Goal: Information Seeking & Learning: Learn about a topic

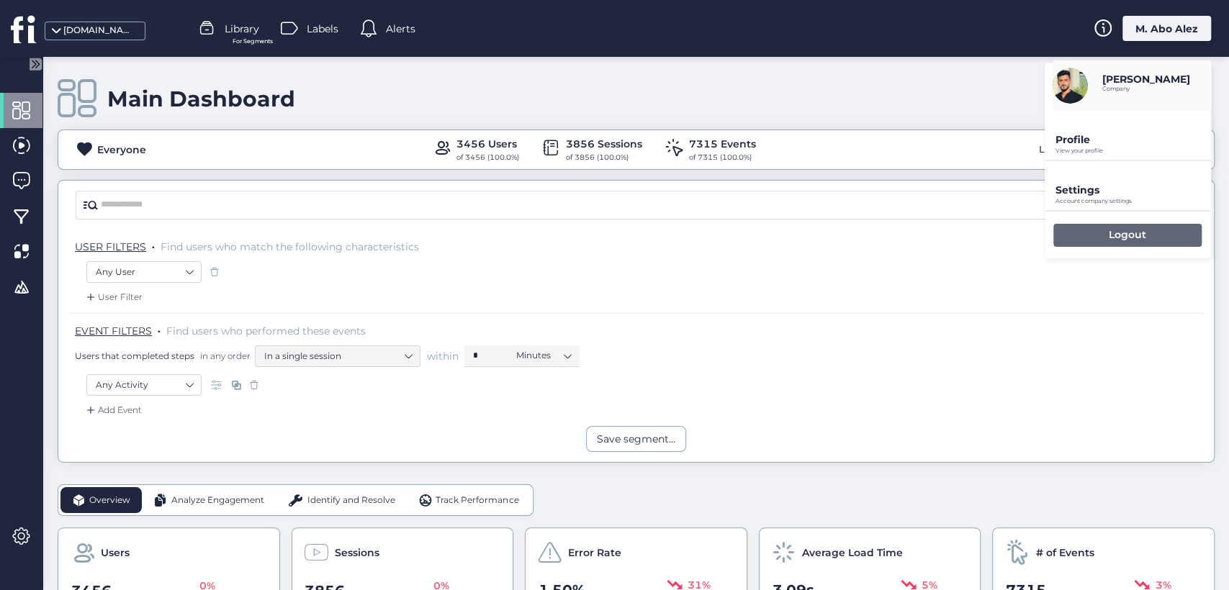
click at [1089, 233] on div "Logout" at bounding box center [1127, 235] width 148 height 23
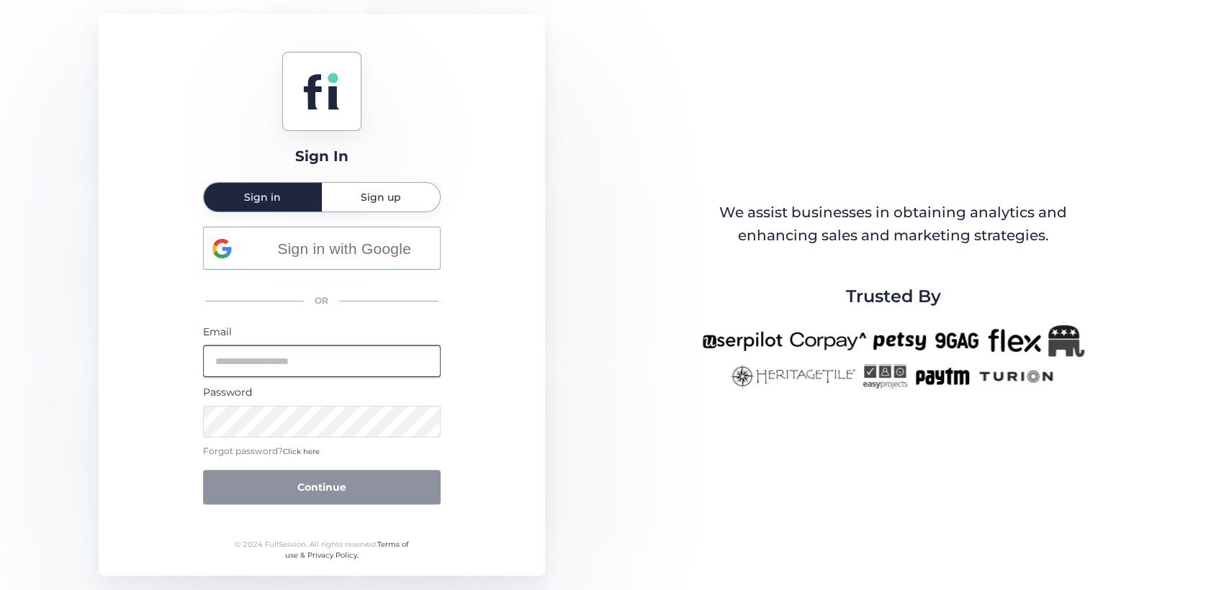
click at [308, 359] on input "email" at bounding box center [322, 362] width 238 height 32
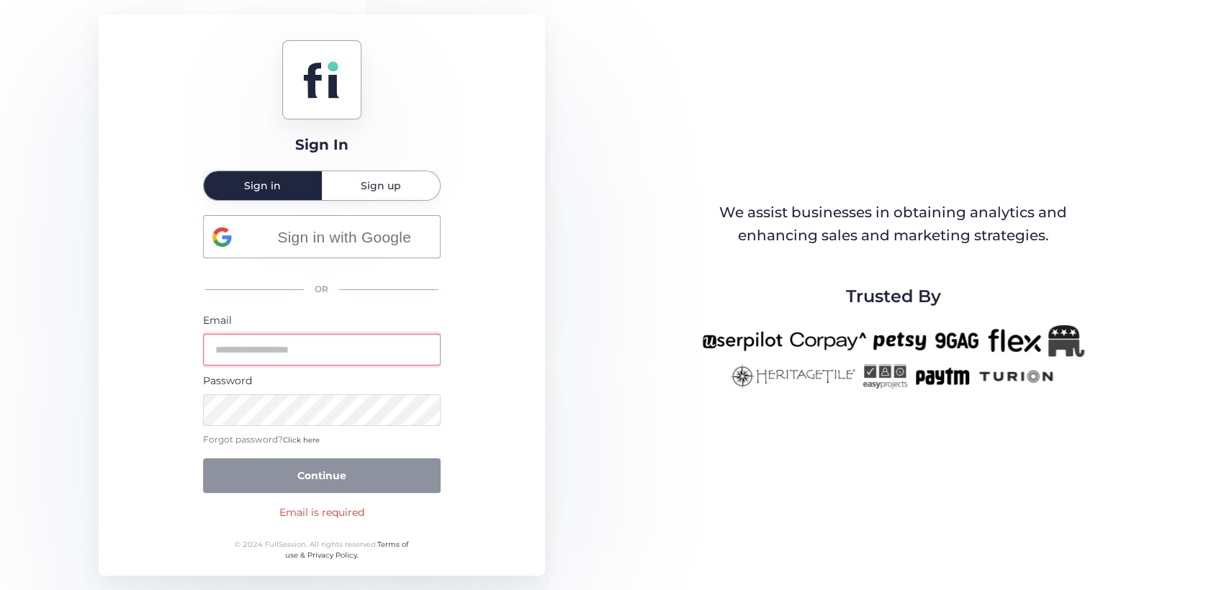
type input "**********"
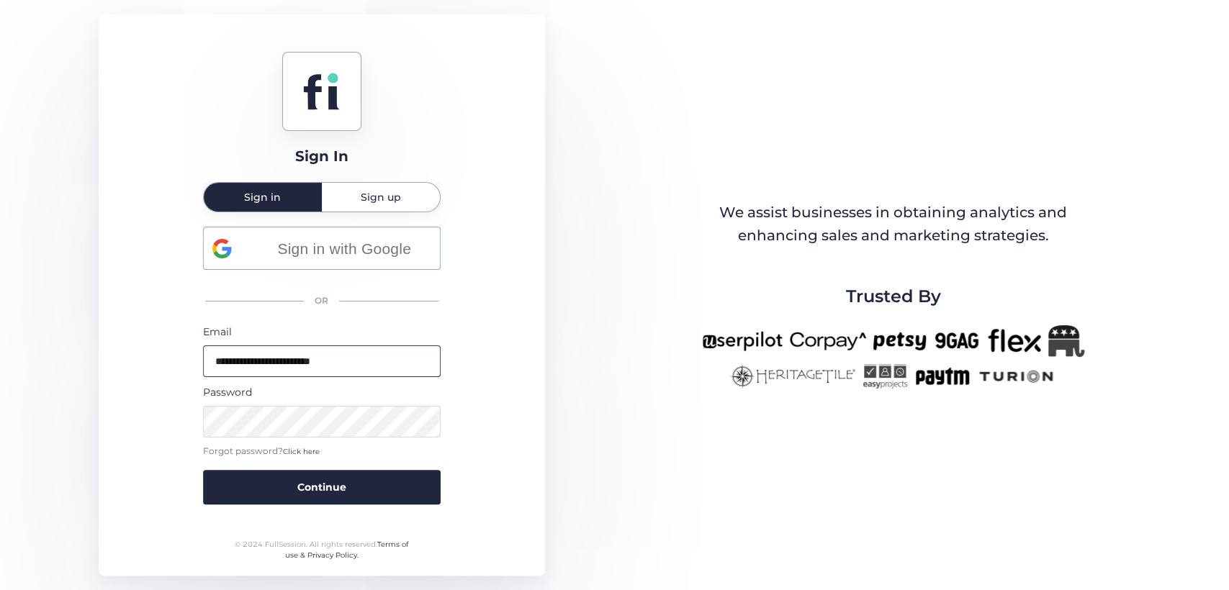
click at [203, 470] on button "Continue" at bounding box center [322, 487] width 238 height 35
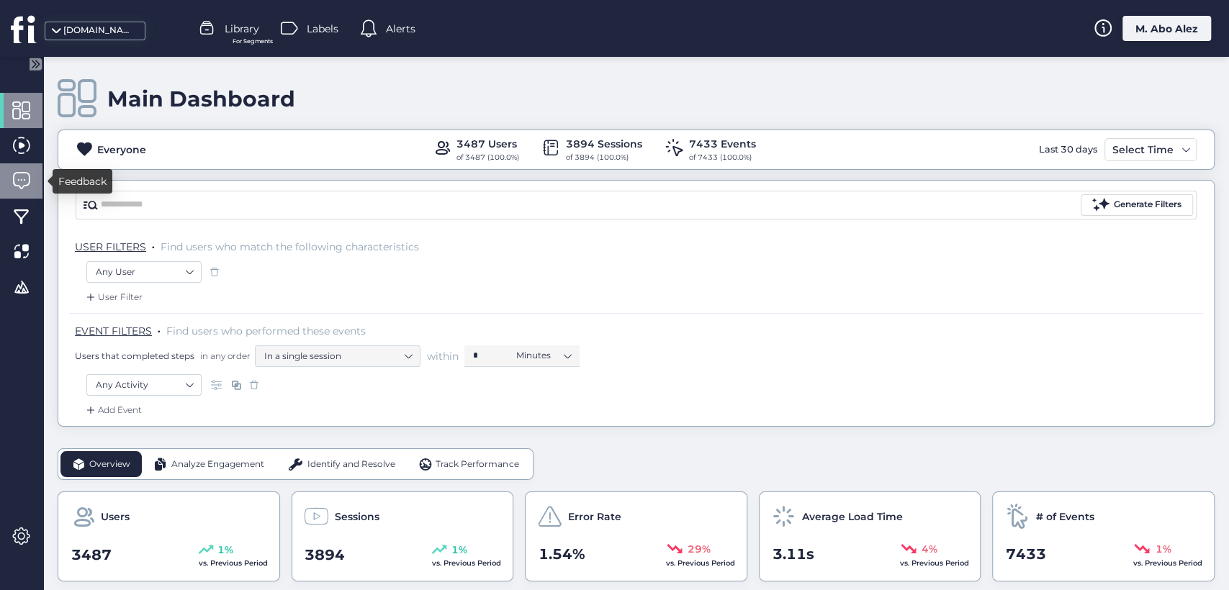
click at [13, 184] on span at bounding box center [21, 181] width 18 height 18
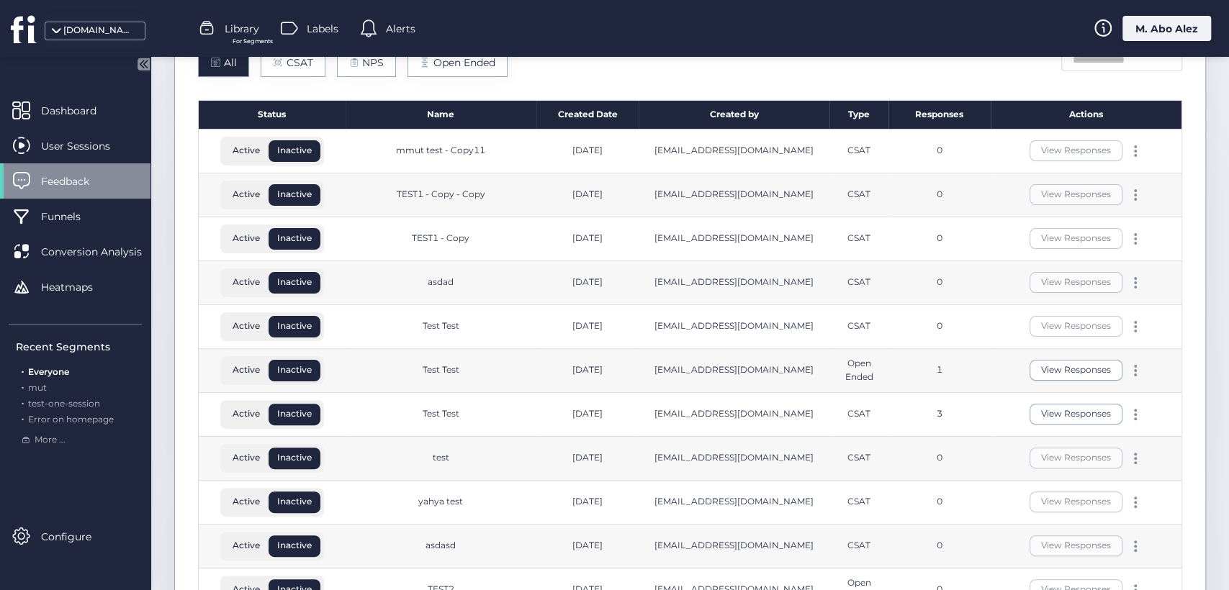
scroll to position [160, 0]
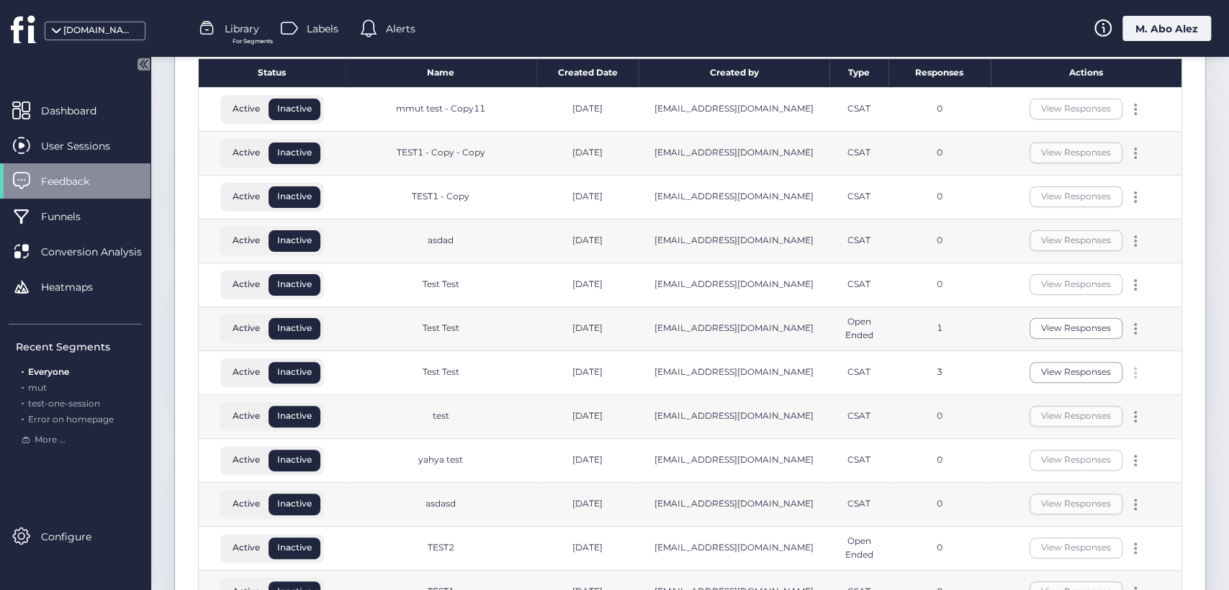
click at [1128, 372] on div at bounding box center [1135, 373] width 14 height 12
click at [1031, 343] on div "Edit" at bounding box center [1056, 349] width 69 height 16
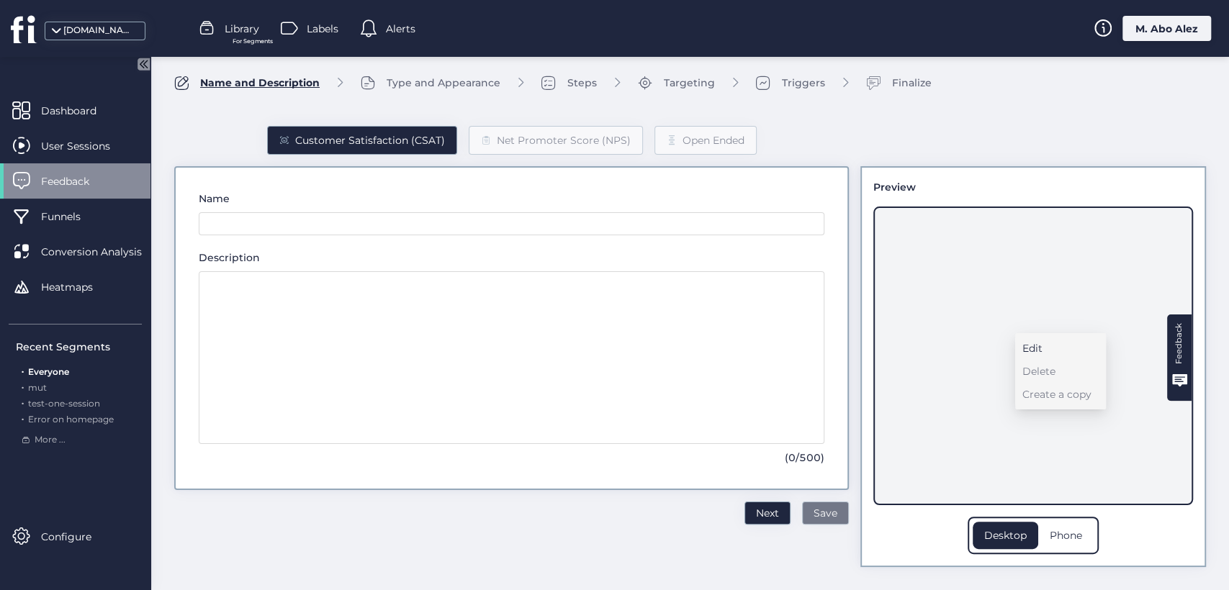
scroll to position [6, 0]
type input "*********"
type textarea "**********"
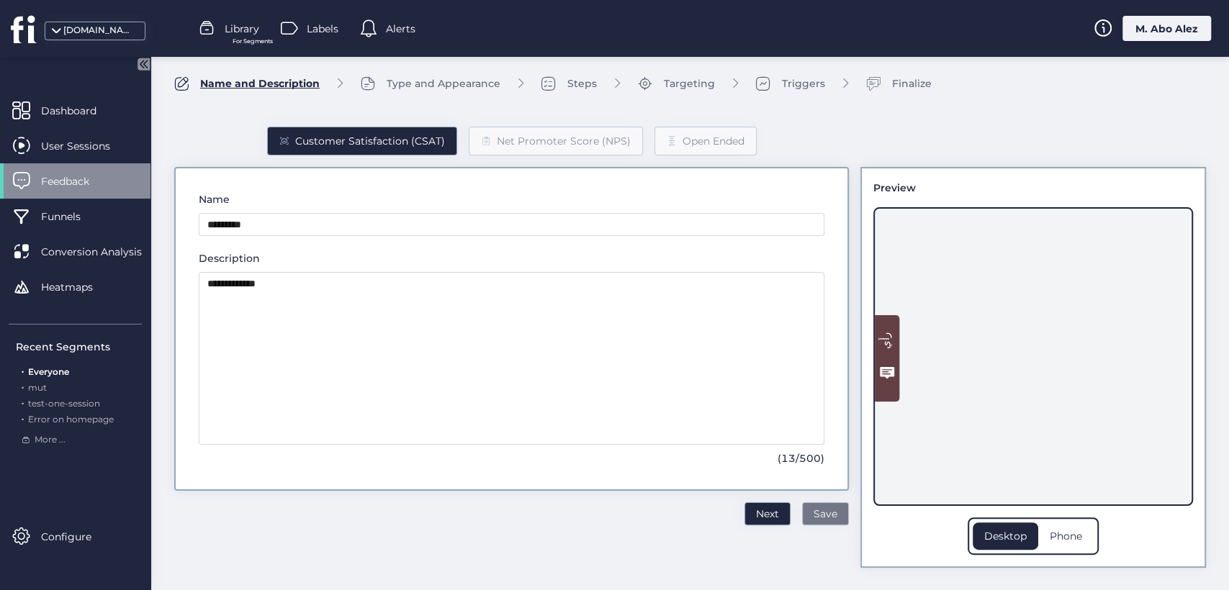
click at [821, 520] on span "Save" at bounding box center [826, 514] width 24 height 16
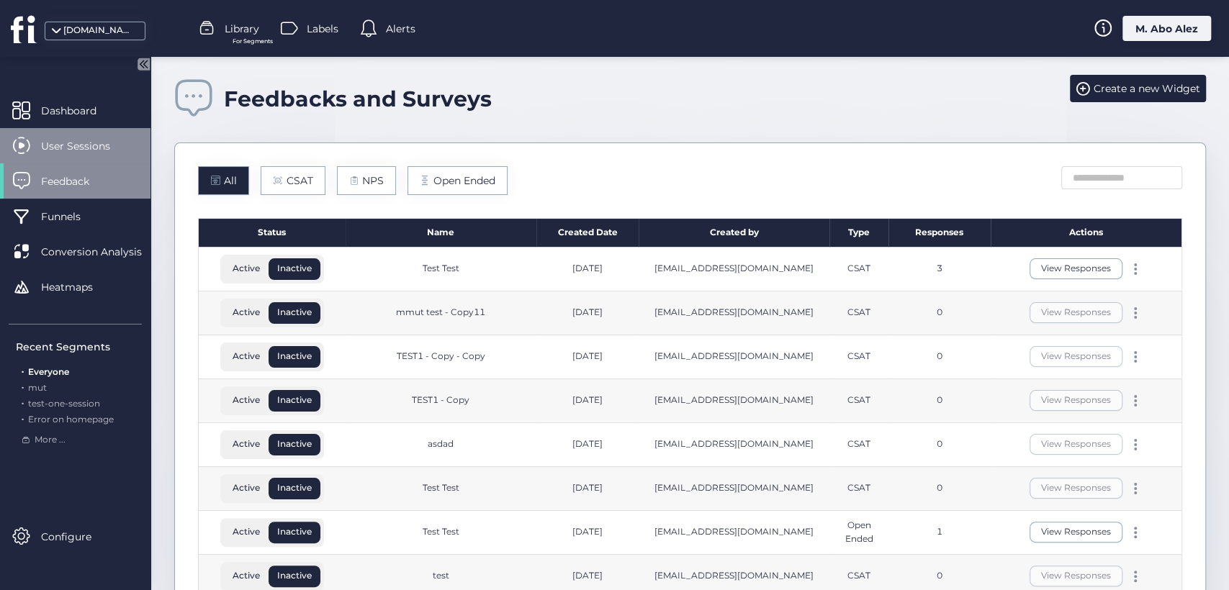
click at [52, 128] on div "User Sessions" at bounding box center [75, 145] width 150 height 35
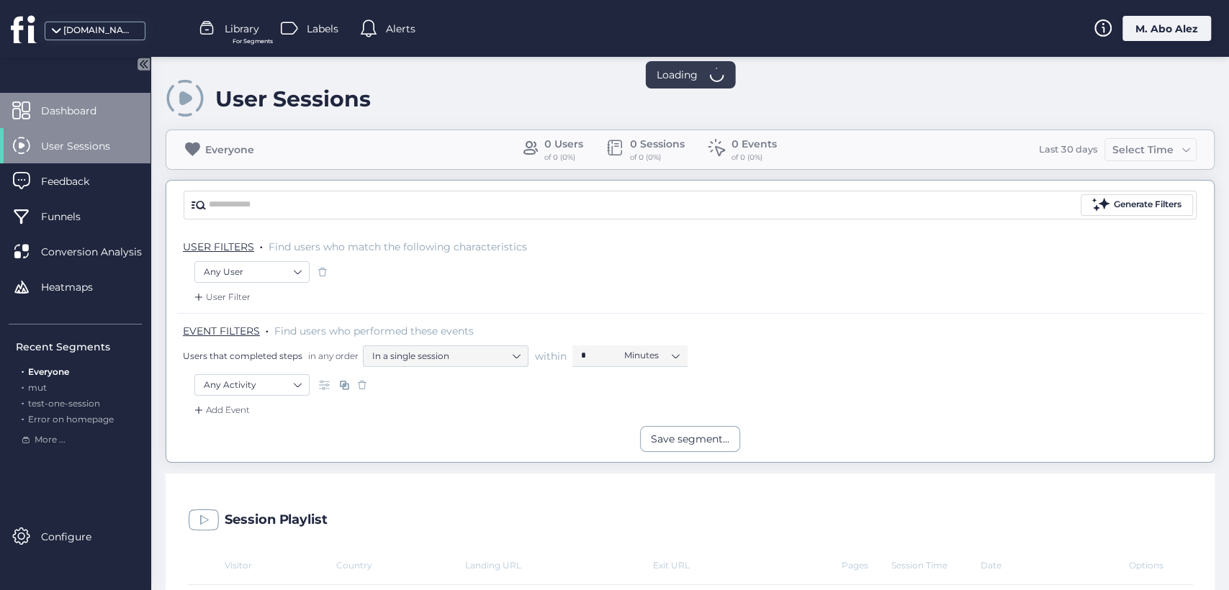
click at [53, 114] on span "Dashboard" at bounding box center [79, 111] width 77 height 16
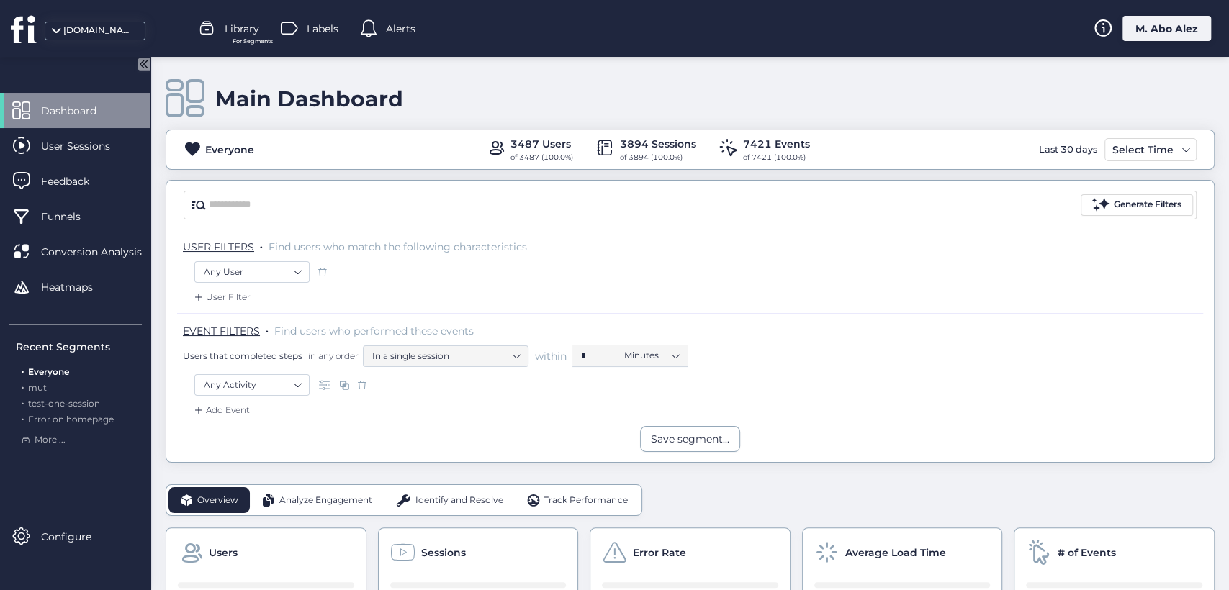
click at [799, 272] on div "Any User" at bounding box center [689, 273] width 991 height 24
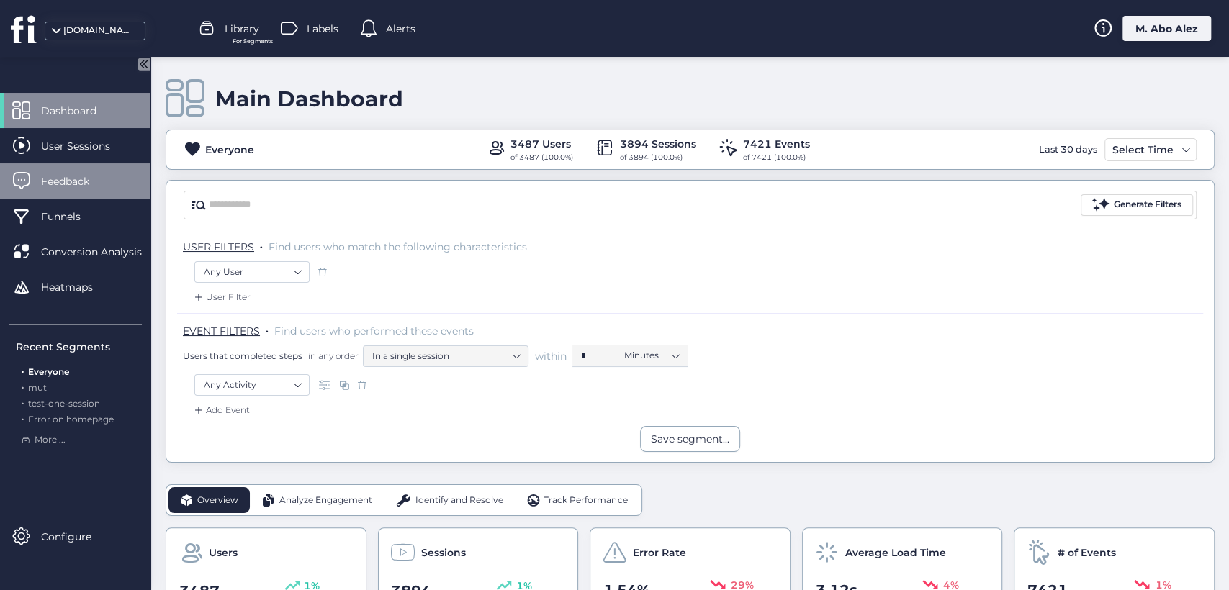
click at [72, 186] on span "Feedback" at bounding box center [76, 182] width 70 height 16
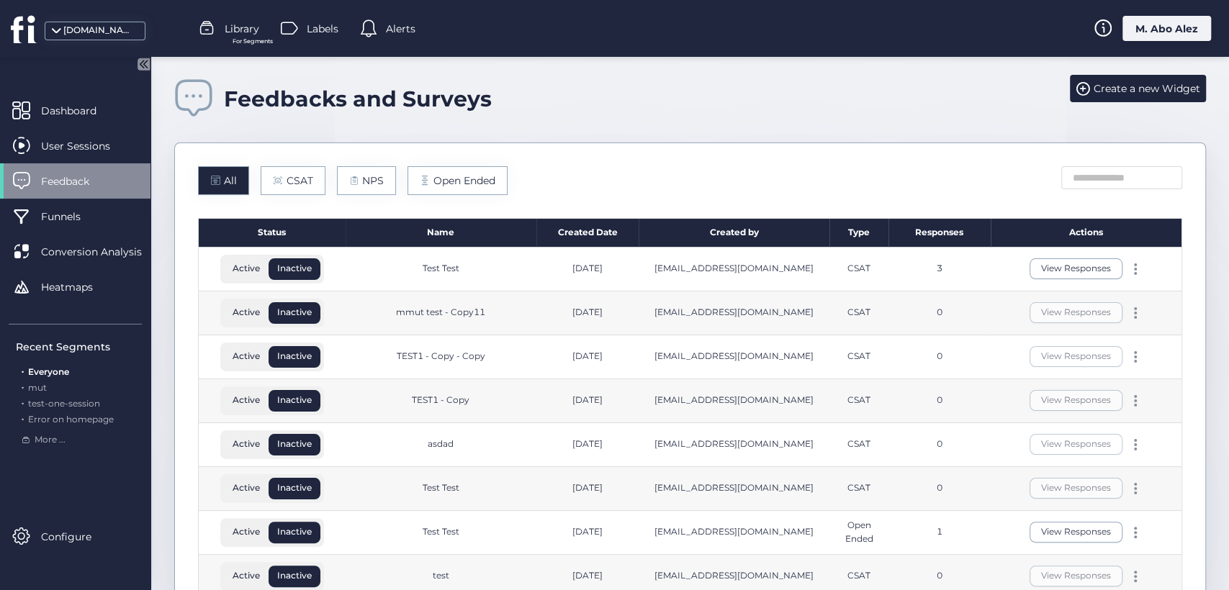
drag, startPoint x: 914, startPoint y: 266, endPoint x: 941, endPoint y: 273, distance: 28.1
click at [941, 273] on div "3" at bounding box center [939, 270] width 103 height 44
click at [936, 266] on div "3" at bounding box center [939, 270] width 103 height 44
drag, startPoint x: 922, startPoint y: 266, endPoint x: 939, endPoint y: 268, distance: 17.3
click at [939, 268] on div "3" at bounding box center [939, 270] width 103 height 44
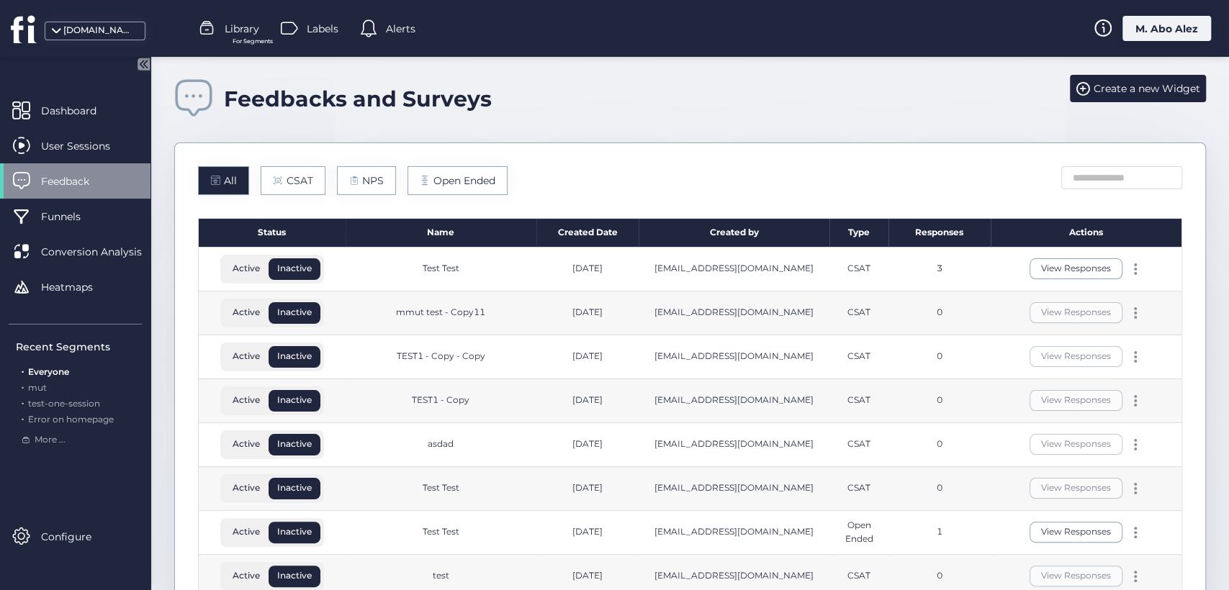
click at [996, 270] on div "View Responses" at bounding box center [1086, 270] width 191 height 44
click at [1128, 266] on div at bounding box center [1135, 269] width 14 height 12
click at [1044, 245] on div "Edit" at bounding box center [1056, 246] width 69 height 16
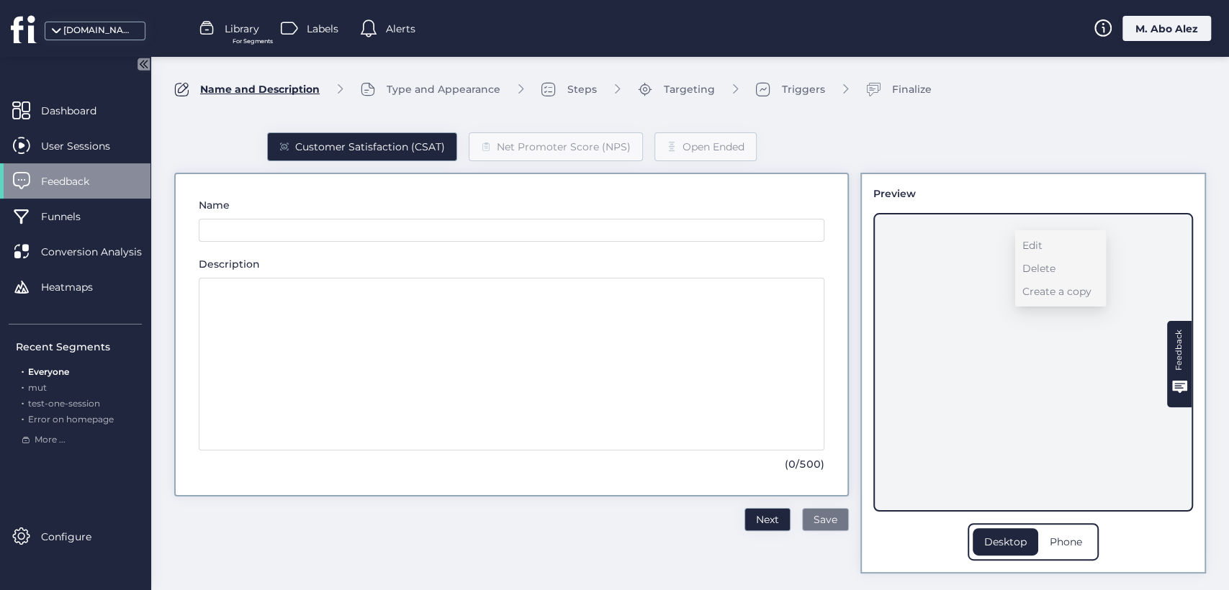
type input "*********"
type textarea "**********"
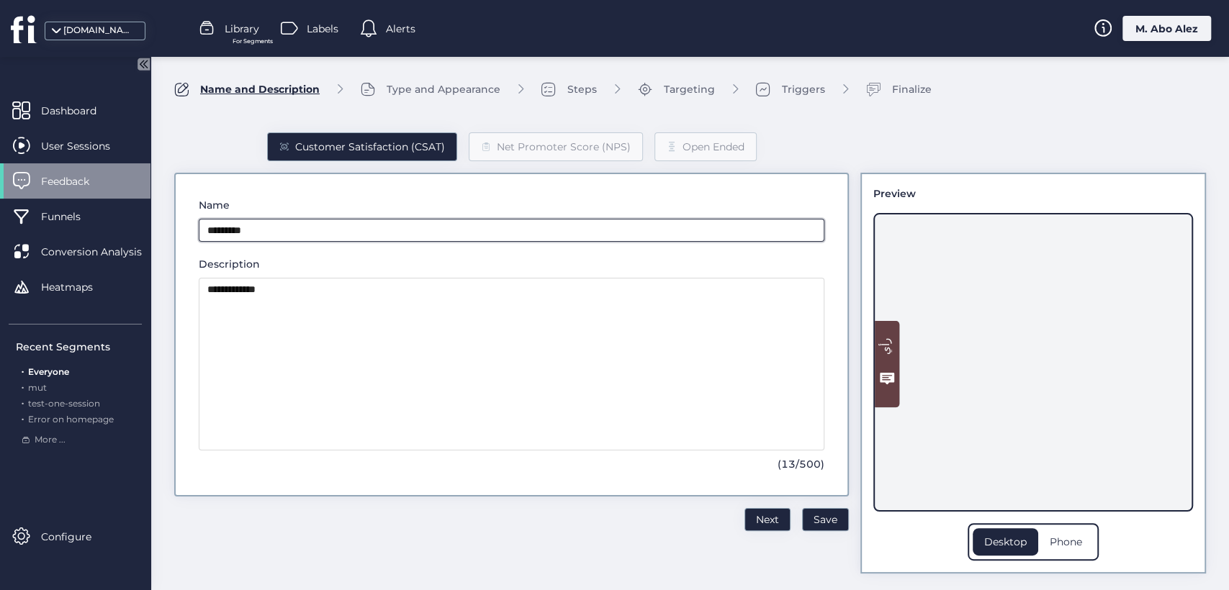
click at [325, 230] on input "*********" at bounding box center [512, 230] width 626 height 23
type input "**********"
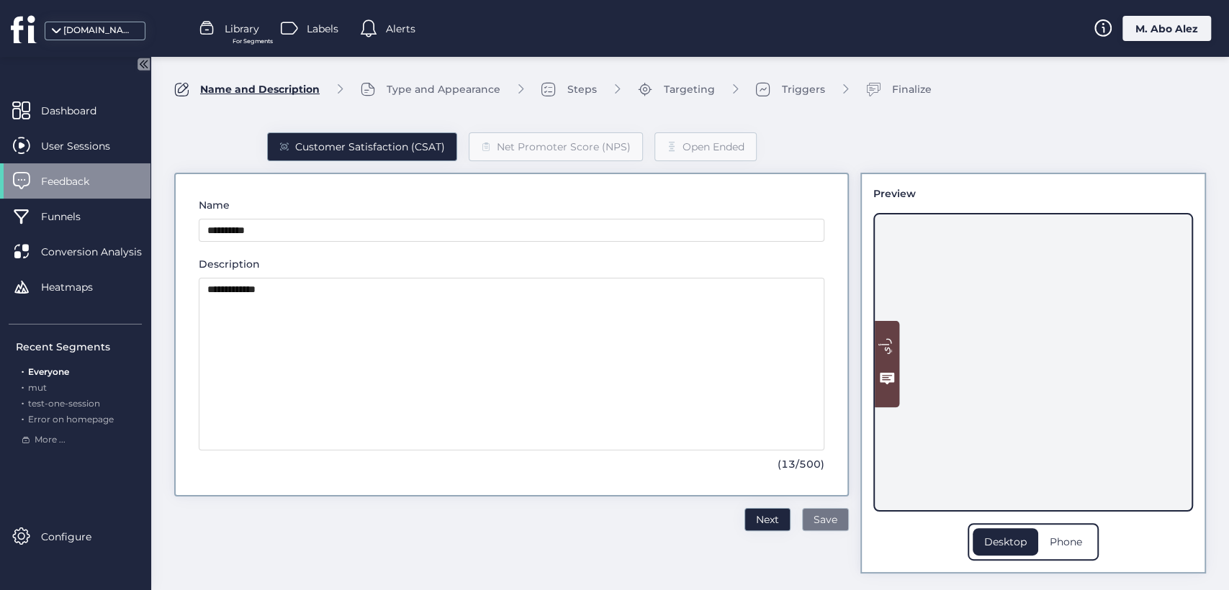
click at [814, 517] on span "Save" at bounding box center [826, 520] width 24 height 16
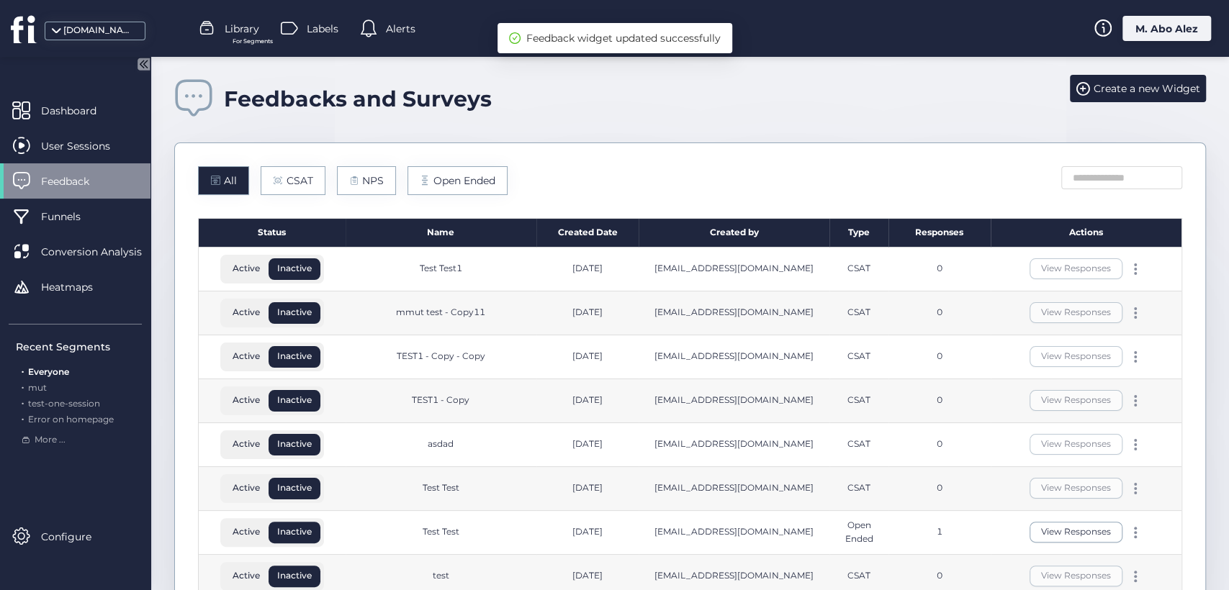
drag, startPoint x: 469, startPoint y: 269, endPoint x: 409, endPoint y: 266, distance: 59.8
click at [409, 266] on div "Test Test1" at bounding box center [441, 270] width 191 height 44
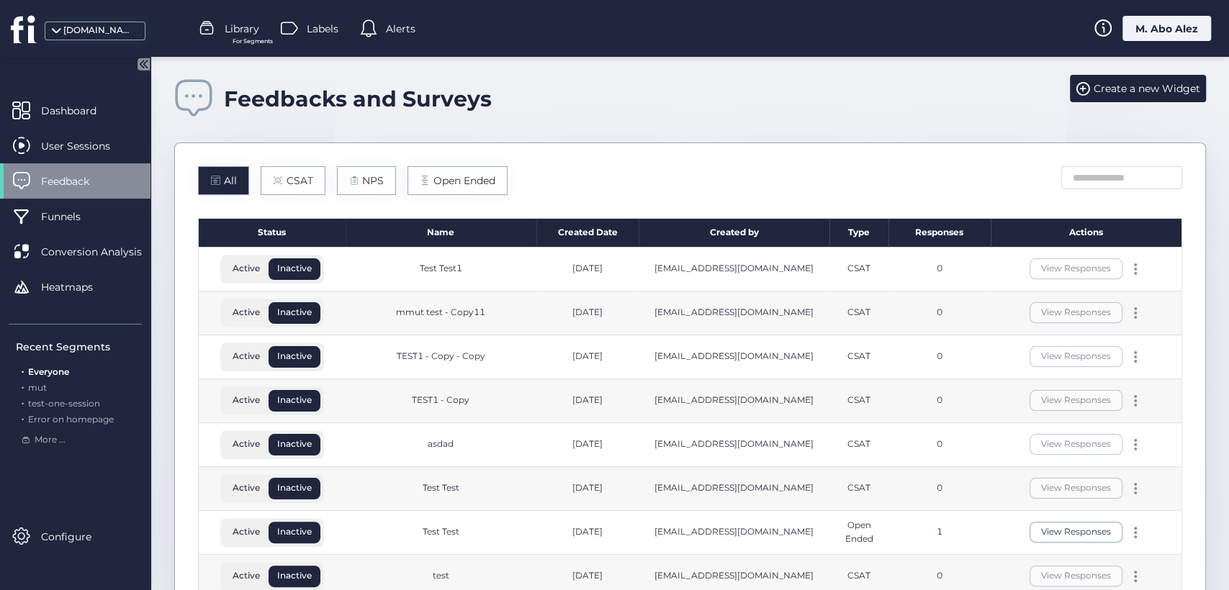
drag, startPoint x: 929, startPoint y: 269, endPoint x: 941, endPoint y: 270, distance: 12.3
click at [941, 270] on div "0" at bounding box center [939, 270] width 103 height 44
click at [937, 271] on div "0" at bounding box center [940, 269] width 6 height 14
click at [937, 269] on div "0" at bounding box center [940, 269] width 6 height 14
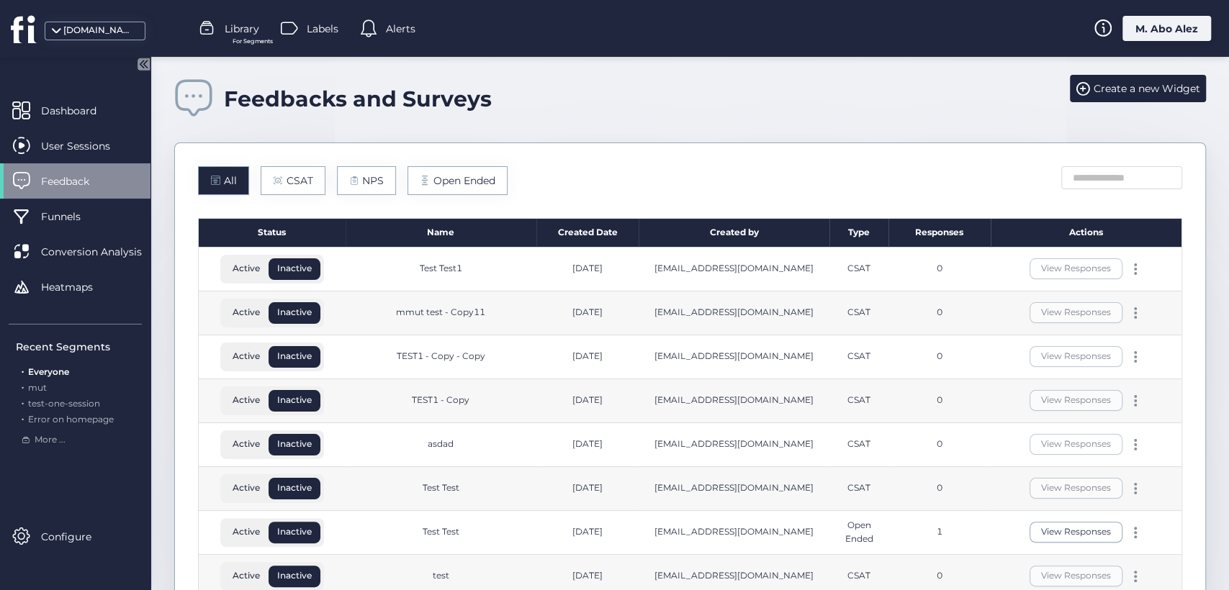
click at [937, 269] on div "0" at bounding box center [940, 269] width 6 height 14
click at [924, 270] on div "0" at bounding box center [939, 270] width 103 height 44
click at [1050, 269] on button "View Responses" at bounding box center [1076, 268] width 93 height 21
click at [1049, 269] on button "View Responses" at bounding box center [1076, 268] width 93 height 21
click at [960, 271] on div "3" at bounding box center [939, 270] width 103 height 44
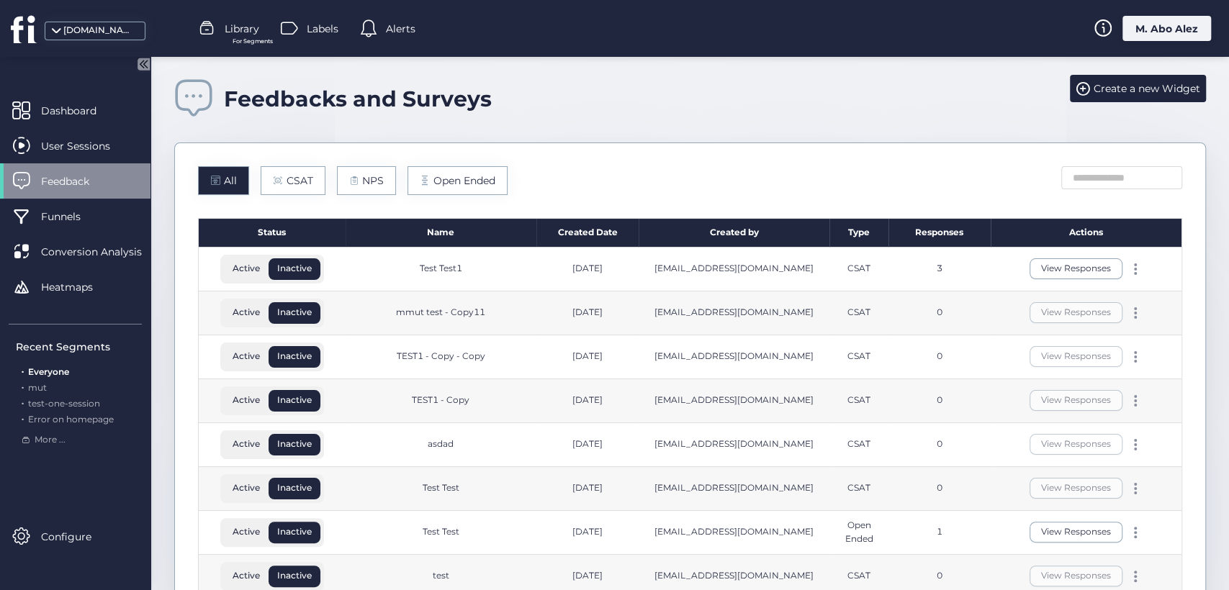
drag, startPoint x: 414, startPoint y: 272, endPoint x: 669, endPoint y: 251, distance: 255.8
click at [483, 271] on div "Test Test1" at bounding box center [441, 270] width 191 height 44
click at [1043, 266] on button "View Responses" at bounding box center [1076, 268] width 93 height 21
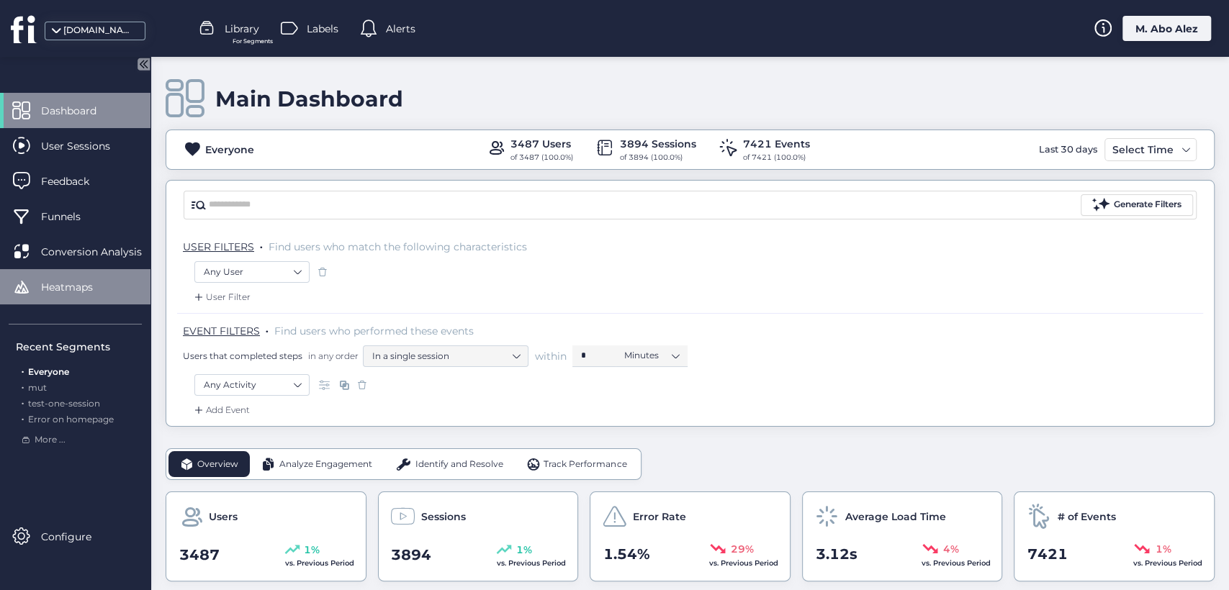
click at [68, 287] on span "Heatmaps" at bounding box center [77, 287] width 73 height 16
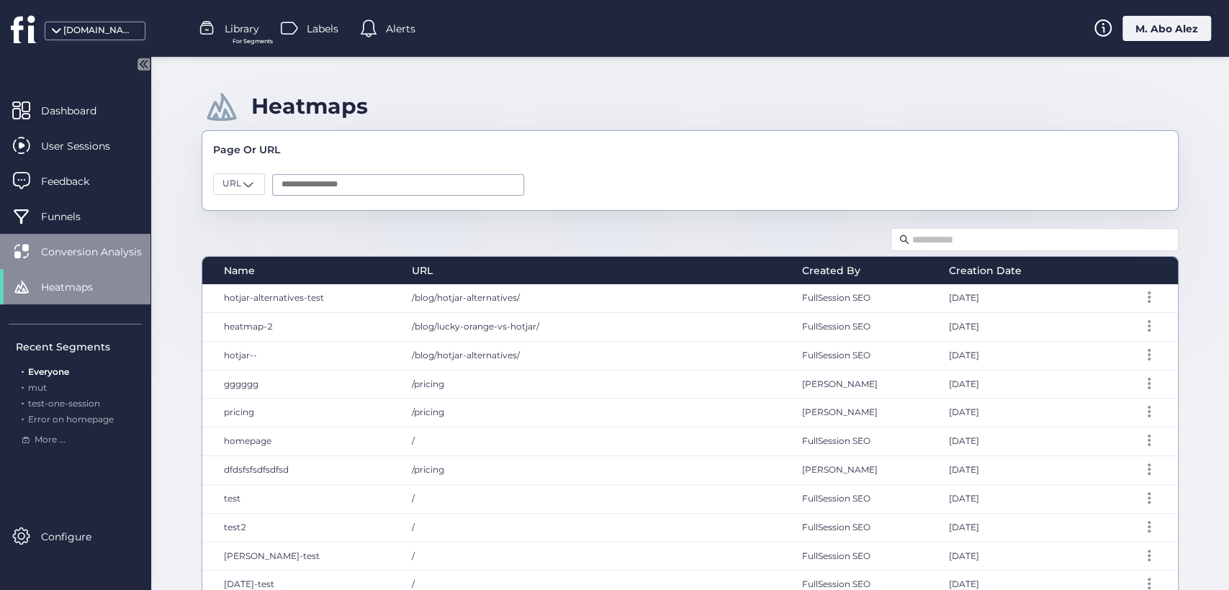
click at [107, 248] on span "Conversion Analysis" at bounding box center [102, 252] width 122 height 16
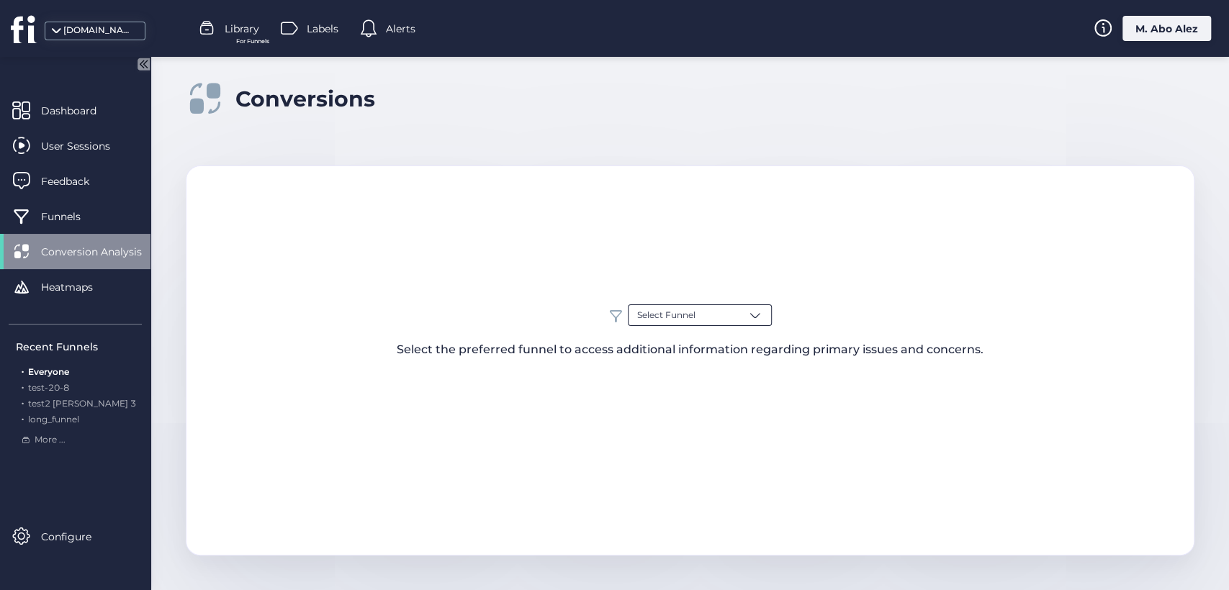
click at [680, 315] on span "Select Funnel" at bounding box center [666, 316] width 58 height 14
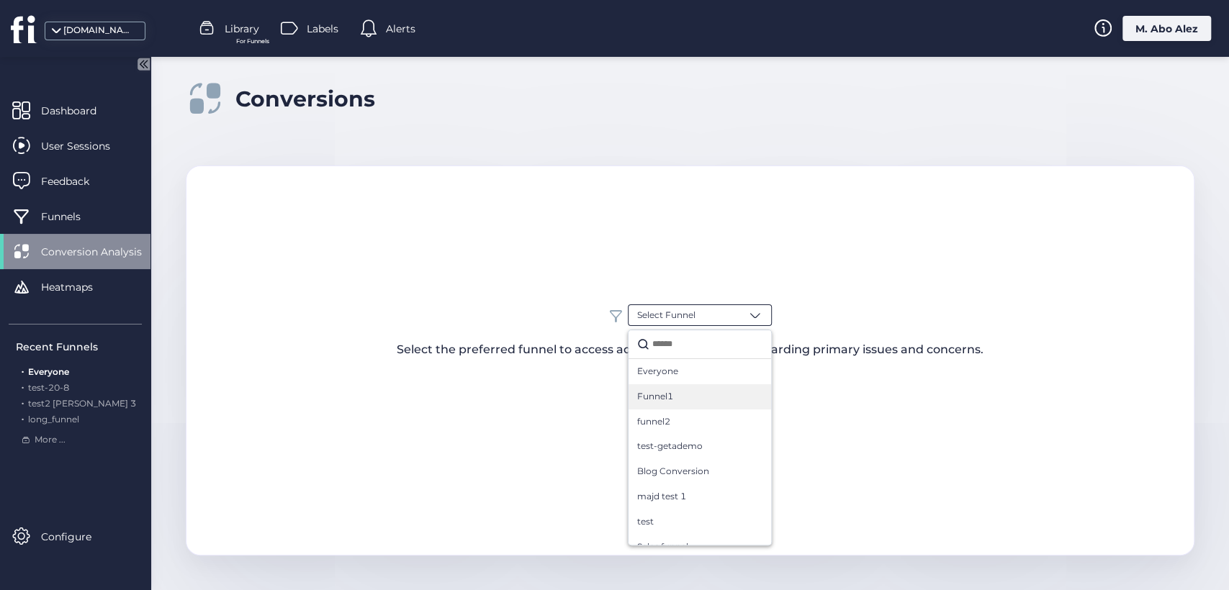
click at [708, 390] on div "Funnel1" at bounding box center [699, 397] width 125 height 14
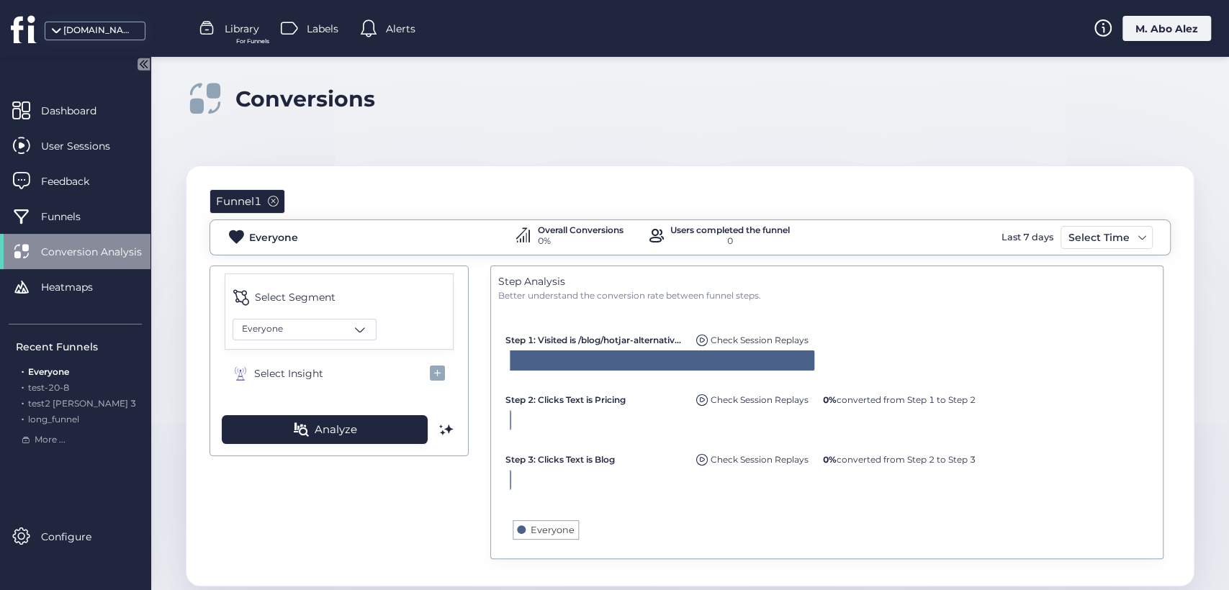
click at [143, 70] on icon at bounding box center [141, 64] width 18 height 18
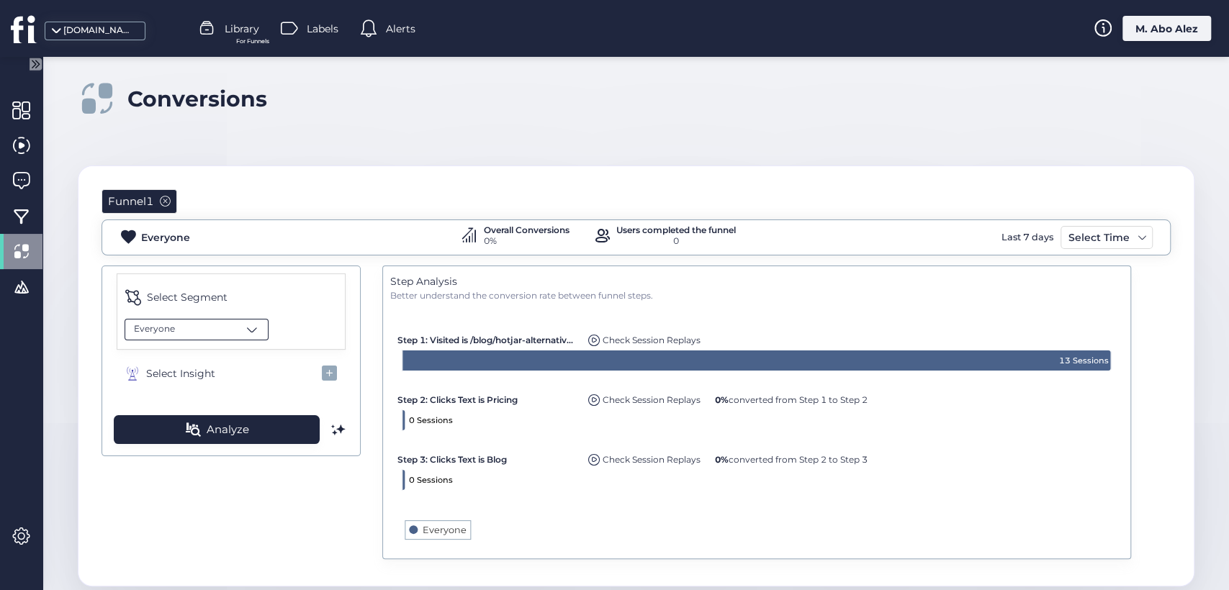
click at [230, 323] on div "Everyone" at bounding box center [197, 330] width 144 height 22
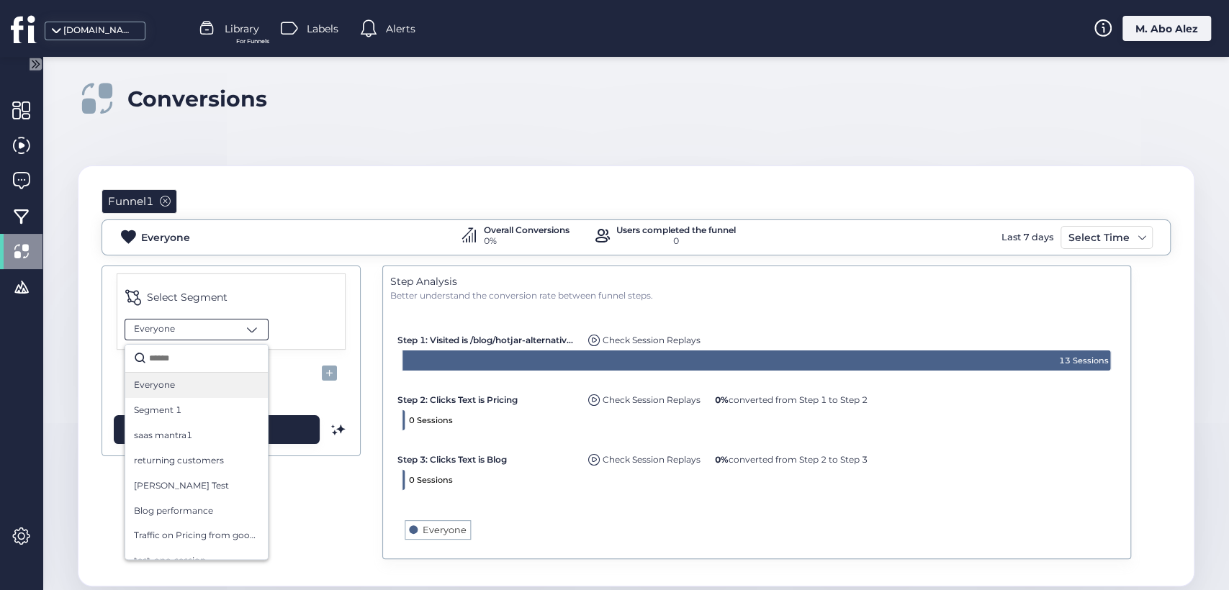
click at [219, 387] on div "Everyone" at bounding box center [196, 386] width 125 height 14
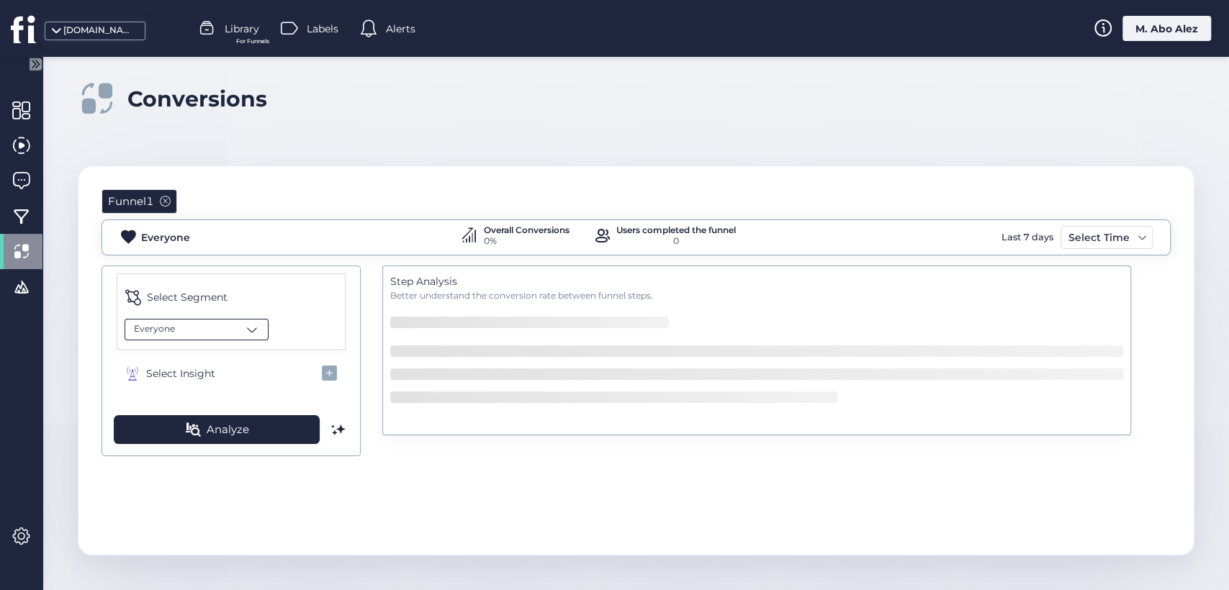
click at [238, 333] on div "Everyone" at bounding box center [197, 330] width 144 height 22
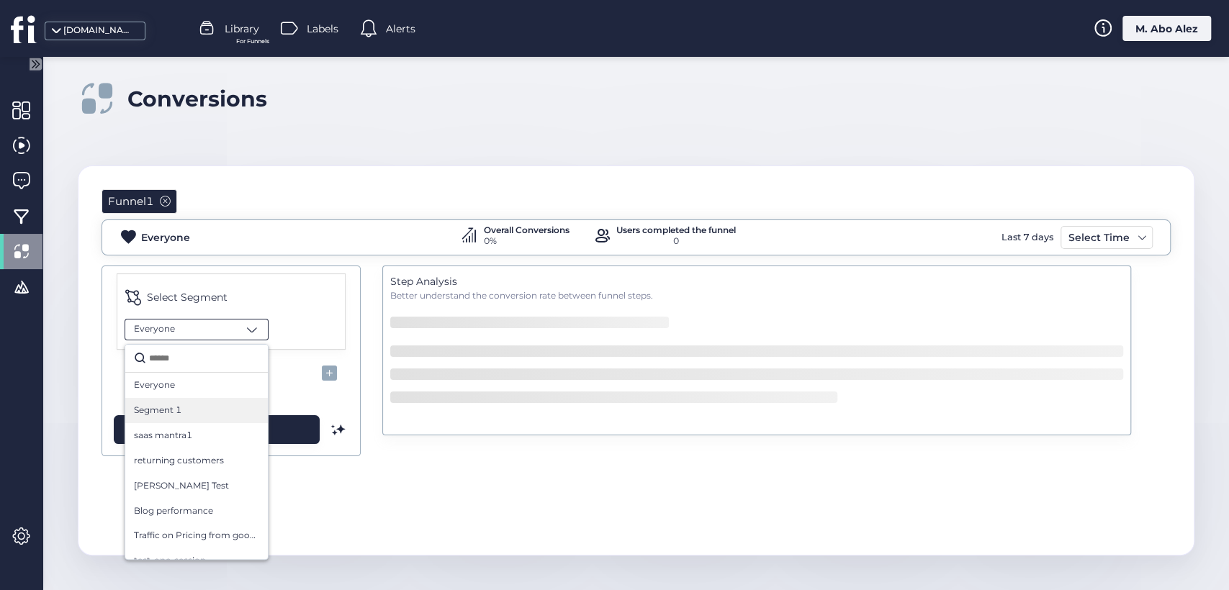
click at [199, 421] on div "Segment 1" at bounding box center [196, 410] width 143 height 25
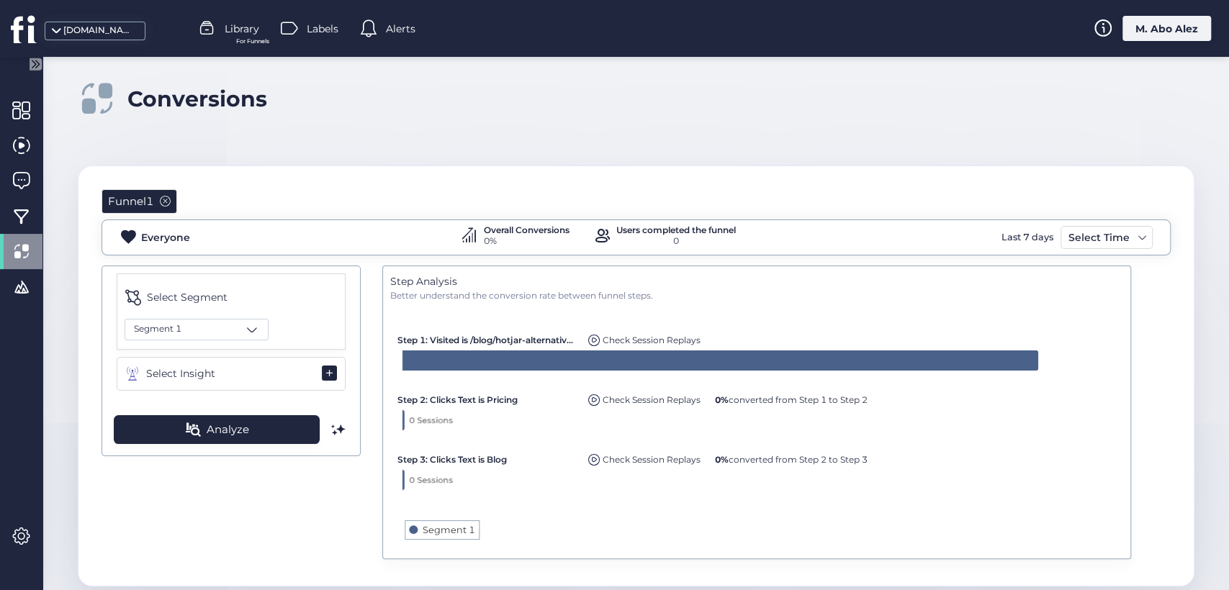
click at [234, 371] on button "Select Insight" at bounding box center [231, 374] width 229 height 34
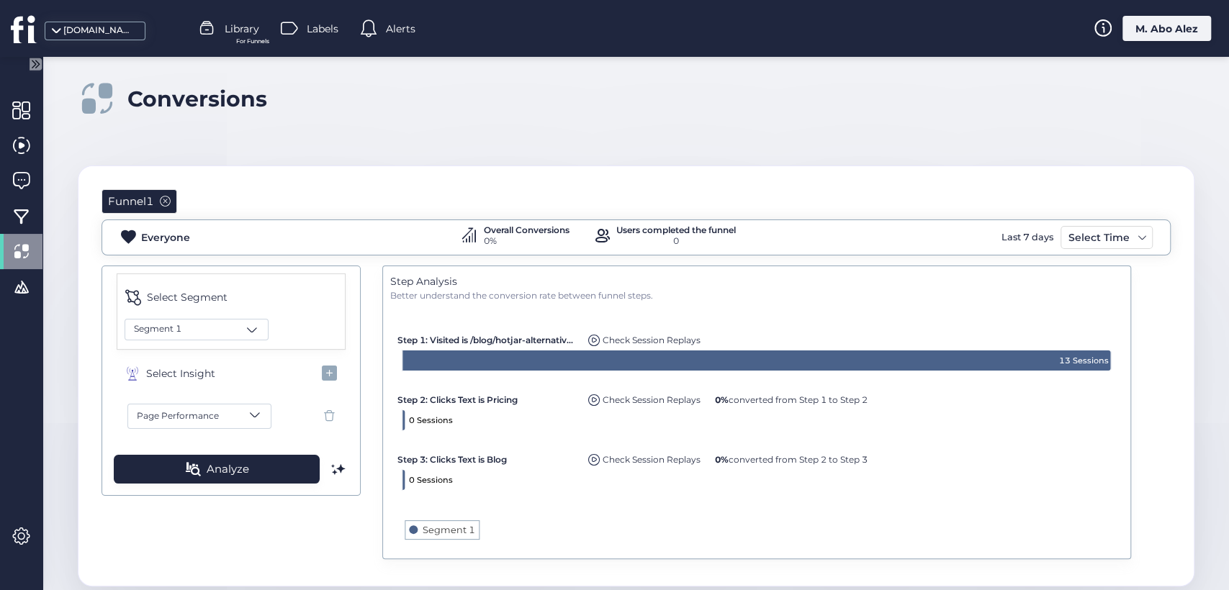
click at [224, 418] on div "Page Performance" at bounding box center [183, 417] width 93 height 14
click at [238, 341] on span "Network Error" at bounding box center [205, 344] width 140 height 14
click at [248, 415] on span at bounding box center [255, 414] width 14 height 14
click at [170, 261] on button "Dead Clicks" at bounding box center [205, 275] width 140 height 35
click at [163, 200] on span at bounding box center [165, 201] width 11 height 11
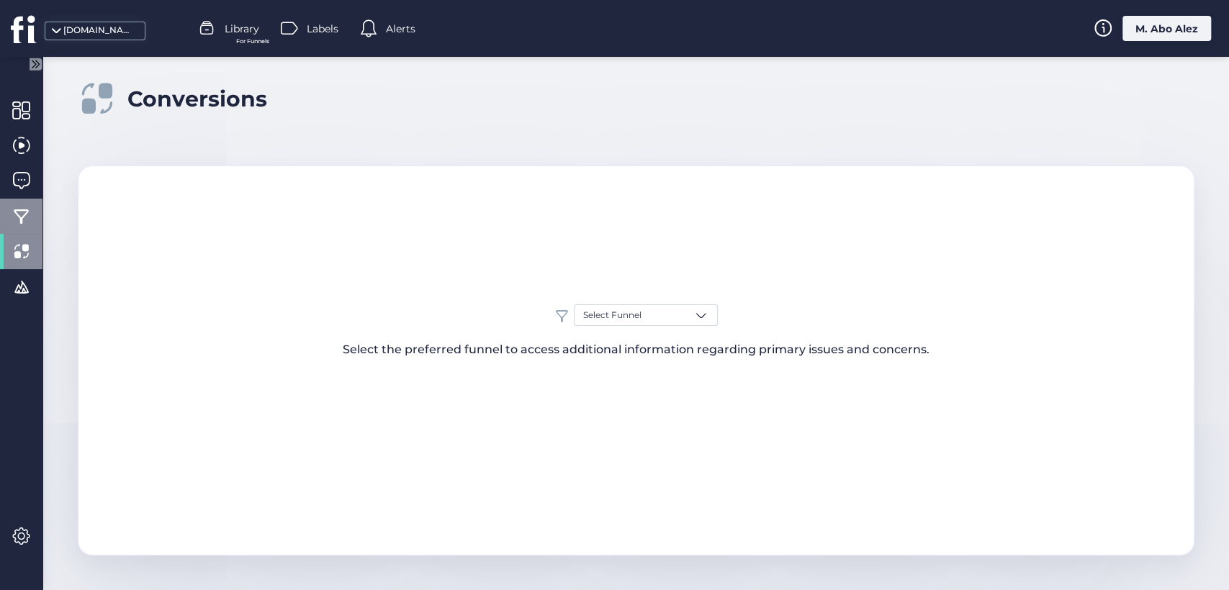
click at [15, 199] on div at bounding box center [21, 216] width 42 height 35
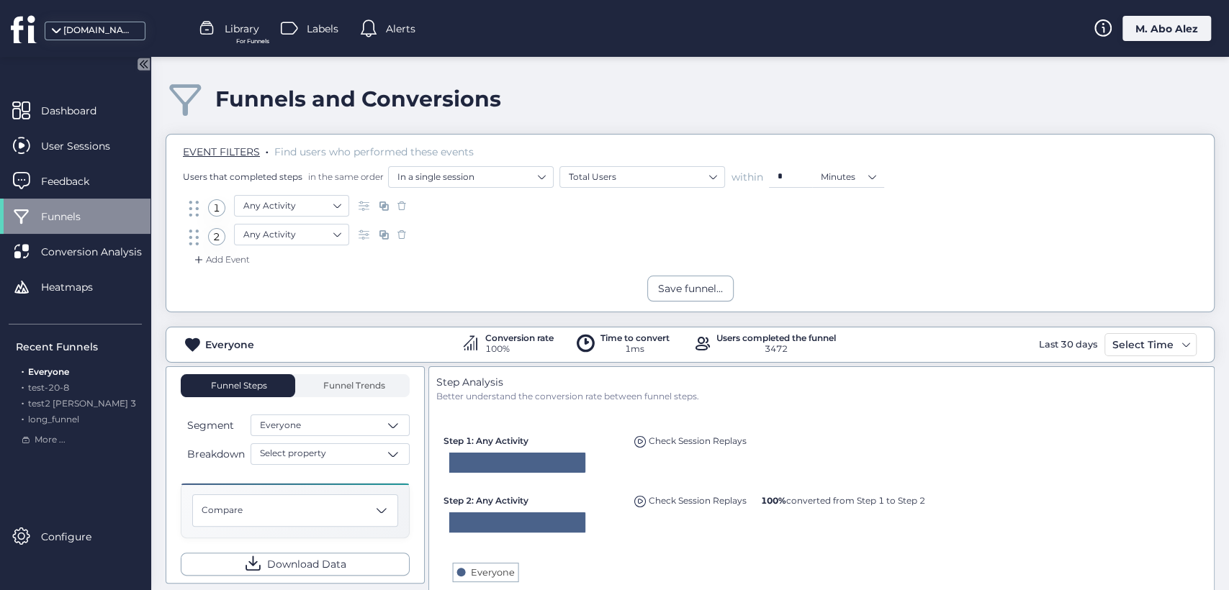
click at [147, 64] on icon at bounding box center [144, 64] width 12 height 12
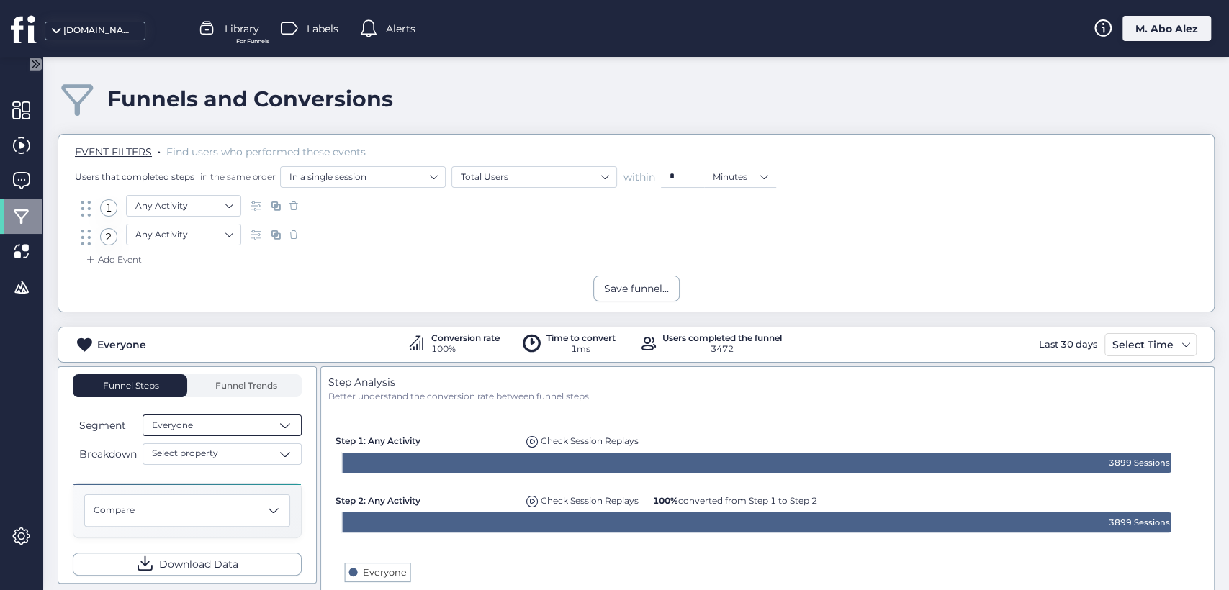
click at [240, 428] on div "Everyone" at bounding box center [222, 426] width 159 height 22
click at [208, 497] on div "Segment 1" at bounding box center [222, 507] width 158 height 25
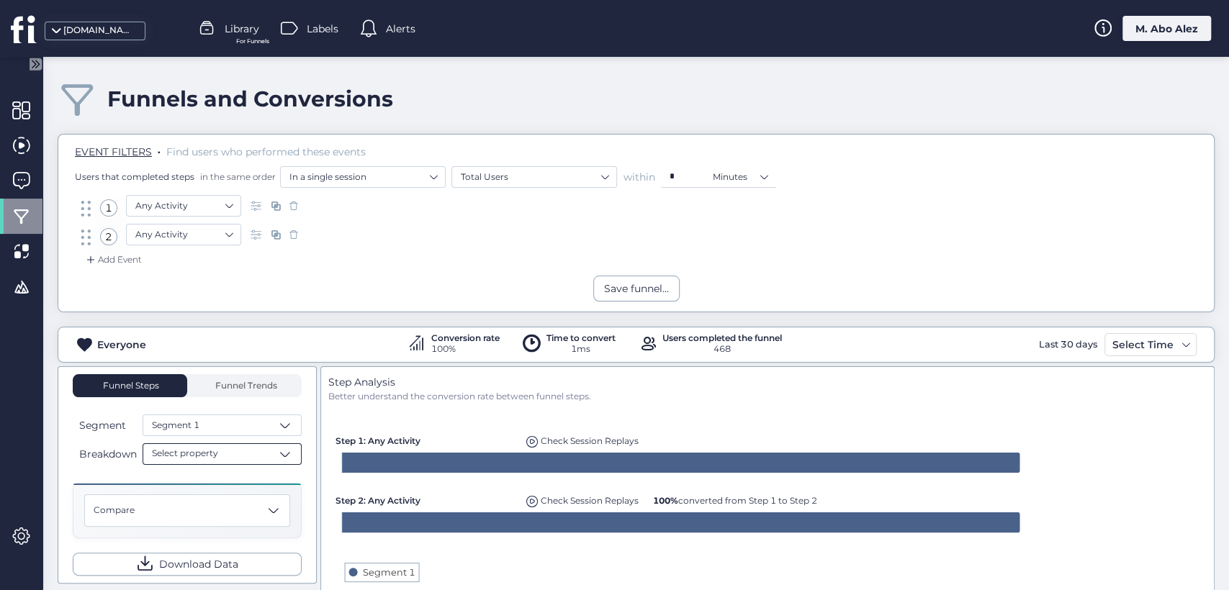
click at [233, 456] on div "Select property" at bounding box center [222, 454] width 159 height 22
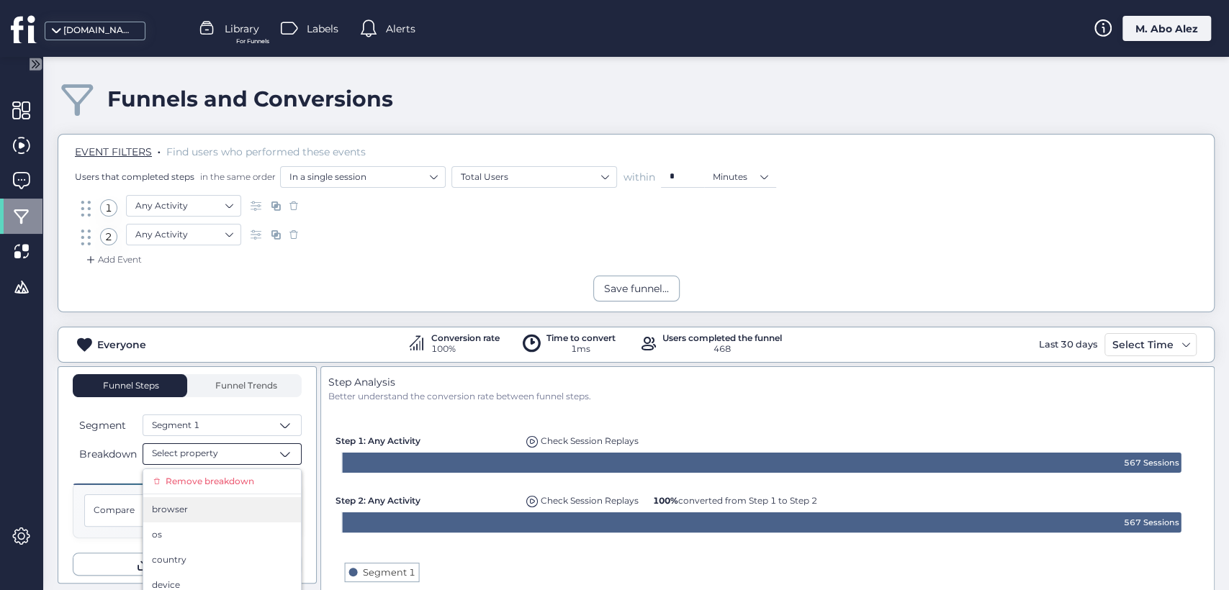
click at [217, 521] on div "browser" at bounding box center [222, 509] width 158 height 25
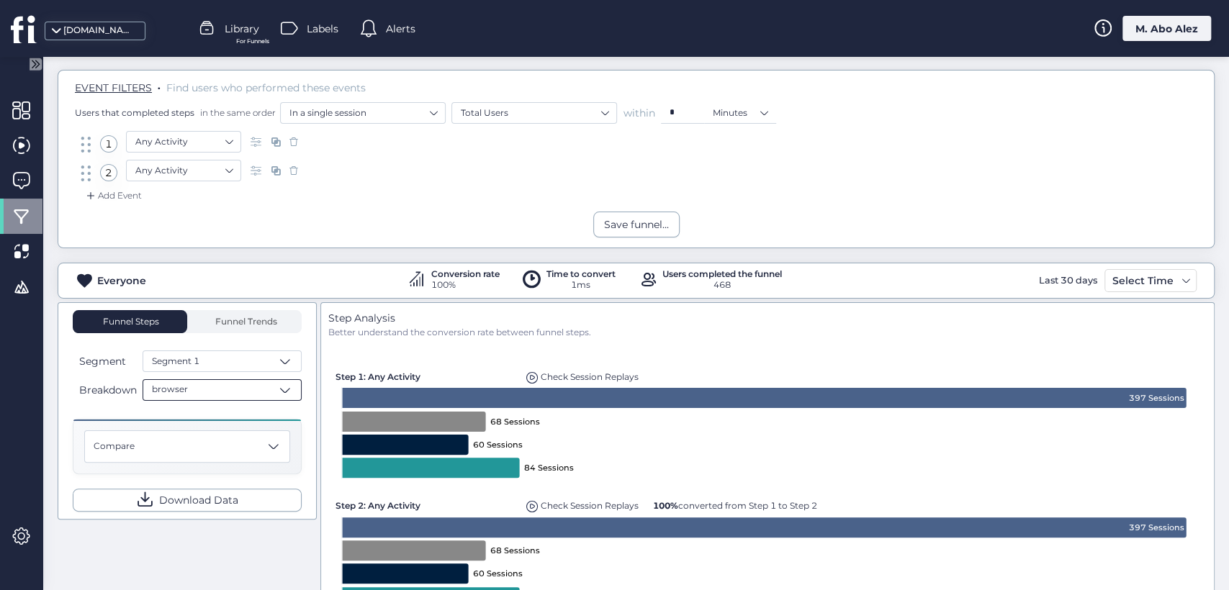
scroll to position [80, 0]
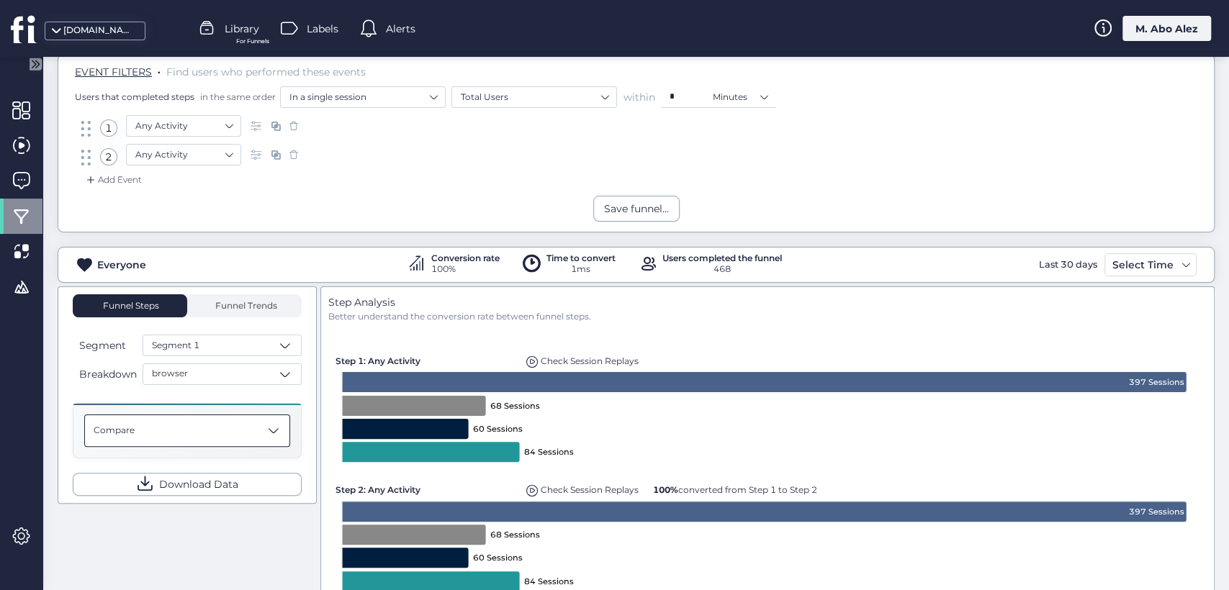
click at [242, 422] on div "Compare" at bounding box center [187, 431] width 206 height 32
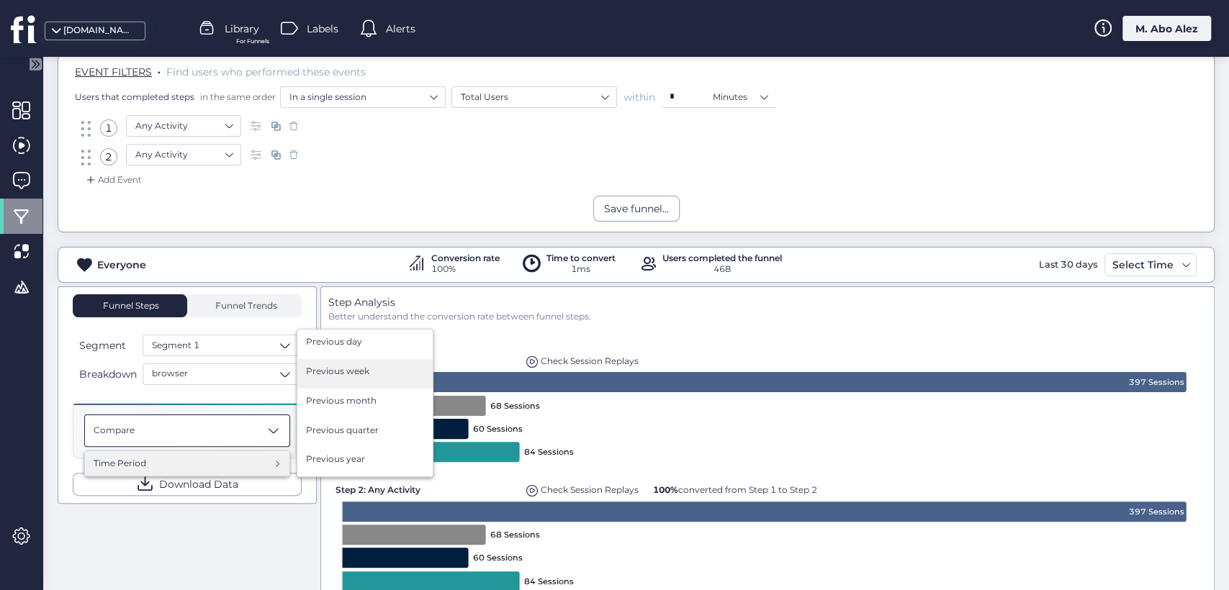
click at [392, 365] on div "Previous week" at bounding box center [365, 374] width 118 height 18
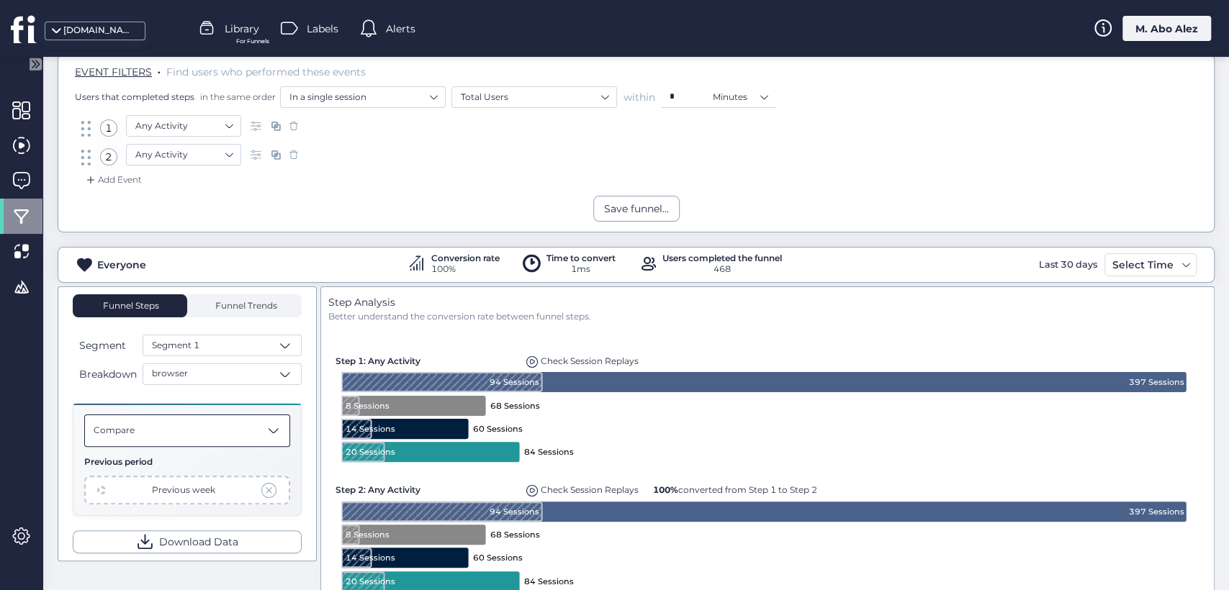
click at [242, 416] on div "Compare" at bounding box center [187, 431] width 206 height 32
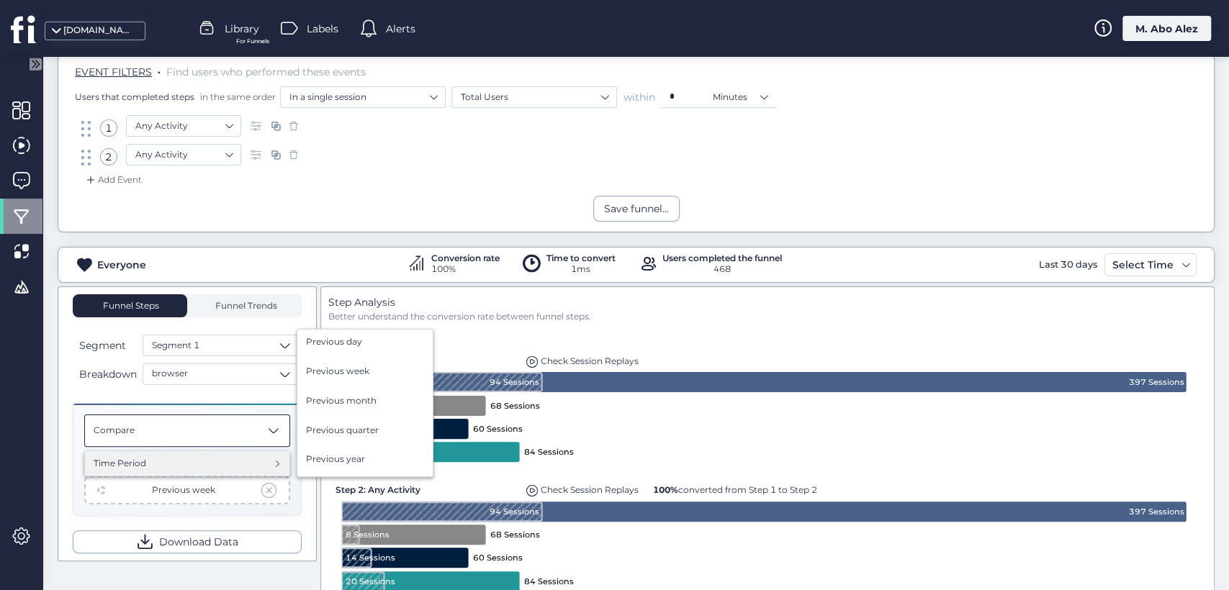
click at [208, 472] on div "Time Period Previous day Previous week Previous month Previous quarter Previous…" at bounding box center [187, 463] width 204 height 25
click at [365, 447] on div "Previous year" at bounding box center [364, 462] width 135 height 30
click at [363, 424] on span "Previous quarter" at bounding box center [342, 431] width 73 height 14
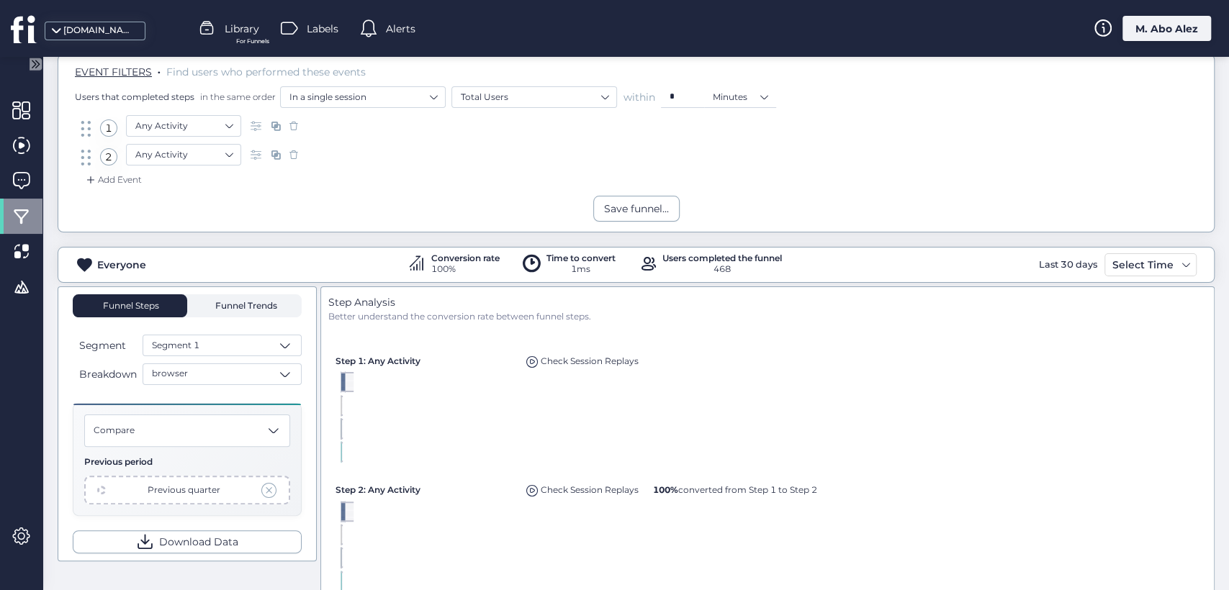
click at [245, 302] on span "Funnel Trends" at bounding box center [245, 306] width 66 height 9
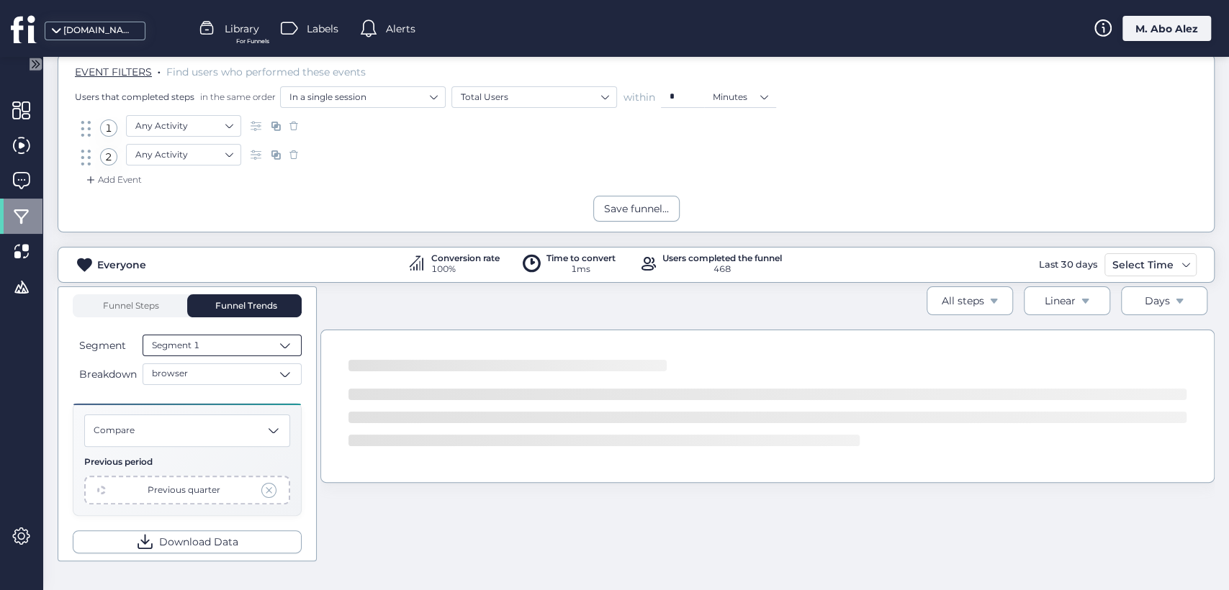
click at [222, 348] on div "Segment 1" at bounding box center [222, 346] width 159 height 22
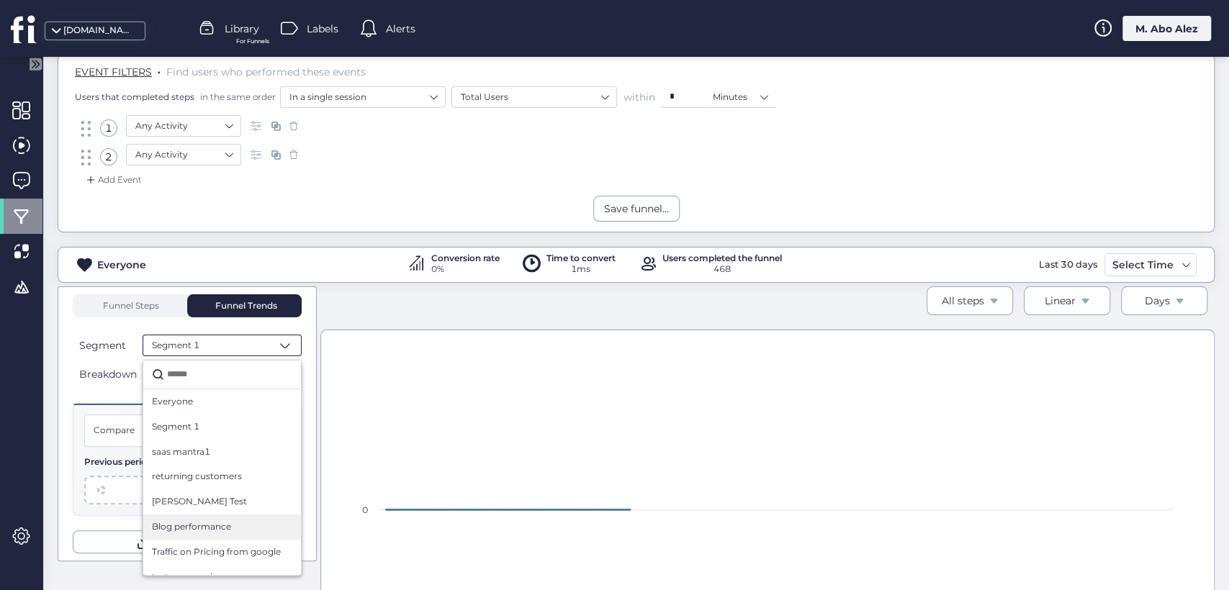
click at [209, 515] on div "Blog performance" at bounding box center [222, 527] width 158 height 25
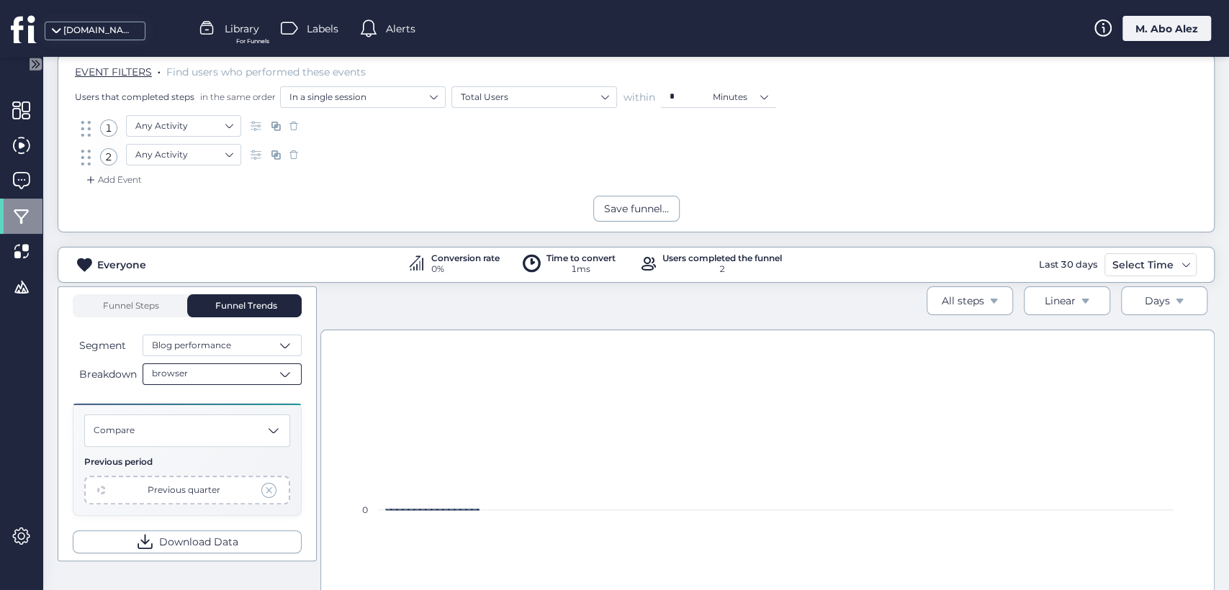
click at [257, 370] on div "browser" at bounding box center [222, 375] width 159 height 22
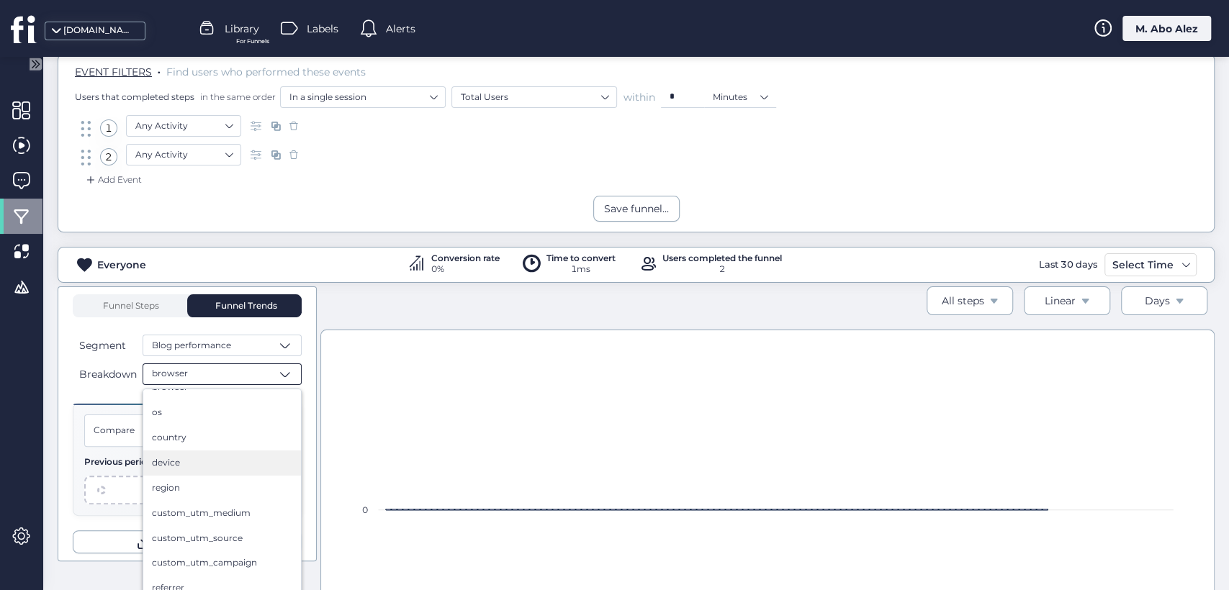
scroll to position [64, 0]
click at [219, 502] on div "custom_utm_medium" at bounding box center [222, 491] width 158 height 25
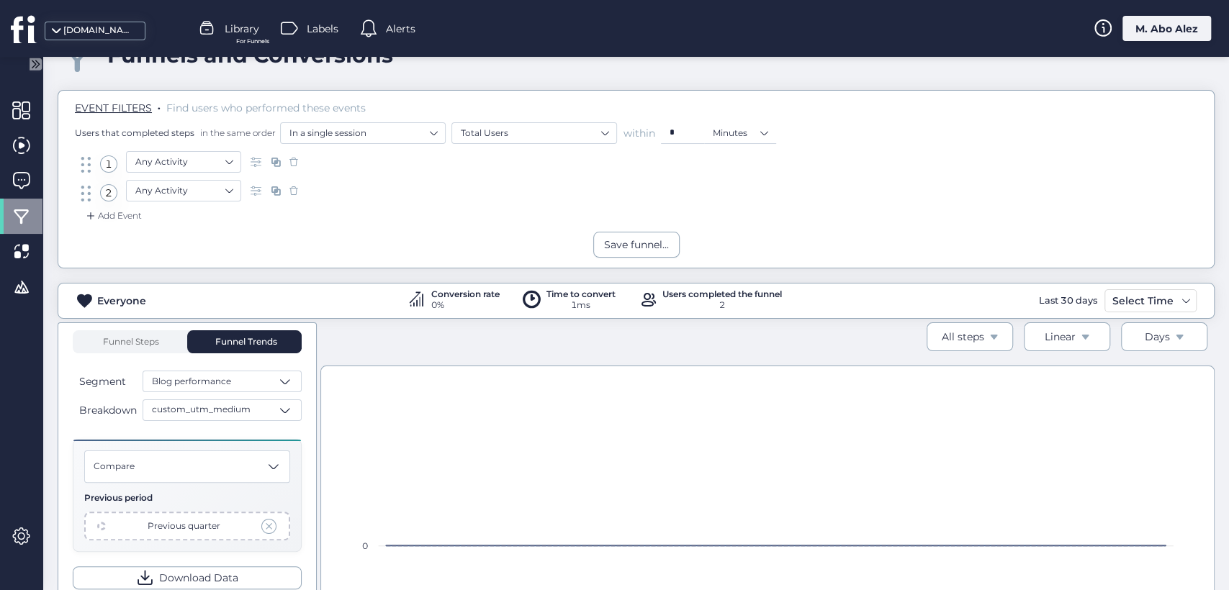
scroll to position [17, 0]
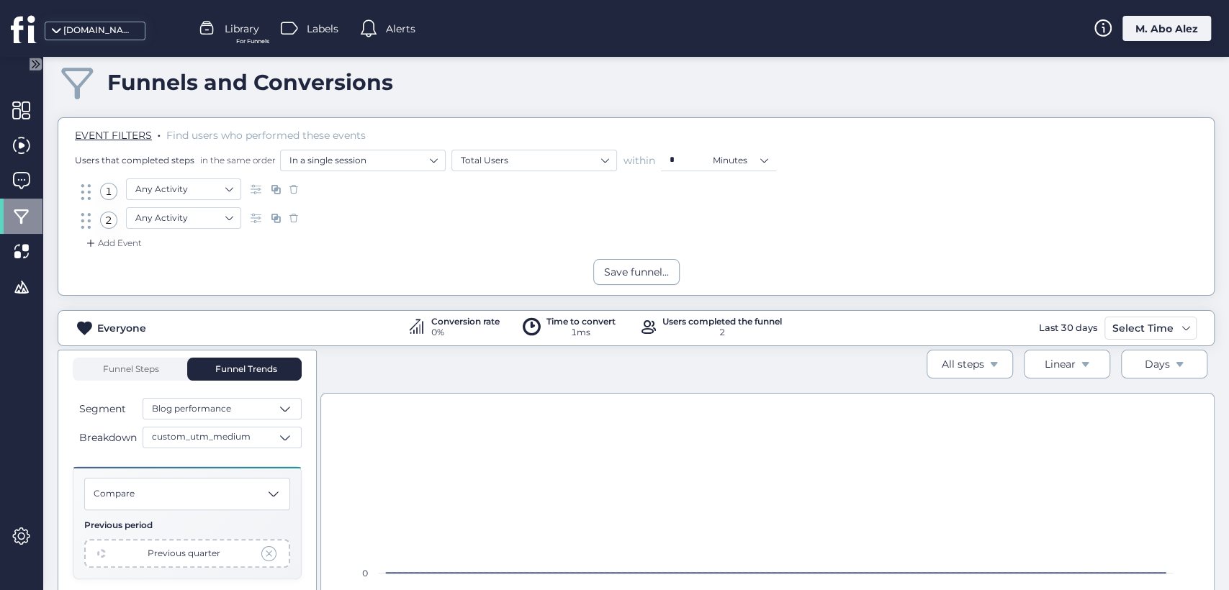
click at [205, 200] on div "Any Activity" at bounding box center [215, 191] width 179 height 24
click at [204, 180] on nz-select-item "Any Activity" at bounding box center [183, 190] width 96 height 22
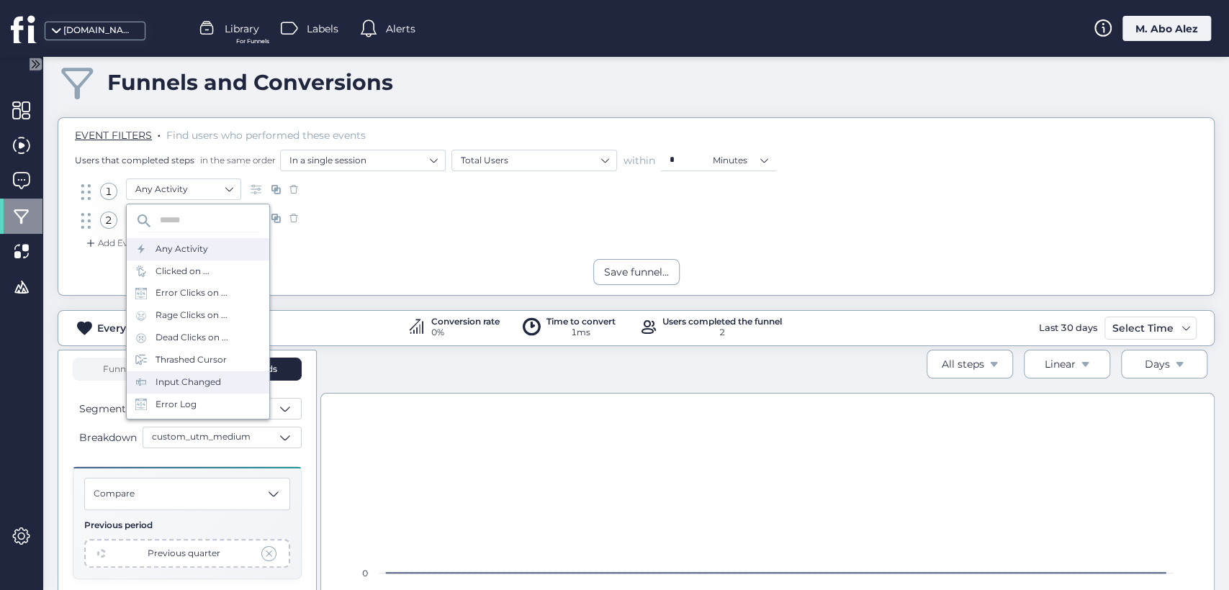
click at [202, 371] on div "Input Changed" at bounding box center [198, 382] width 143 height 22
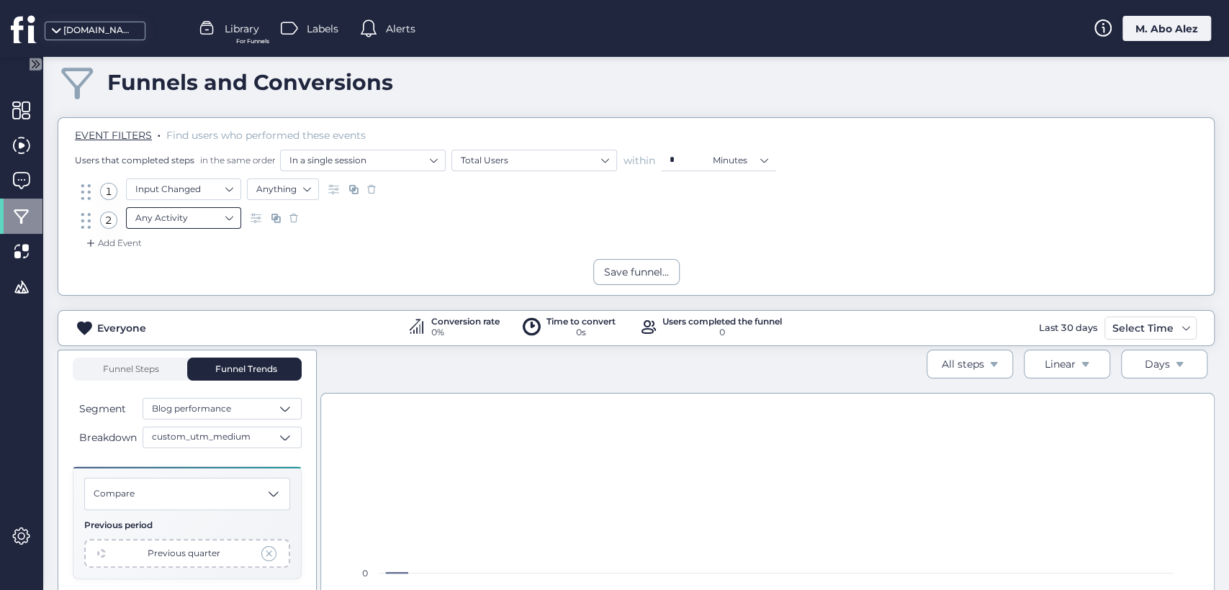
click at [209, 214] on nz-select-item "Any Activity" at bounding box center [183, 218] width 96 height 22
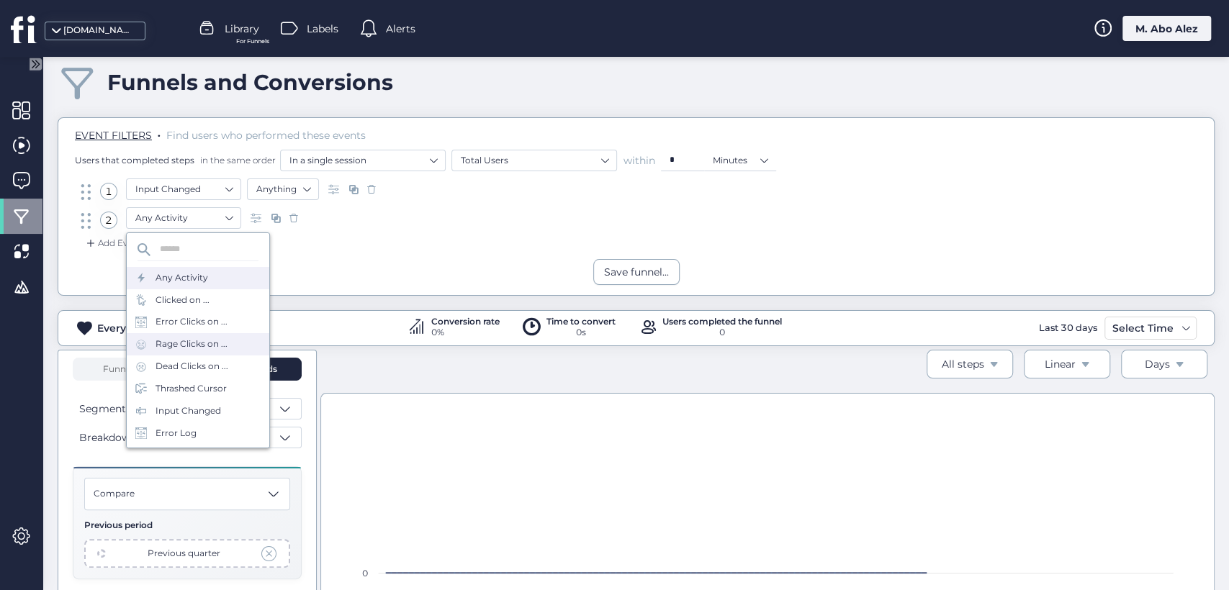
click at [190, 351] on div "Rage Clicks on ..." at bounding box center [198, 344] width 143 height 22
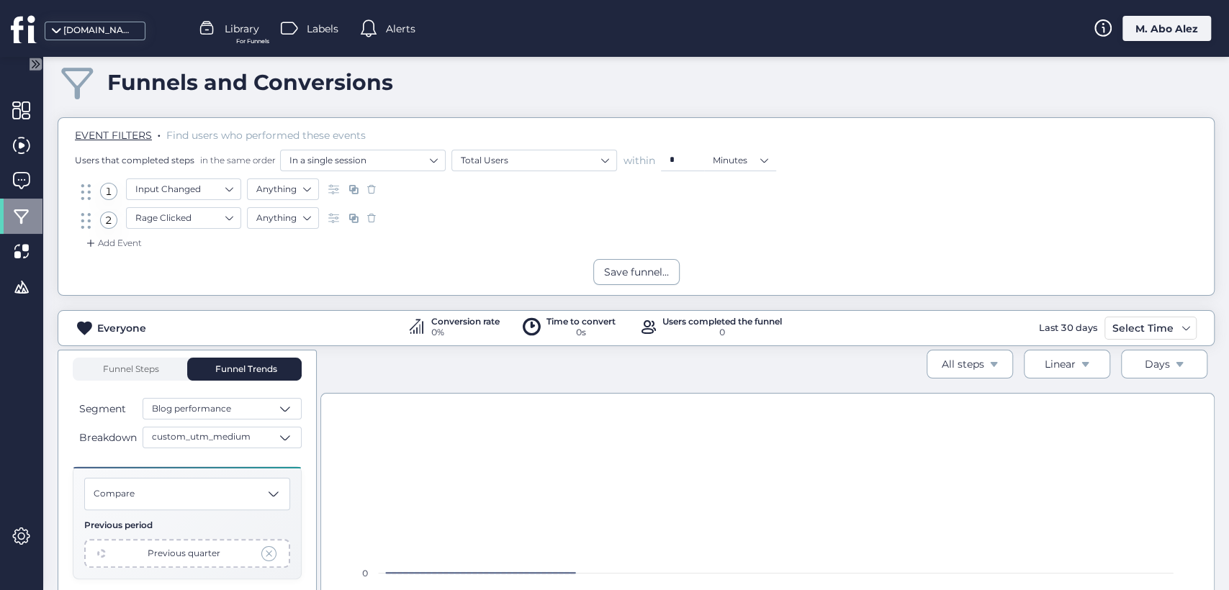
click at [132, 244] on div "Add Event" at bounding box center [113, 243] width 58 height 14
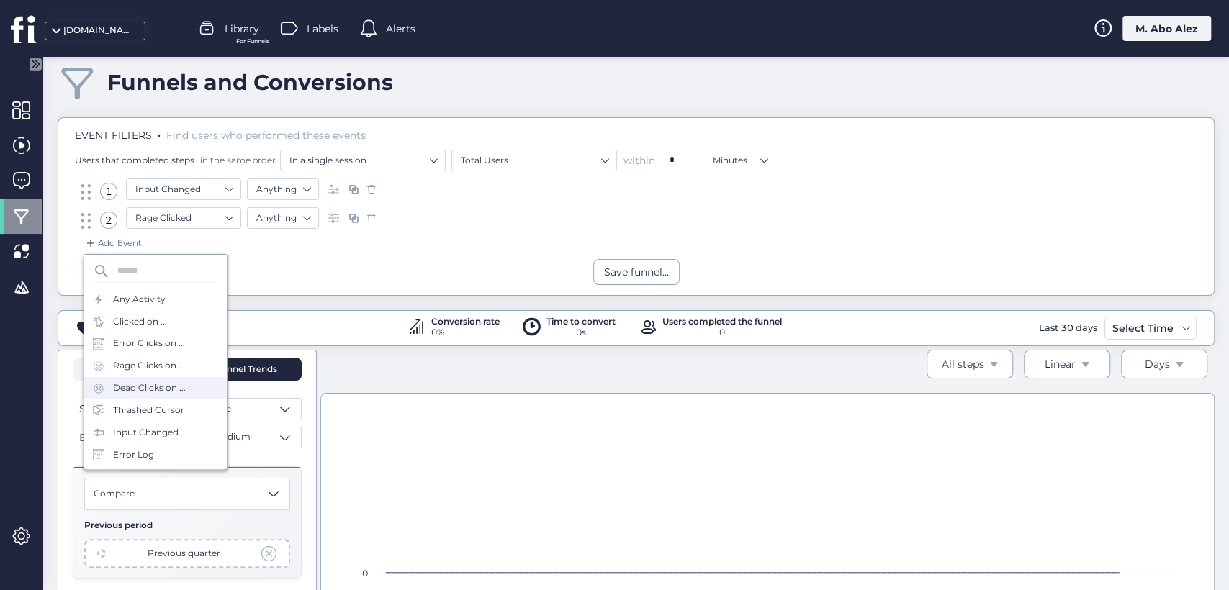
click at [184, 385] on div "Dead Clicks on ..." at bounding box center [149, 389] width 73 height 14
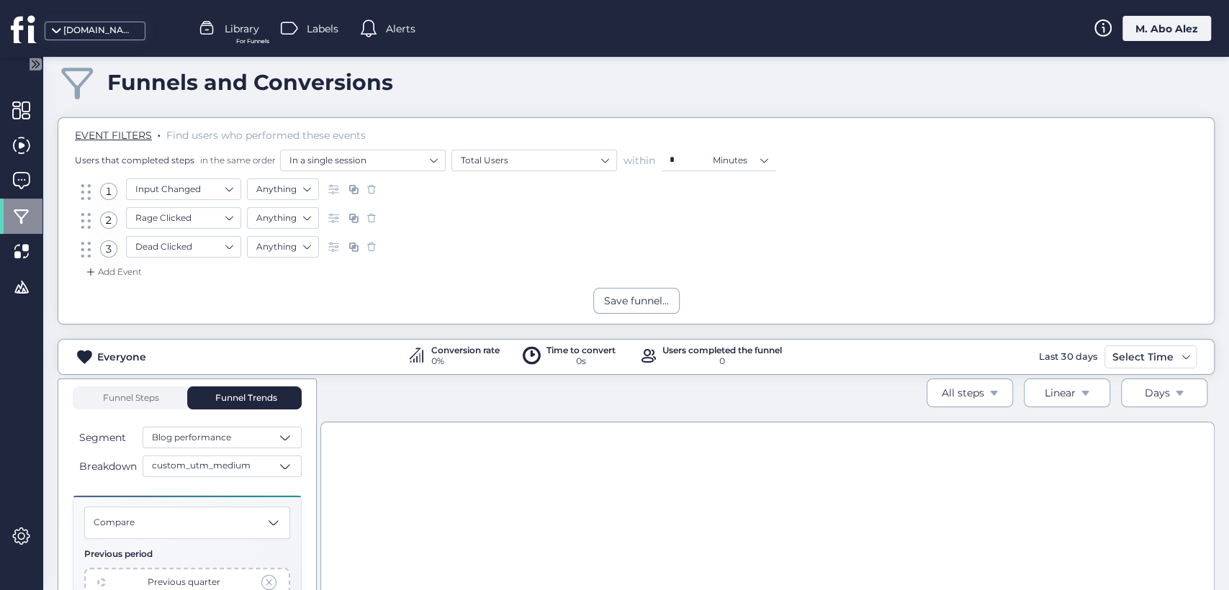
click at [377, 248] on span at bounding box center [371, 247] width 14 height 14
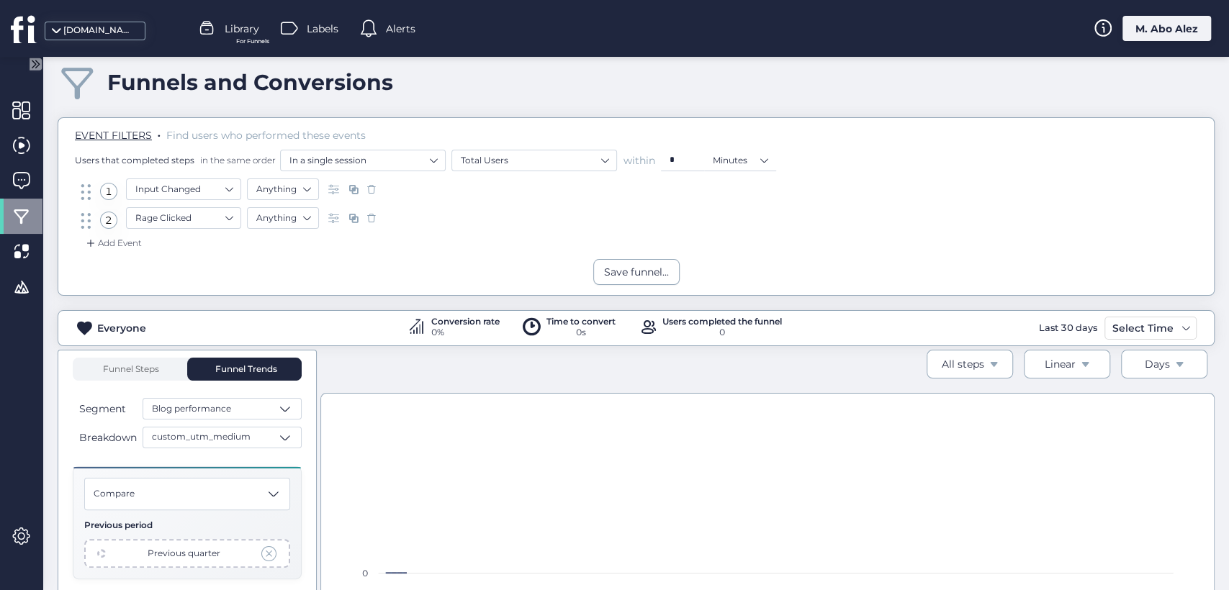
click at [369, 221] on span at bounding box center [371, 218] width 14 height 14
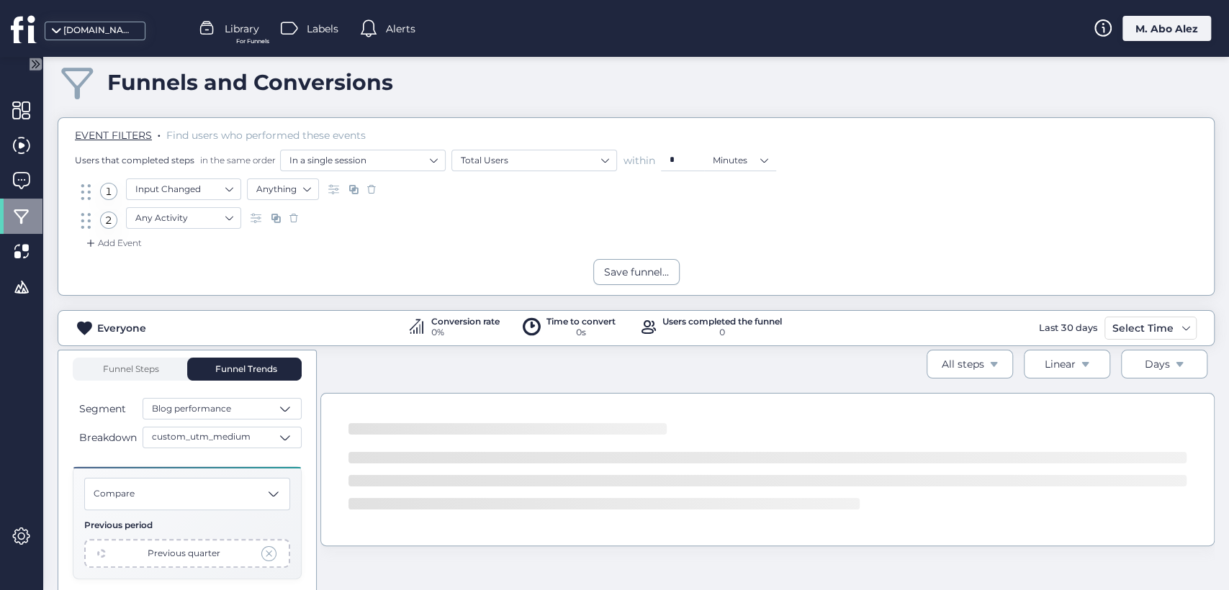
click at [369, 192] on span at bounding box center [371, 189] width 14 height 14
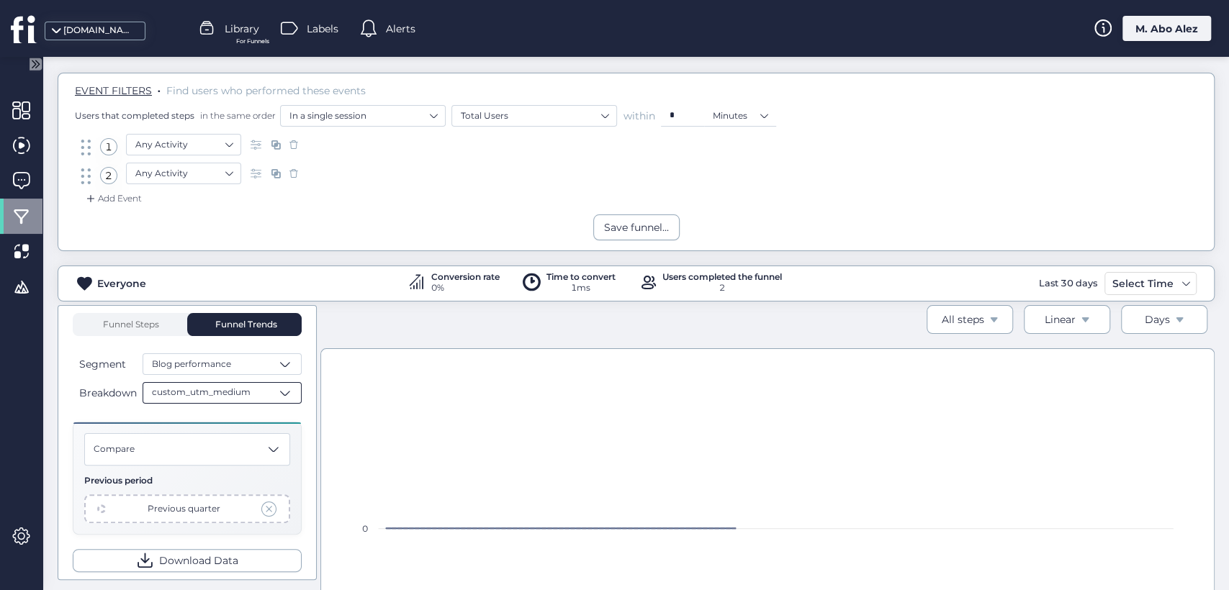
scroll to position [96, 0]
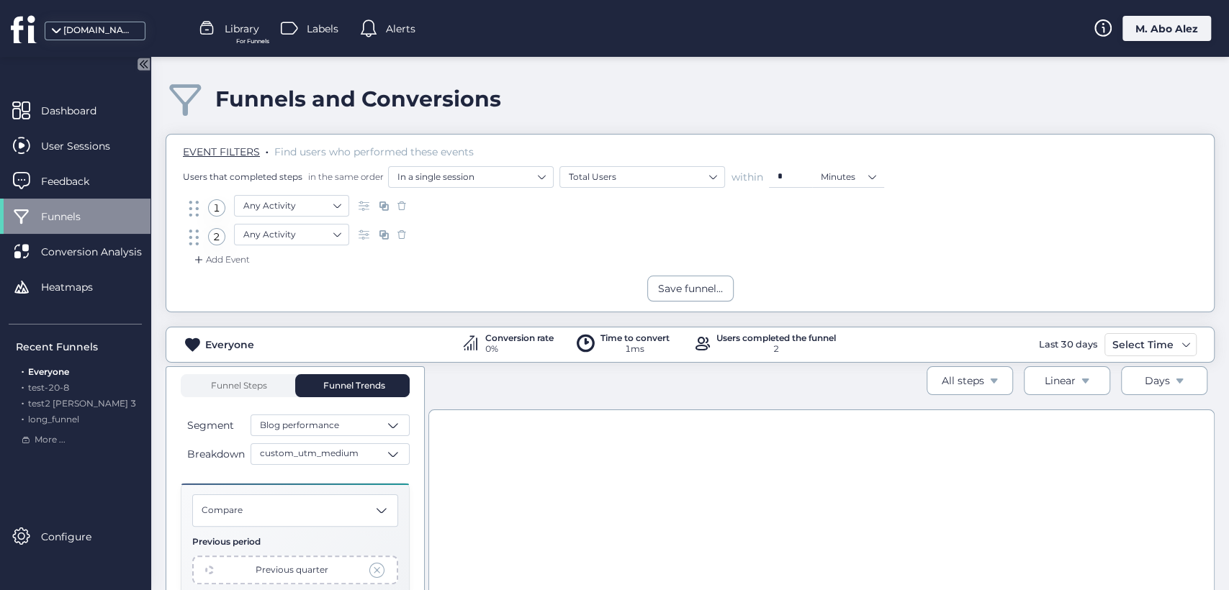
click at [143, 69] on icon at bounding box center [144, 64] width 12 height 12
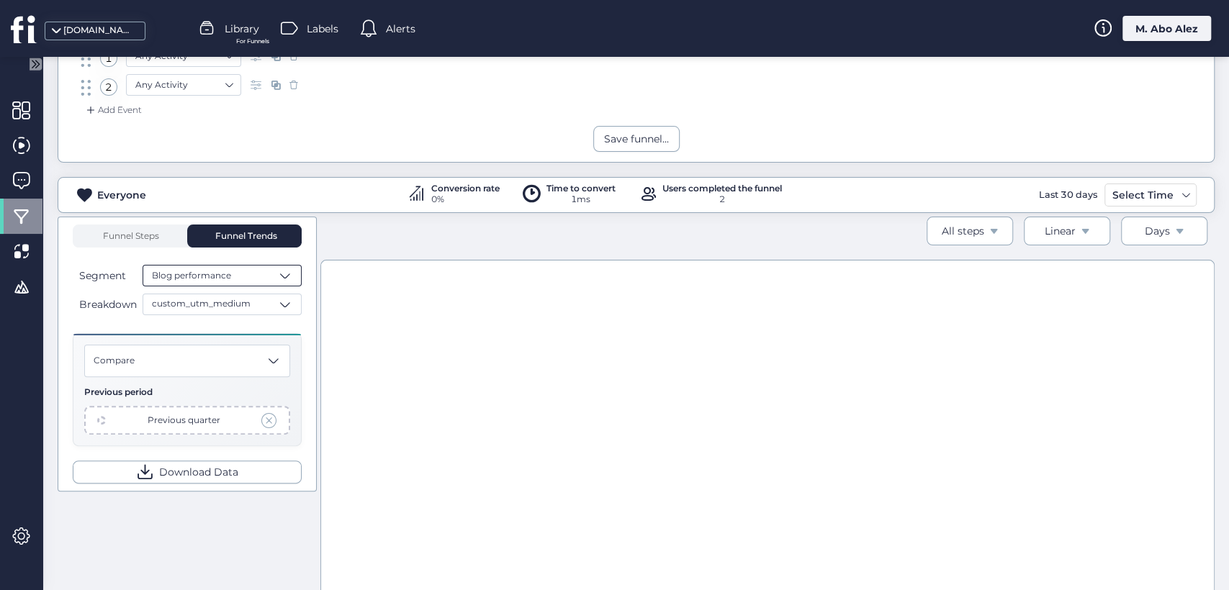
scroll to position [160, 0]
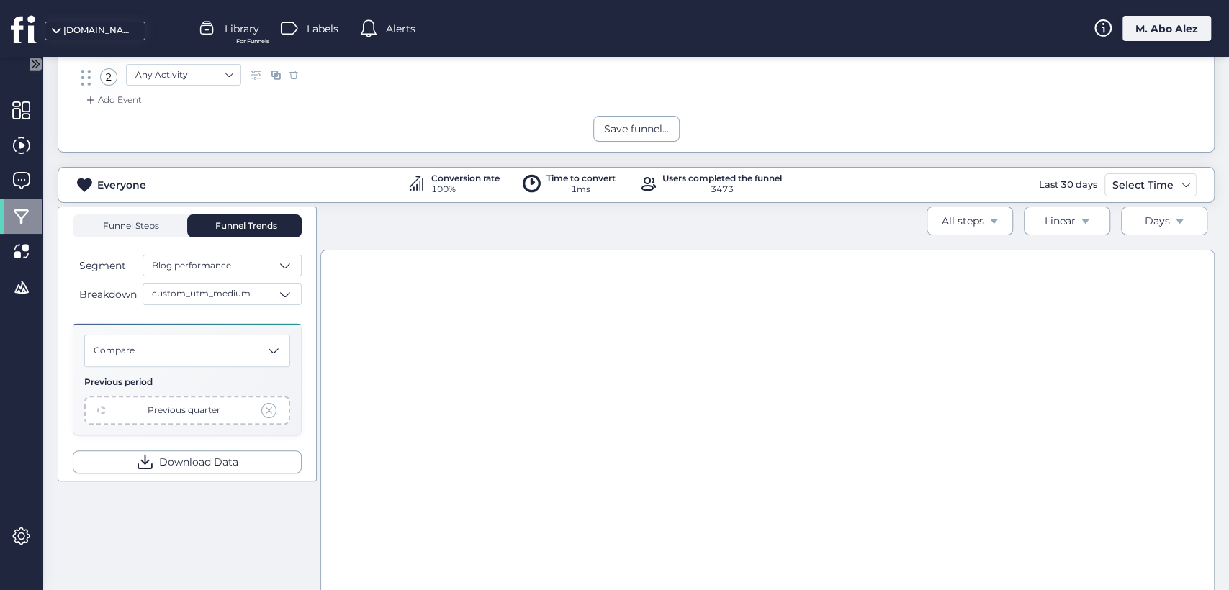
click at [156, 215] on span "Funnel Steps" at bounding box center [131, 226] width 58 height 23
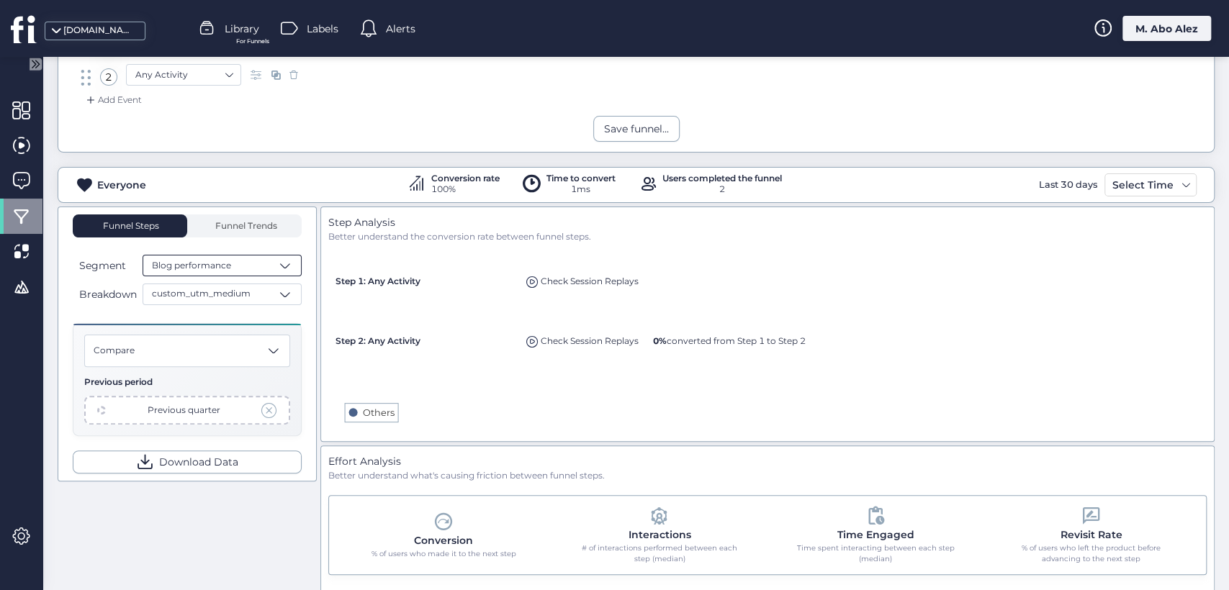
click at [235, 261] on div "Blog performance" at bounding box center [222, 266] width 159 height 22
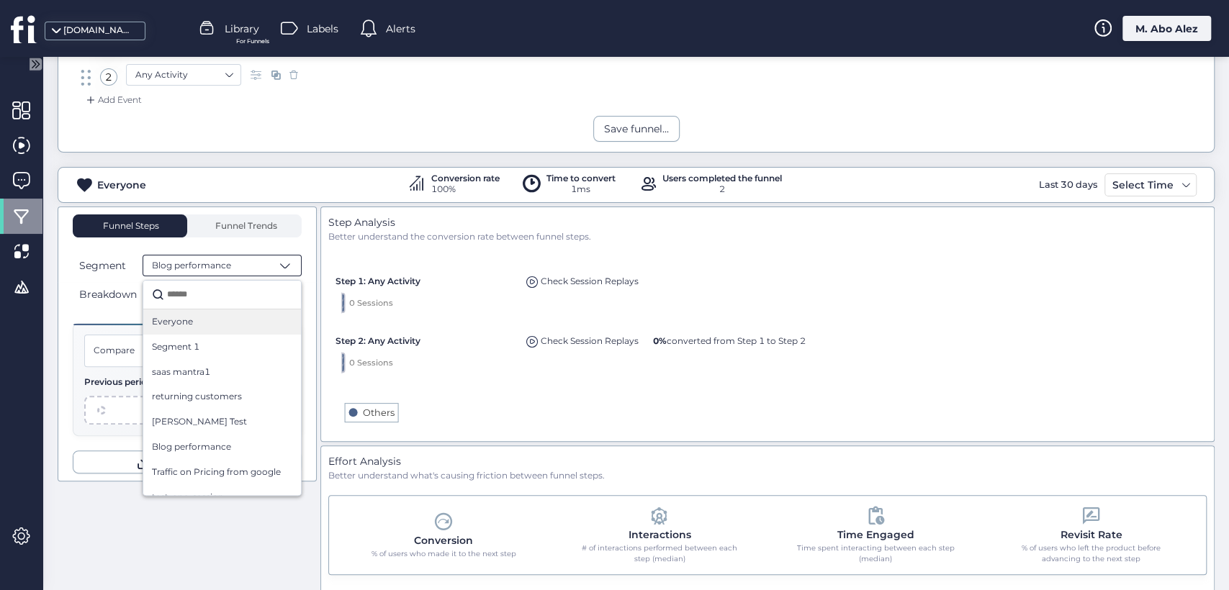
click at [225, 325] on div "Everyone" at bounding box center [222, 322] width 140 height 14
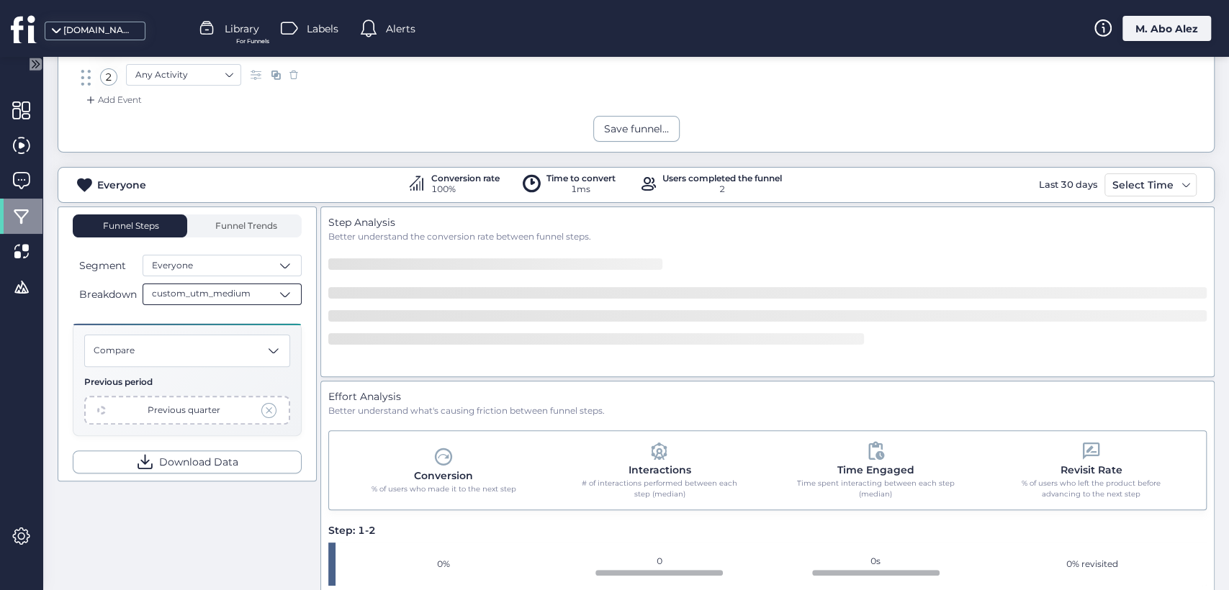
click at [259, 288] on div "custom_utm_medium" at bounding box center [222, 295] width 159 height 22
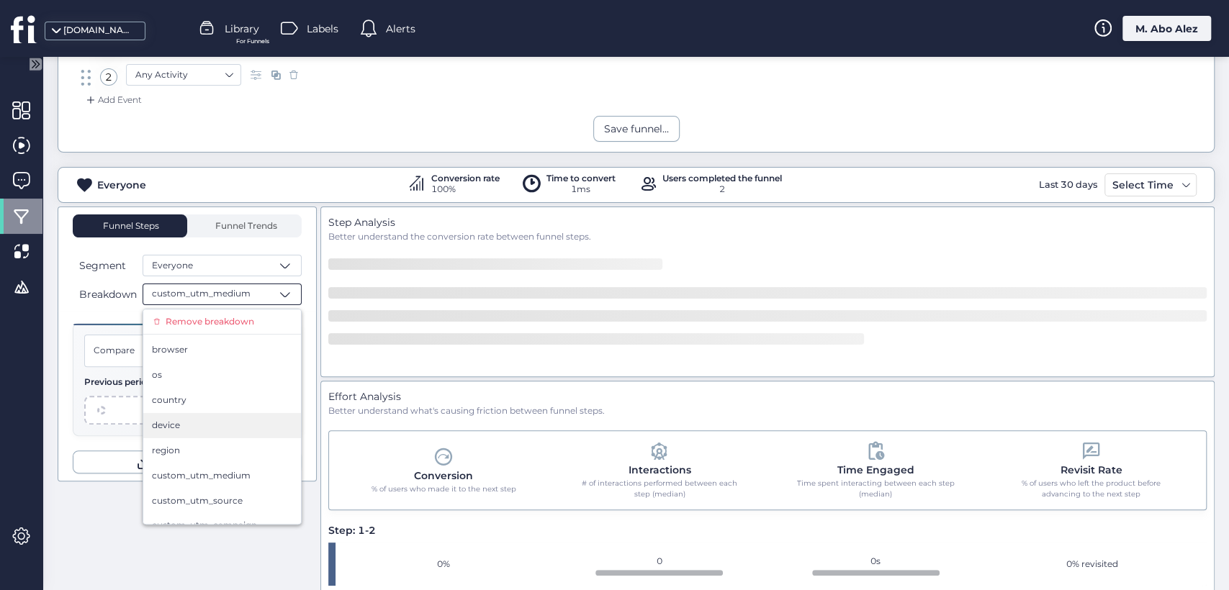
click at [202, 425] on div "device" at bounding box center [222, 426] width 140 height 14
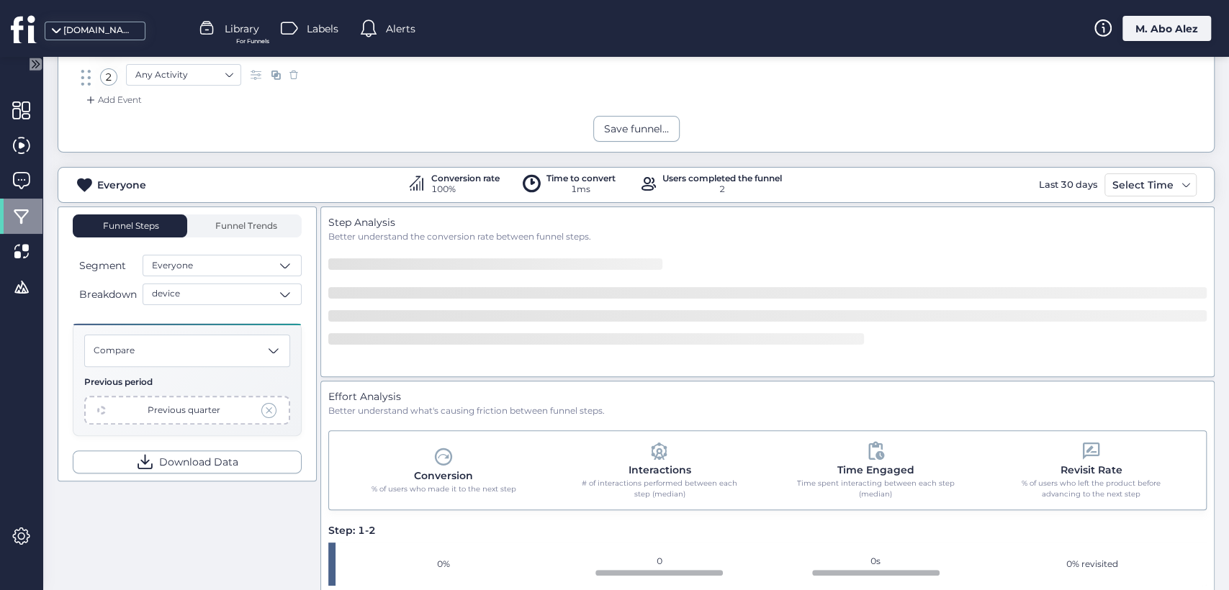
click at [269, 412] on span at bounding box center [269, 410] width 16 height 16
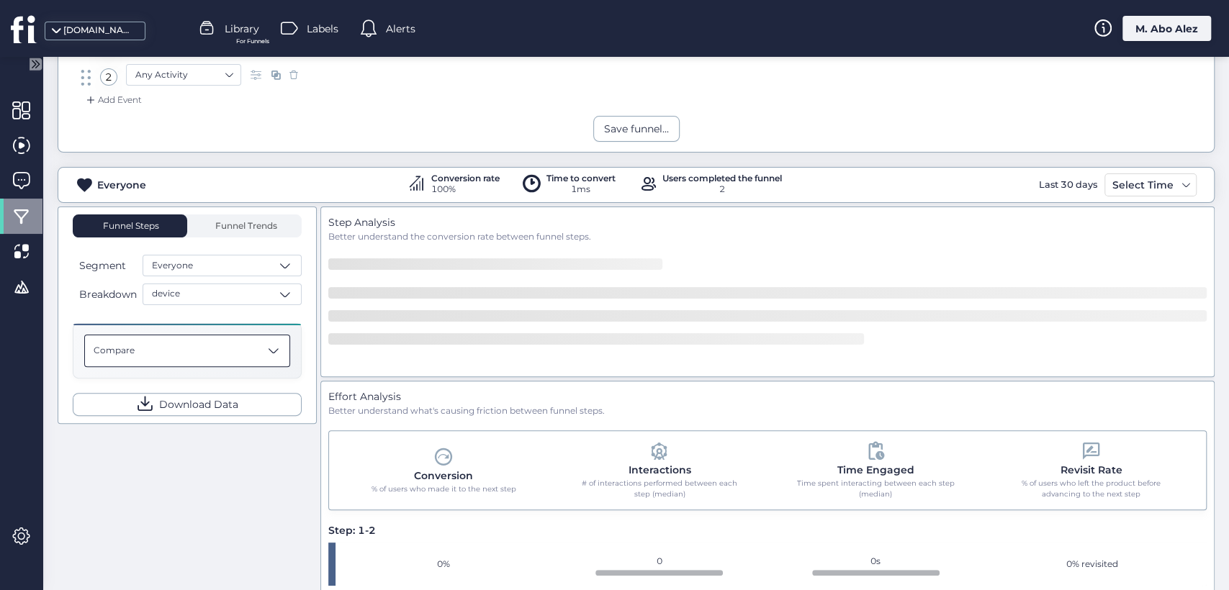
click at [263, 350] on div "Compare" at bounding box center [187, 351] width 206 height 32
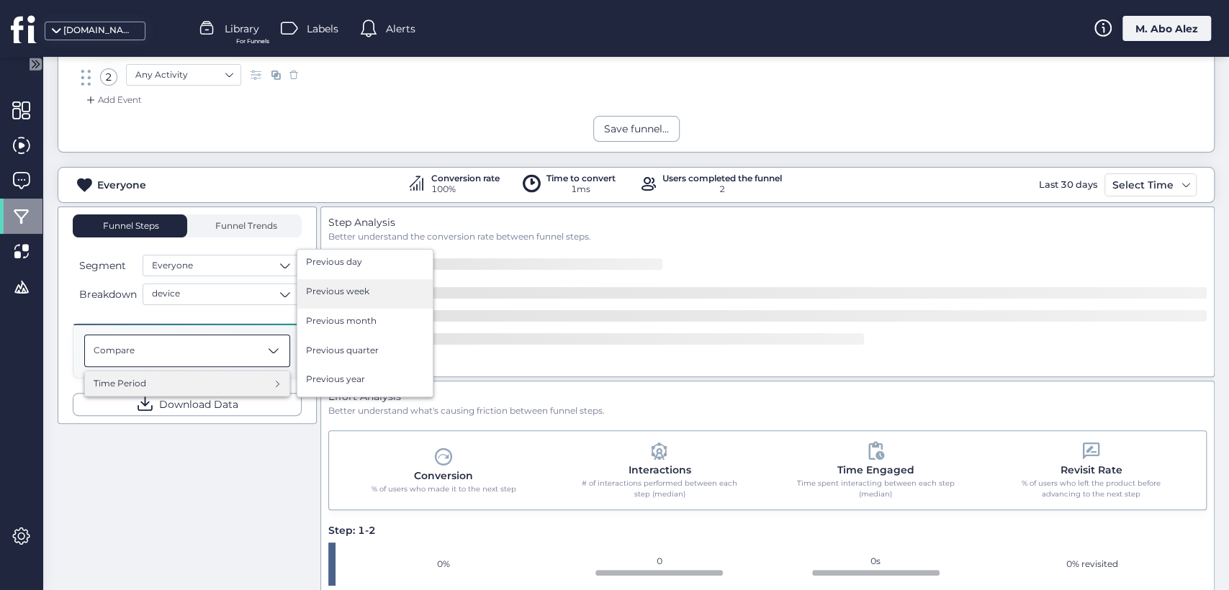
click at [369, 285] on div "Previous week" at bounding box center [365, 294] width 118 height 18
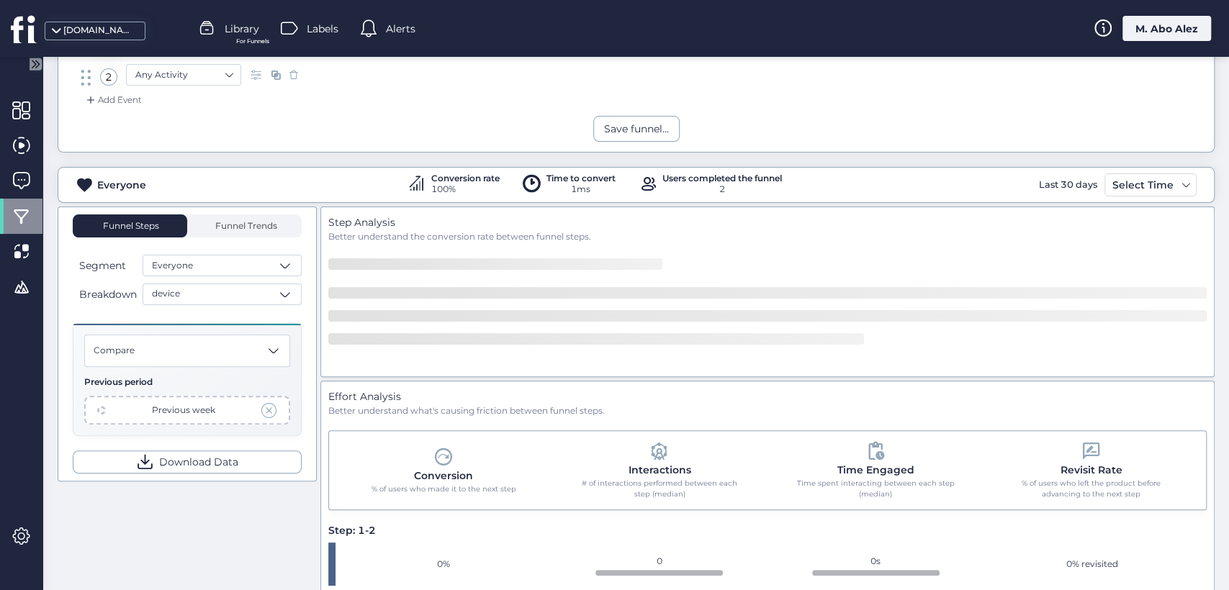
click at [278, 413] on div "Previous week" at bounding box center [187, 410] width 206 height 29
click at [269, 416] on span at bounding box center [269, 410] width 16 height 16
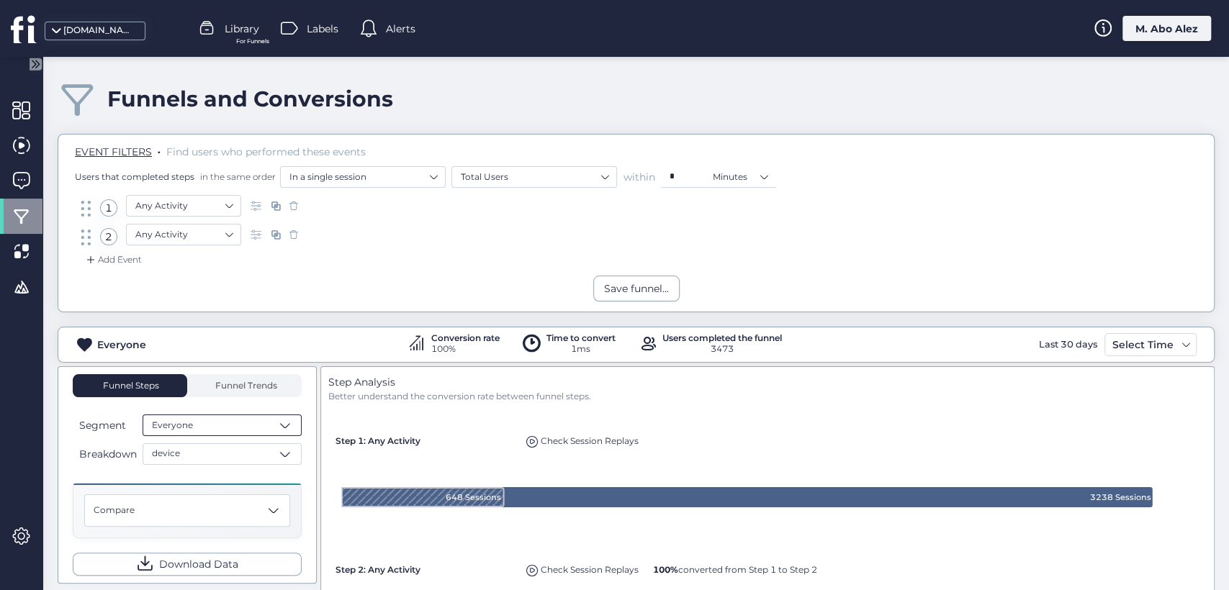
scroll to position [80, 0]
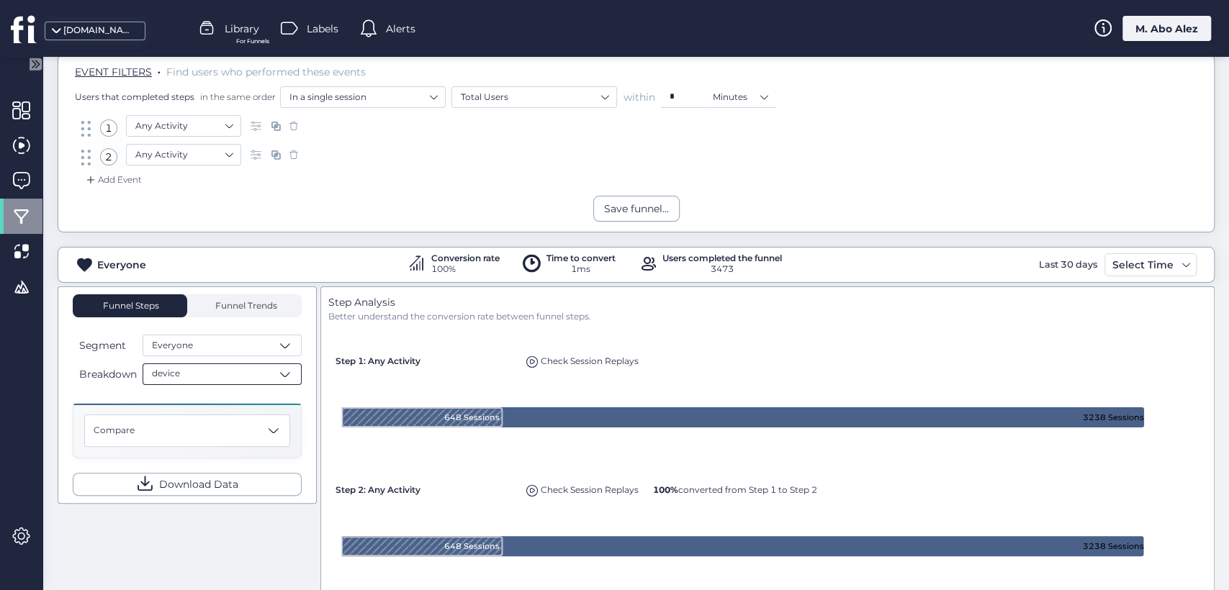
click at [214, 370] on div "device" at bounding box center [222, 375] width 159 height 22
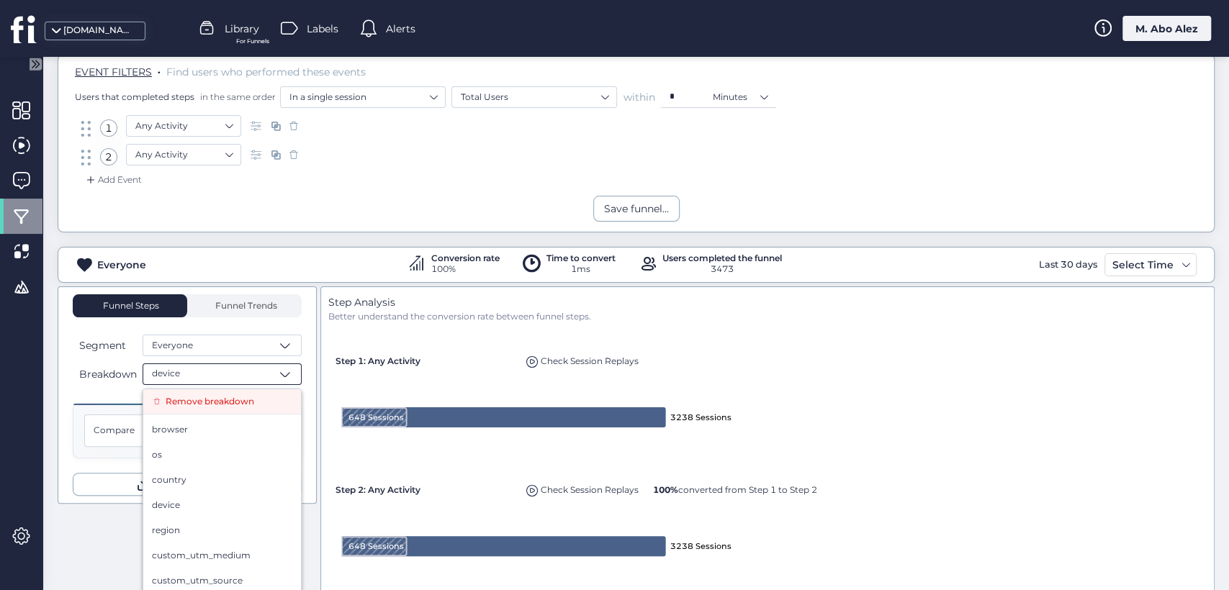
click at [213, 399] on span "Remove breakdown" at bounding box center [210, 402] width 89 height 14
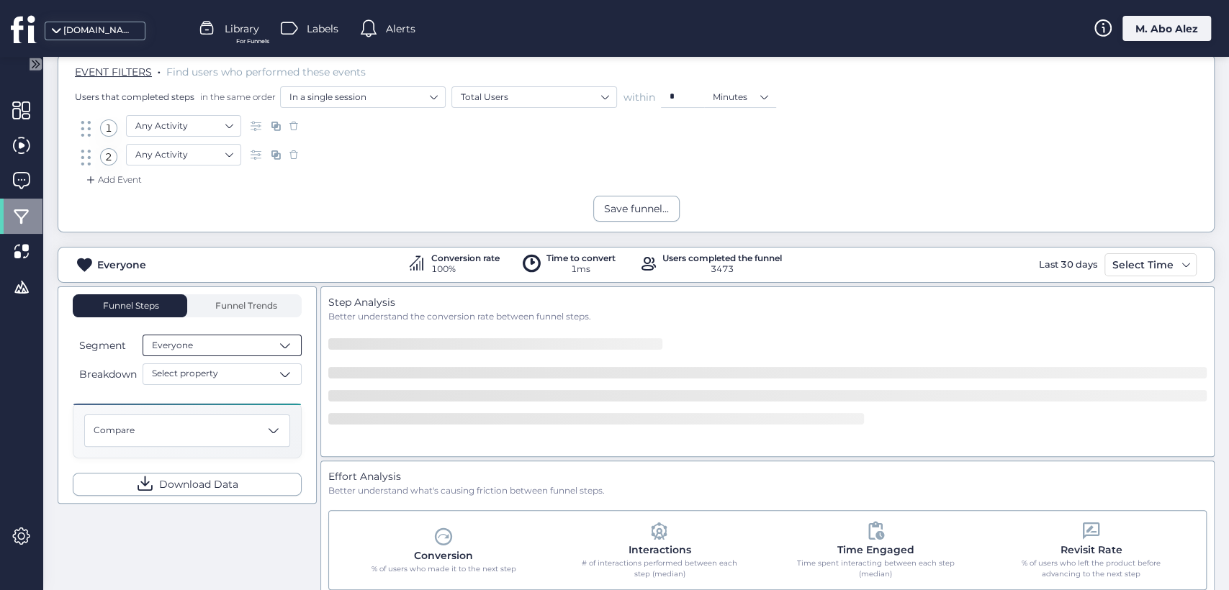
click at [238, 354] on div "Everyone" at bounding box center [222, 346] width 159 height 22
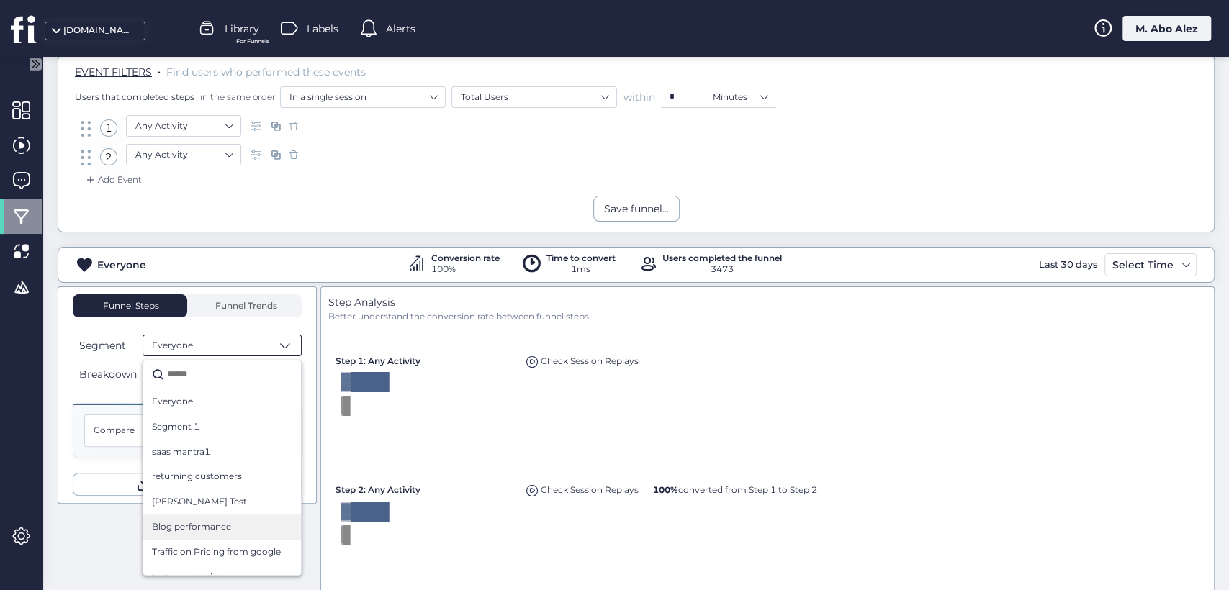
click at [224, 515] on div "Blog performance" at bounding box center [222, 527] width 158 height 25
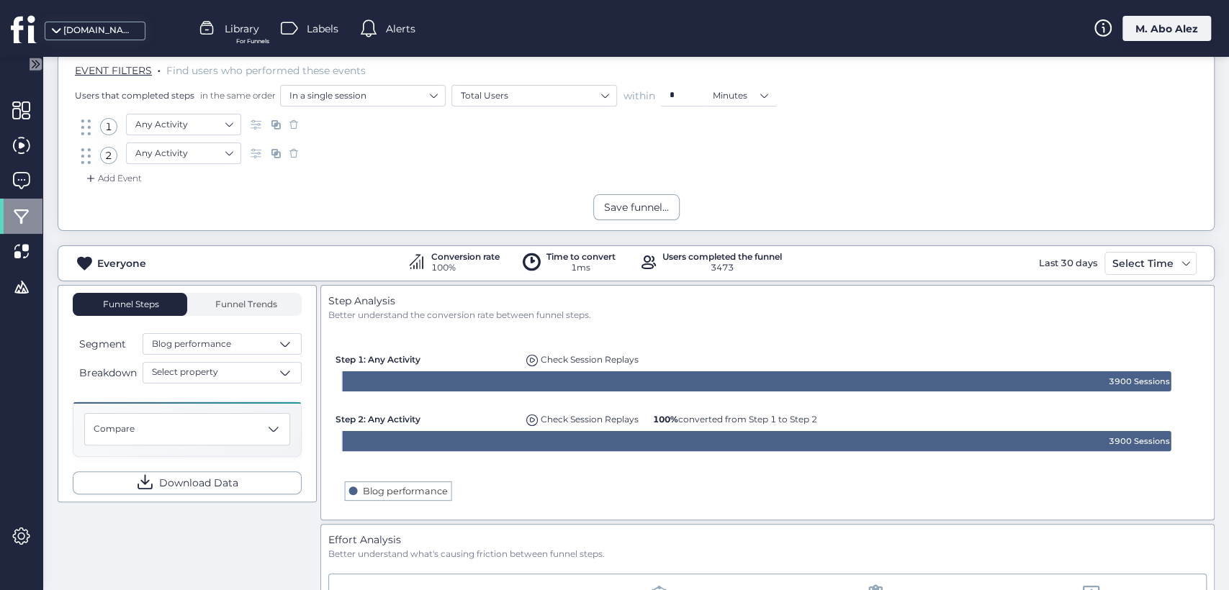
scroll to position [242, 0]
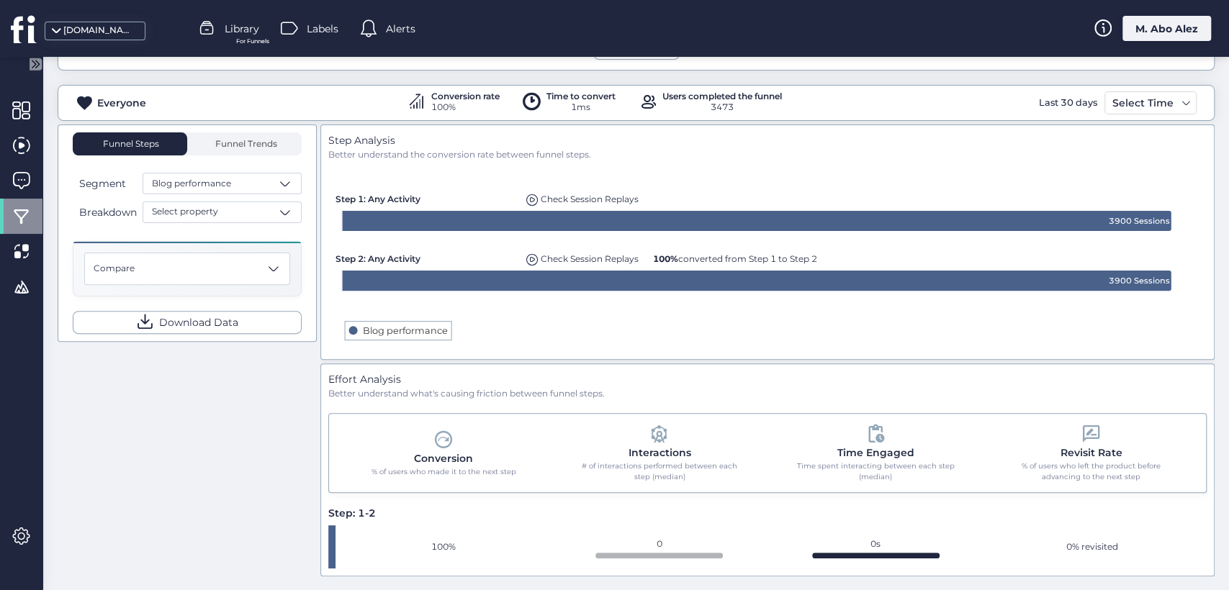
drag, startPoint x: 330, startPoint y: 508, endPoint x: 360, endPoint y: 508, distance: 30.2
click at [360, 508] on div "Step: 1-2" at bounding box center [352, 513] width 48 height 16
drag, startPoint x: 352, startPoint y: 465, endPoint x: 456, endPoint y: 477, distance: 104.3
click at [456, 477] on div "Conversion % of users who made it to the next step Interactions # of interactio…" at bounding box center [767, 453] width 878 height 80
click at [266, 215] on div "Select property" at bounding box center [222, 213] width 159 height 22
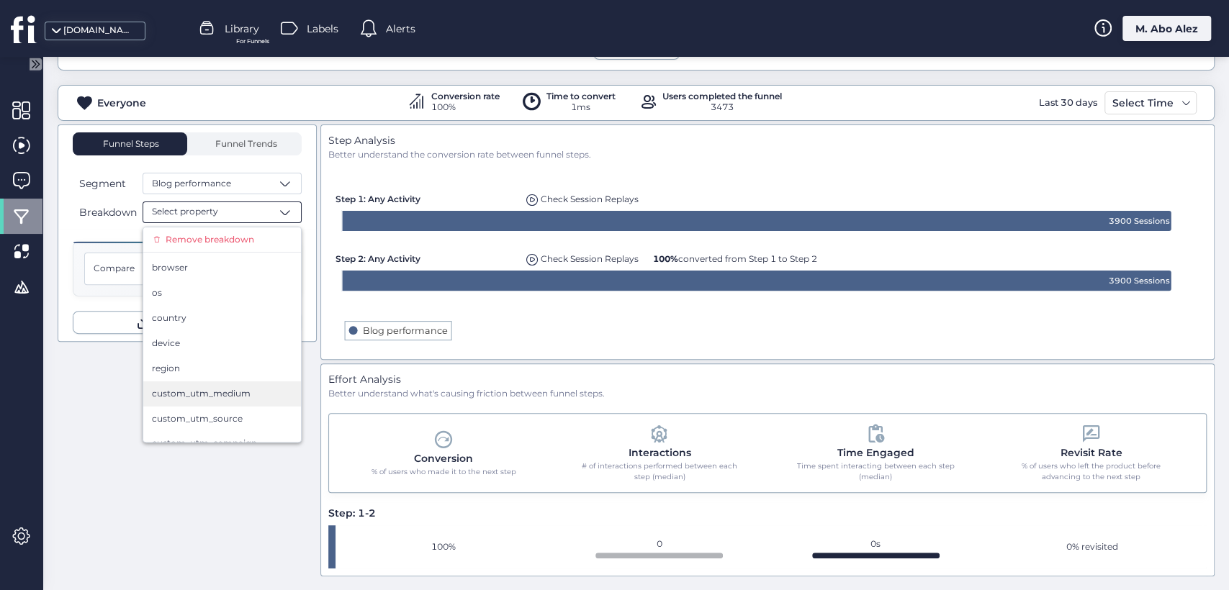
click at [238, 383] on div "custom_utm_medium" at bounding box center [222, 394] width 158 height 25
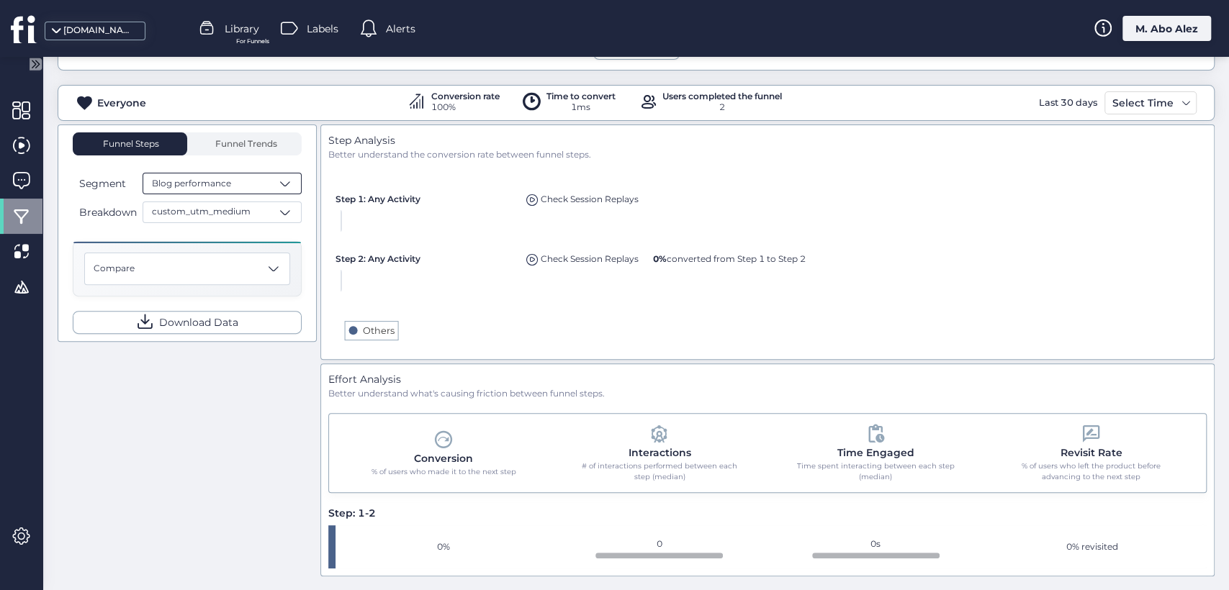
click at [258, 179] on div "Blog performance" at bounding box center [222, 184] width 159 height 22
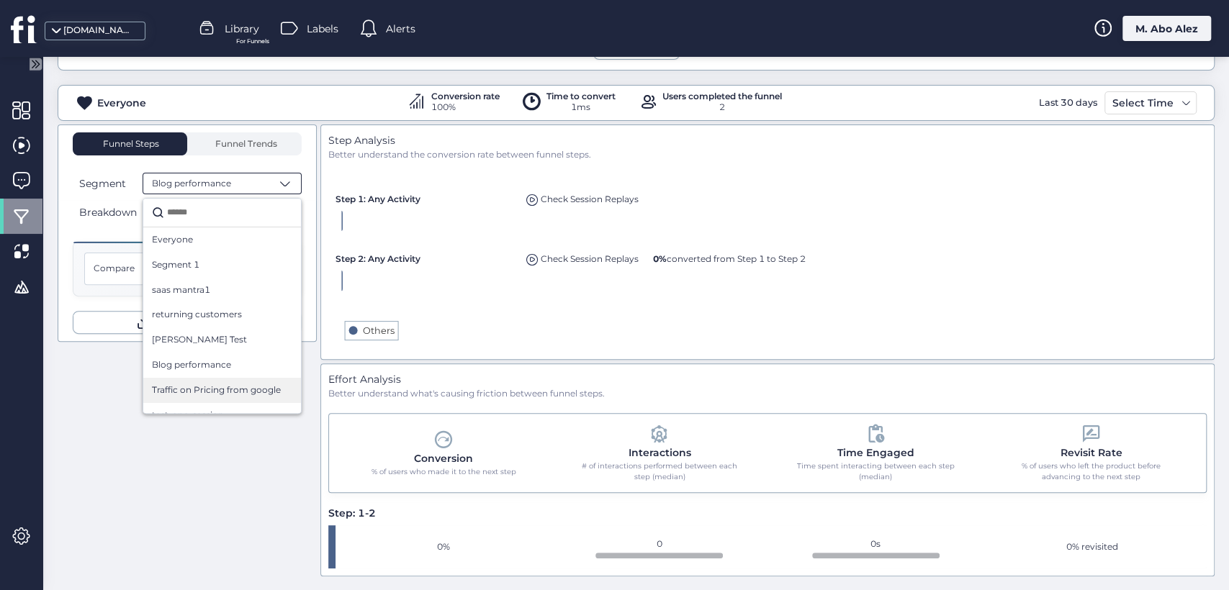
click at [206, 388] on span "Traffic on Pricing from google" at bounding box center [216, 391] width 129 height 14
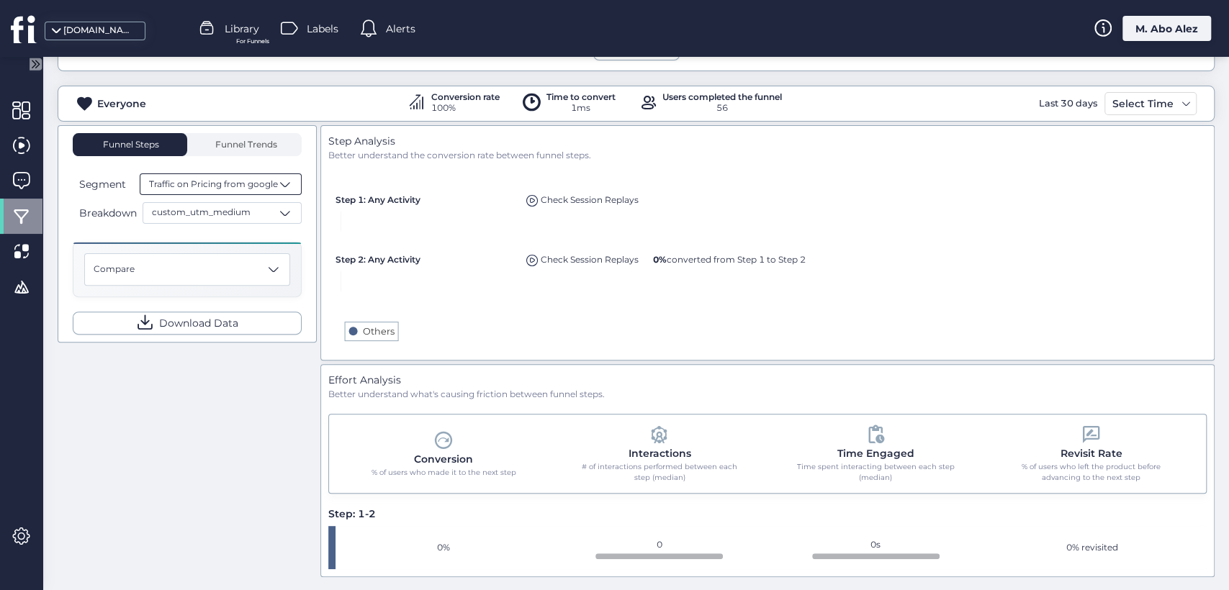
scroll to position [242, 0]
click at [271, 177] on span "Traffic on Pricing from google" at bounding box center [213, 184] width 129 height 14
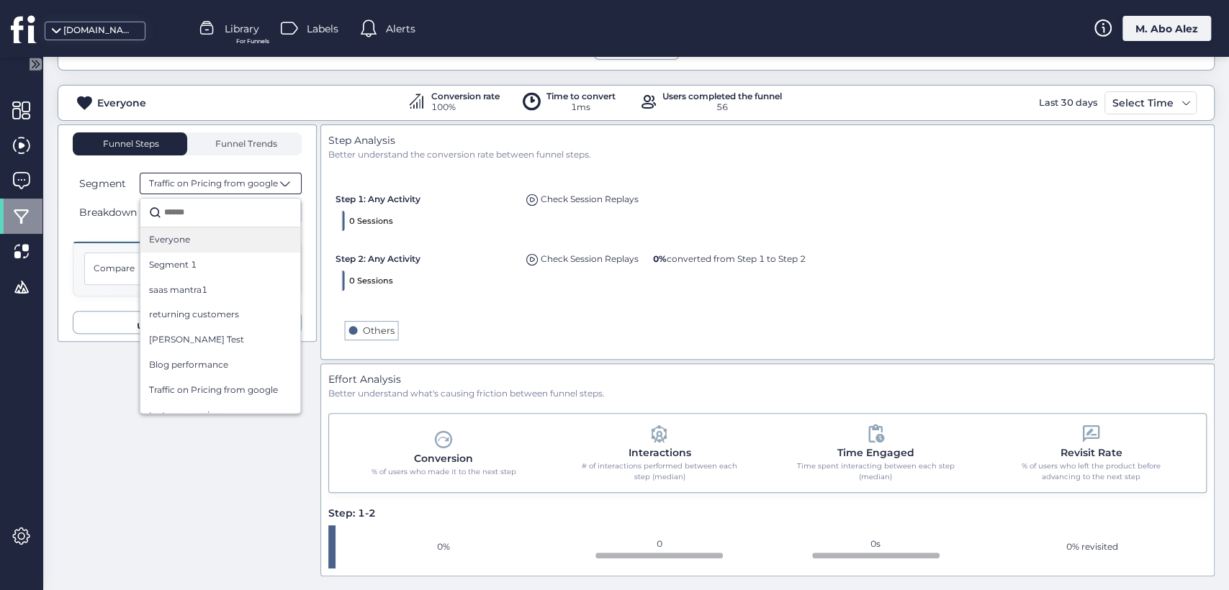
click at [226, 237] on div "Everyone" at bounding box center [220, 240] width 143 height 14
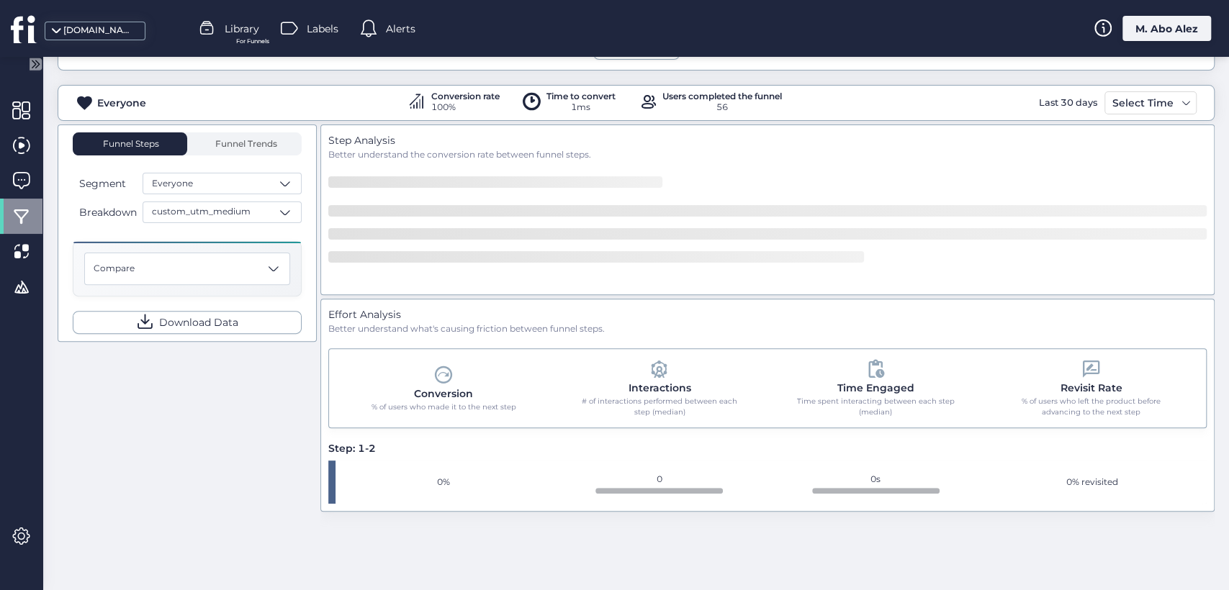
scroll to position [241, 0]
click at [237, 225] on div "Funnel Steps Funnel Trends Segment Everyone Breakdown custom_utm_medium Compare…" at bounding box center [187, 234] width 229 height 202
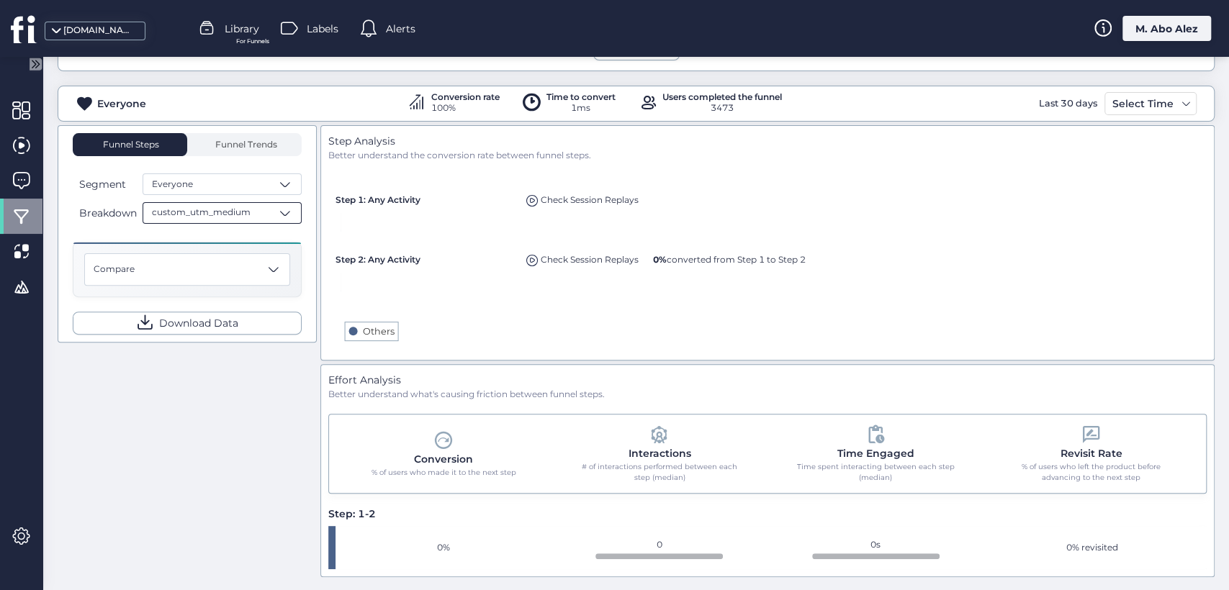
scroll to position [242, 0]
click at [197, 215] on span "custom_utm_medium" at bounding box center [201, 212] width 99 height 14
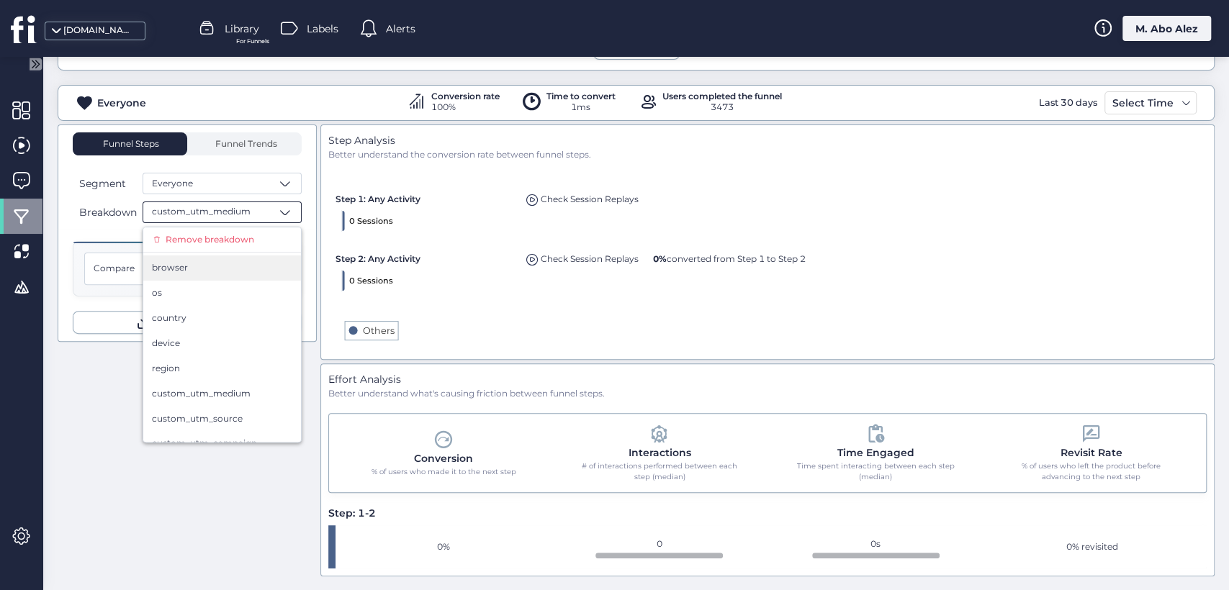
click at [191, 269] on div "browser" at bounding box center [222, 268] width 140 height 14
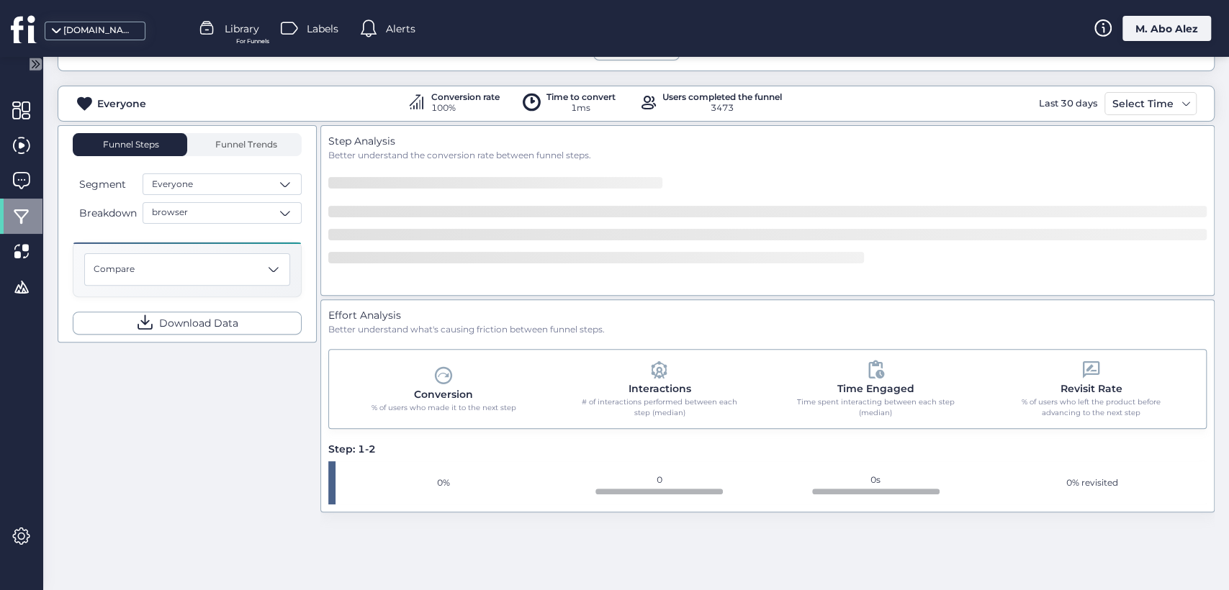
click at [212, 222] on div "Funnel Steps Funnel Trends Segment Everyone Breakdown browser Compare Download …" at bounding box center [187, 234] width 229 height 202
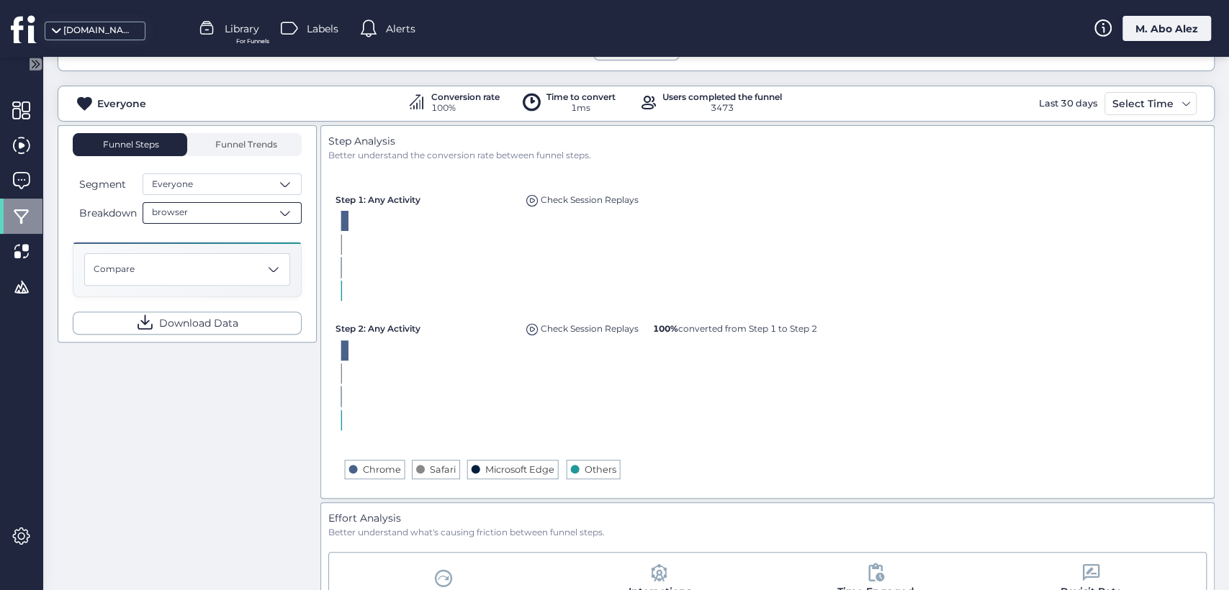
scroll to position [242, 0]
click at [210, 212] on div "browser" at bounding box center [222, 213] width 159 height 22
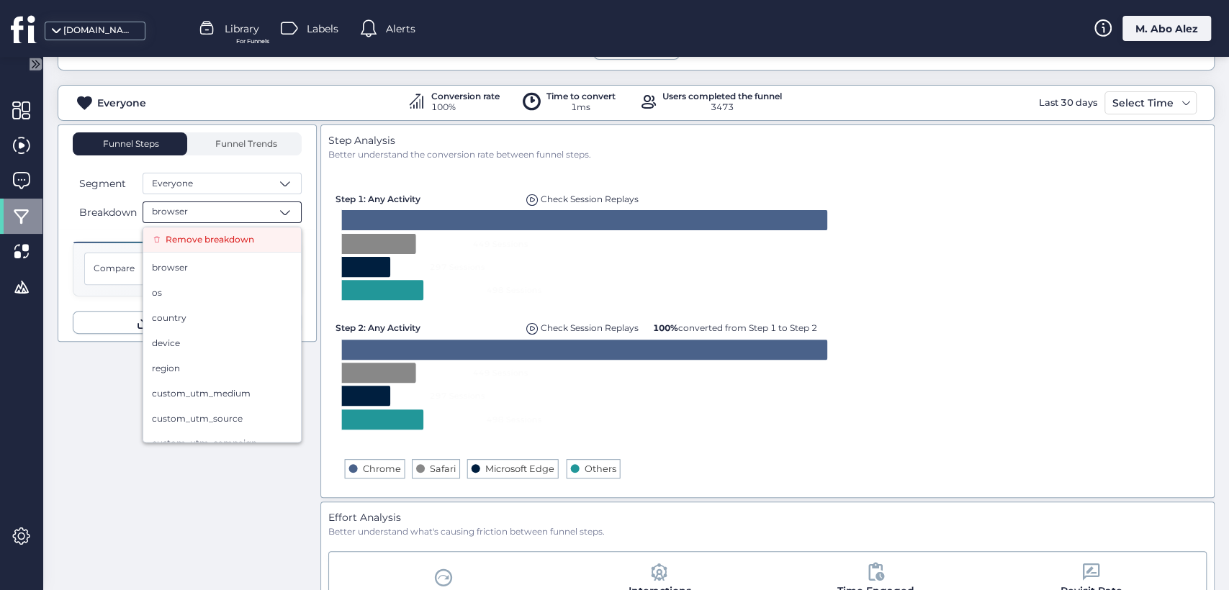
click at [204, 240] on span "Remove breakdown" at bounding box center [210, 240] width 89 height 14
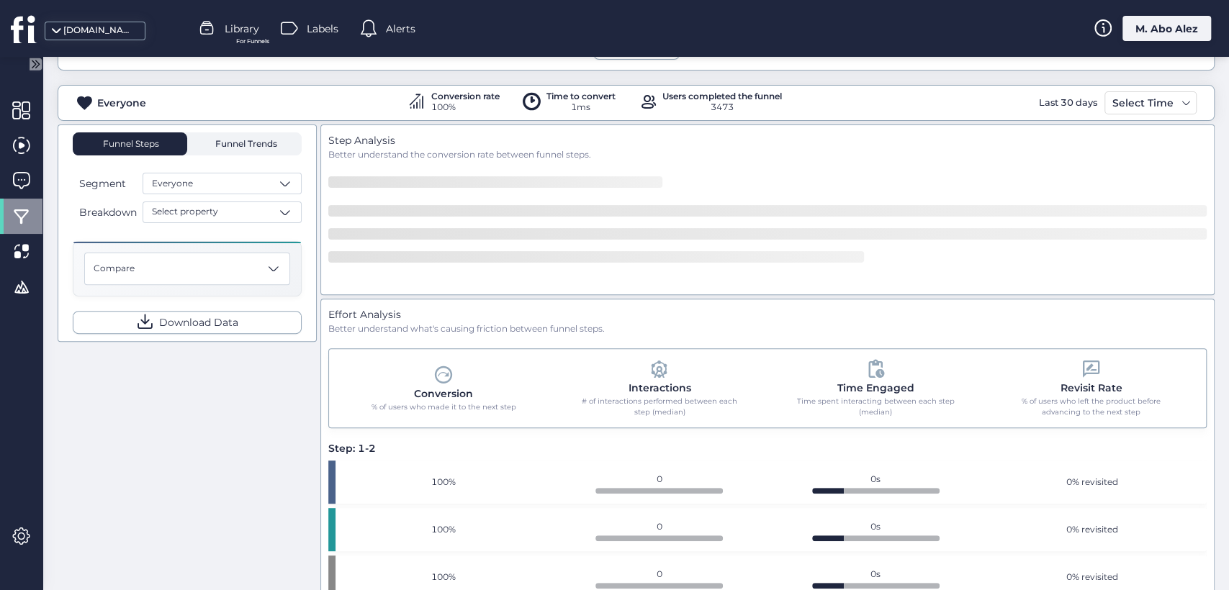
click at [235, 136] on span "Funnel Trends" at bounding box center [245, 143] width 66 height 23
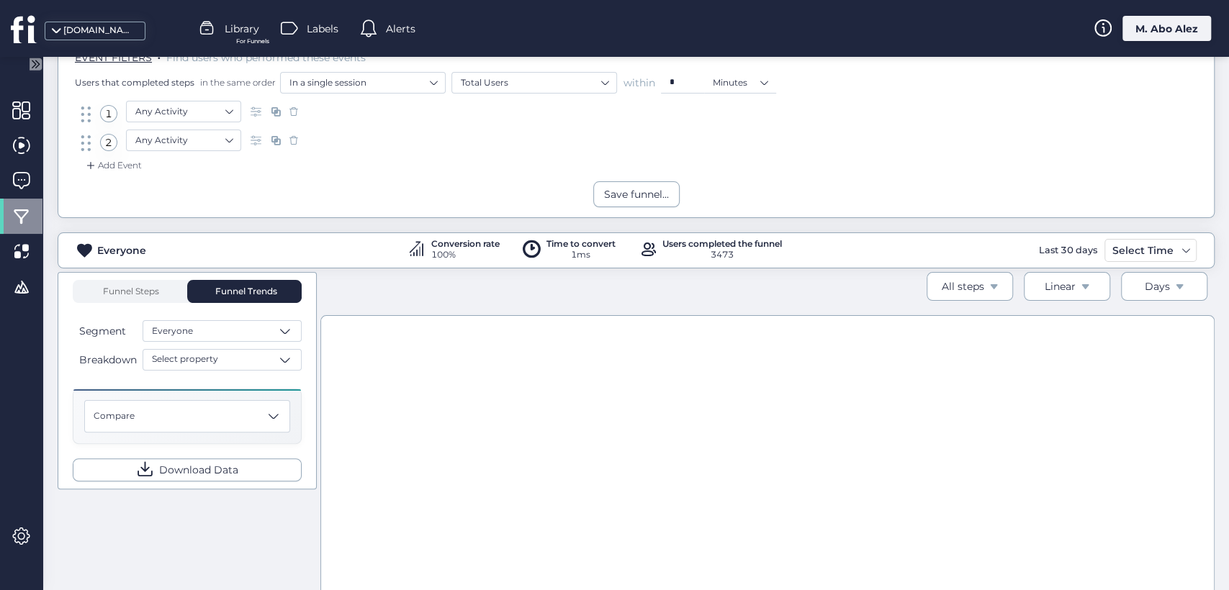
scroll to position [1, 0]
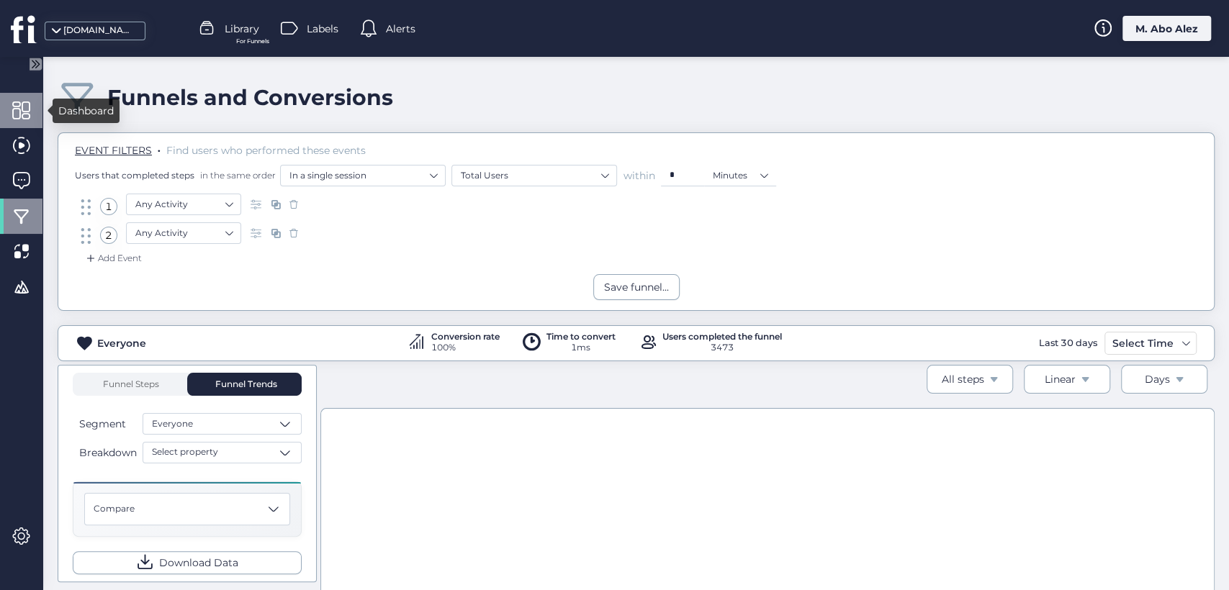
click at [40, 116] on div at bounding box center [21, 110] width 42 height 35
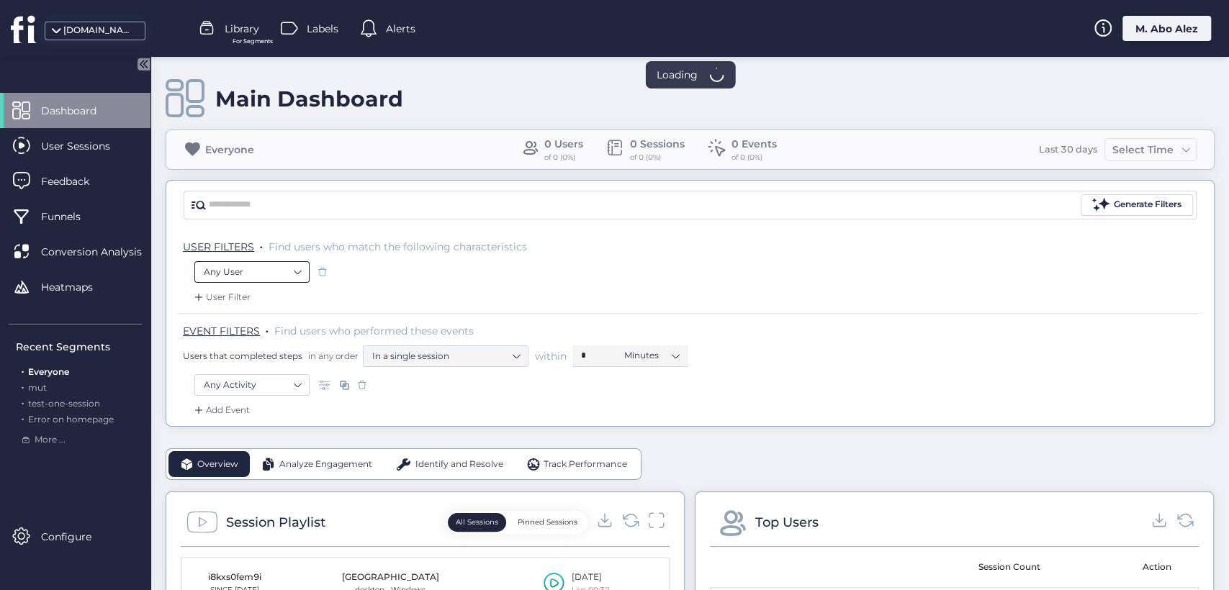
click at [268, 271] on nz-select-item "Any User" at bounding box center [252, 272] width 96 height 22
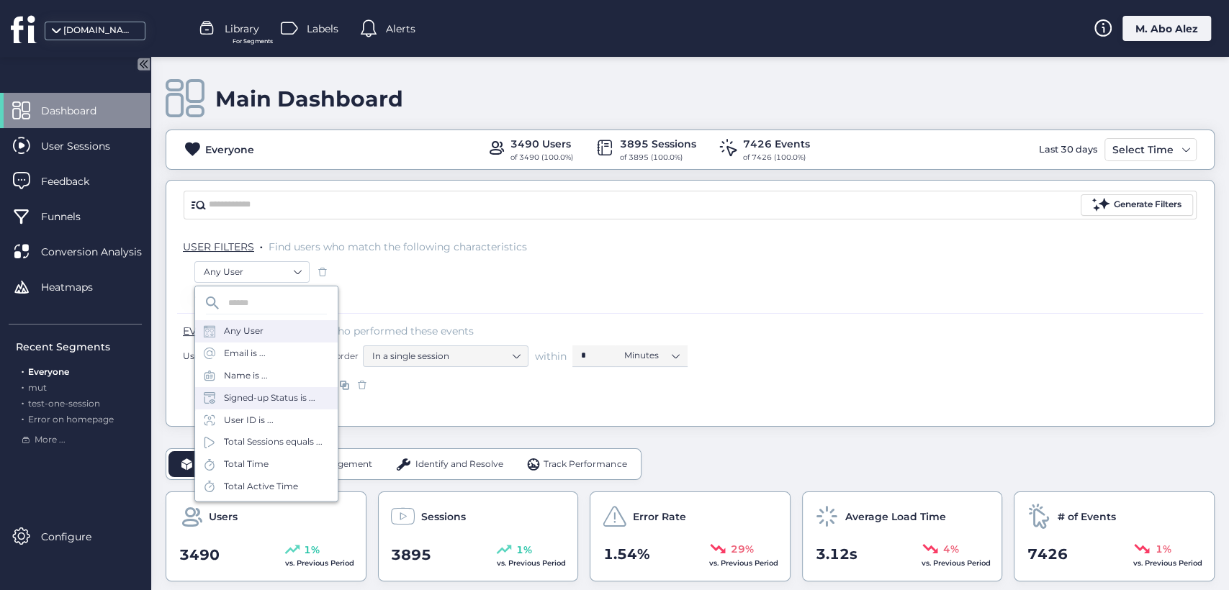
click at [268, 407] on div "Signed-up Status is ..." at bounding box center [266, 398] width 143 height 22
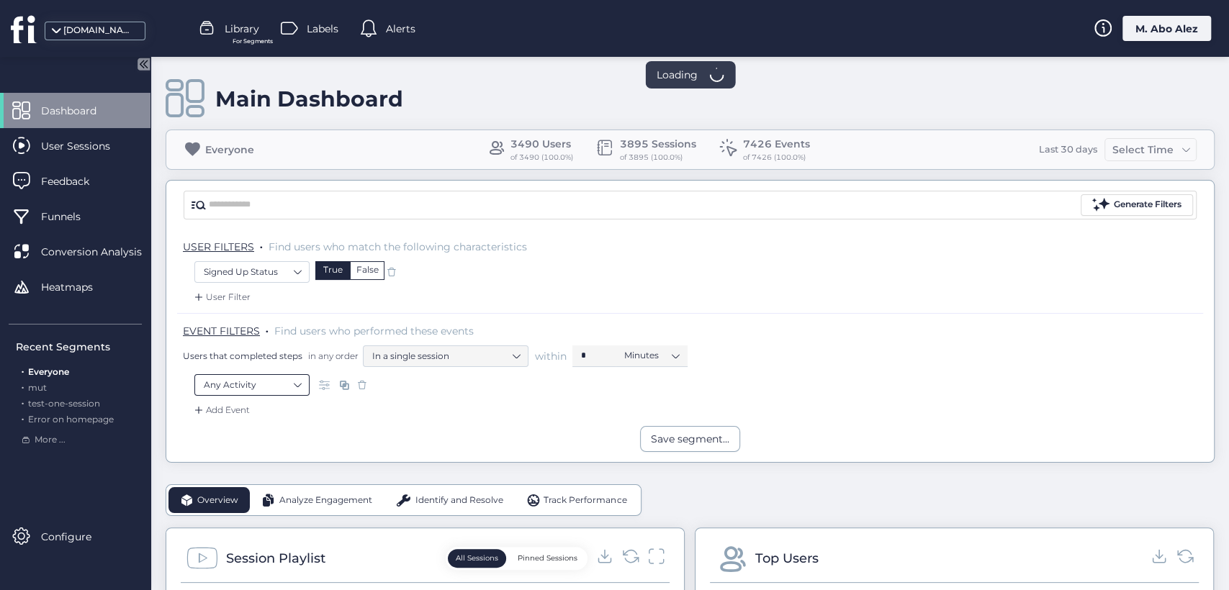
click at [284, 386] on nz-select-item "Any Activity" at bounding box center [252, 385] width 96 height 22
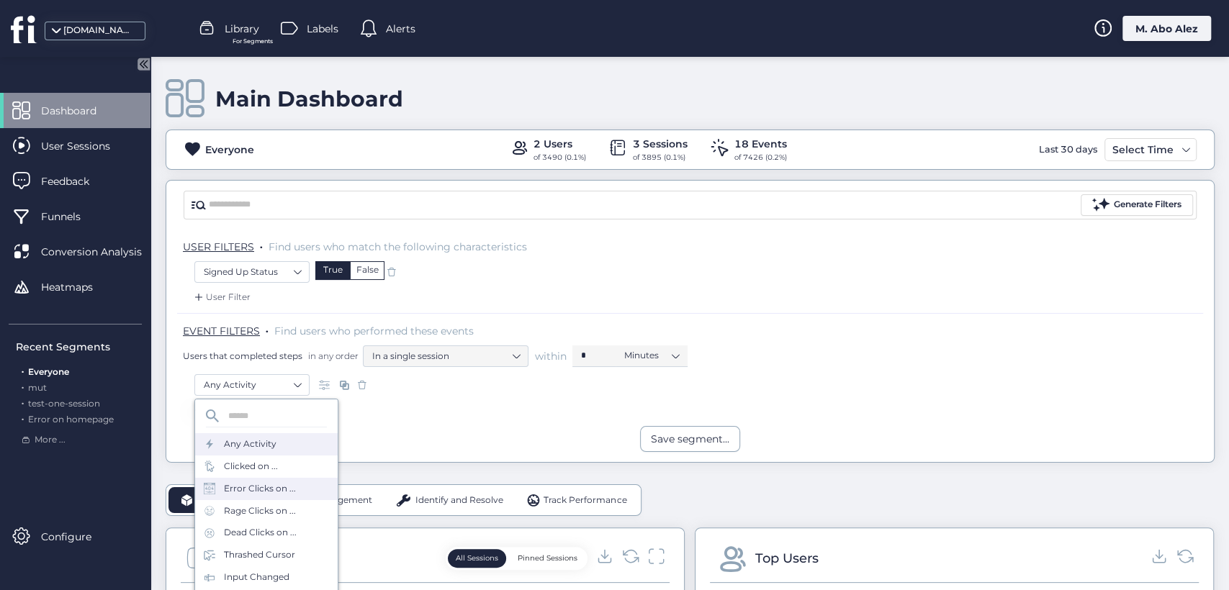
click at [274, 491] on div "Error Clicks on ..." at bounding box center [260, 489] width 72 height 14
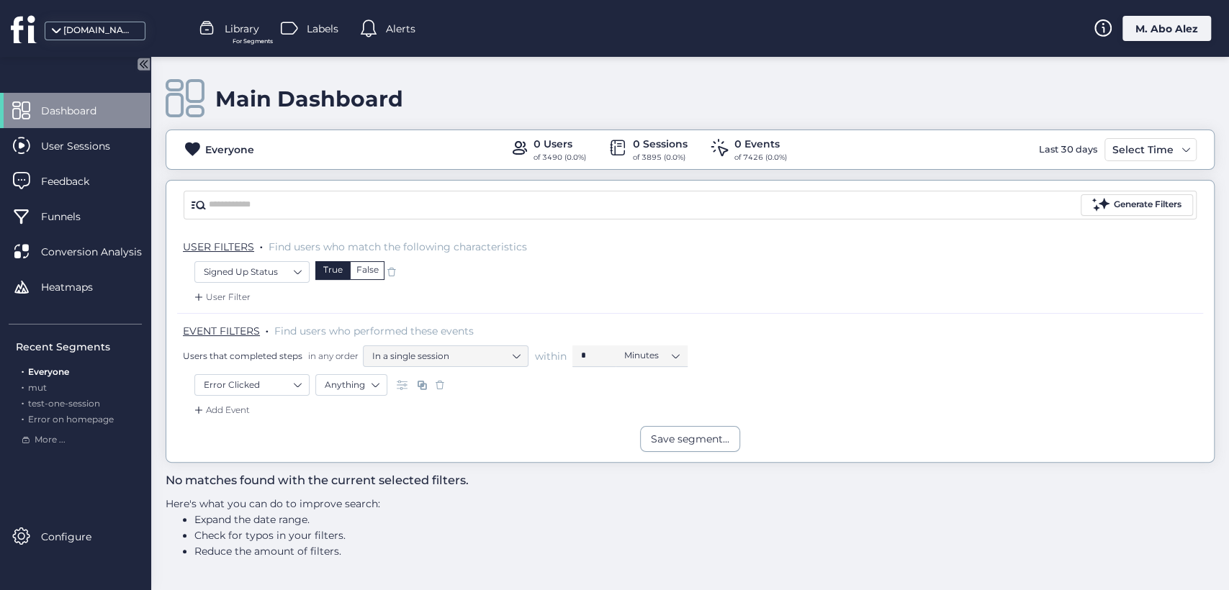
click at [248, 403] on div "Add Event" at bounding box center [221, 410] width 58 height 14
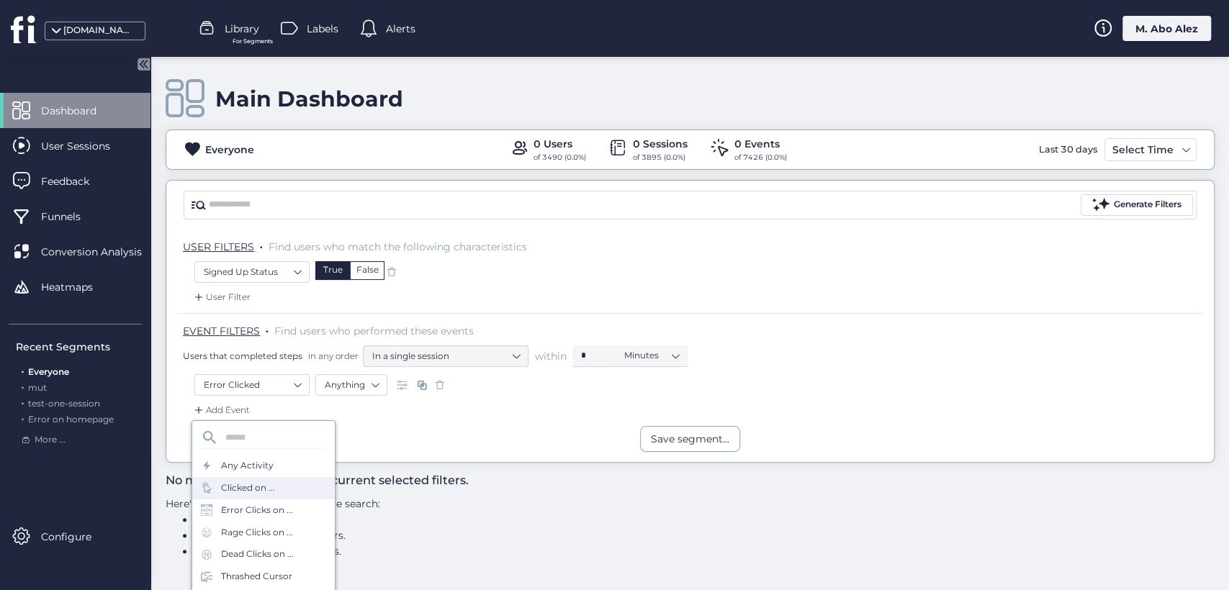
click at [273, 496] on div "Clicked on ..." at bounding box center [263, 488] width 143 height 22
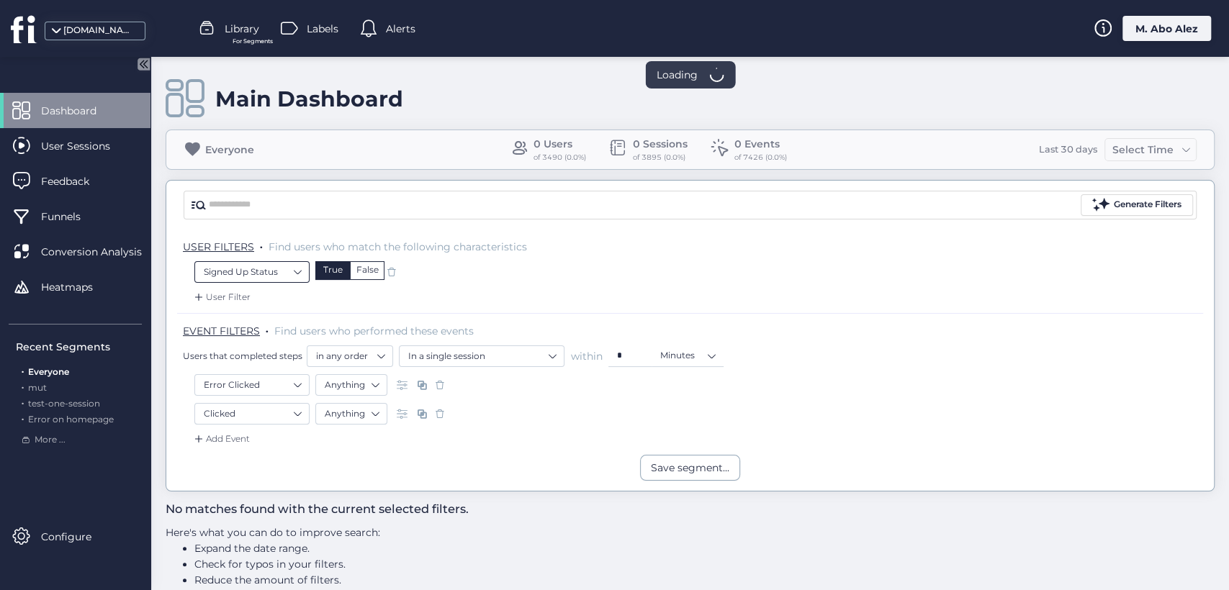
click at [294, 274] on nz-select-item "Signed Up Status" at bounding box center [252, 272] width 96 height 22
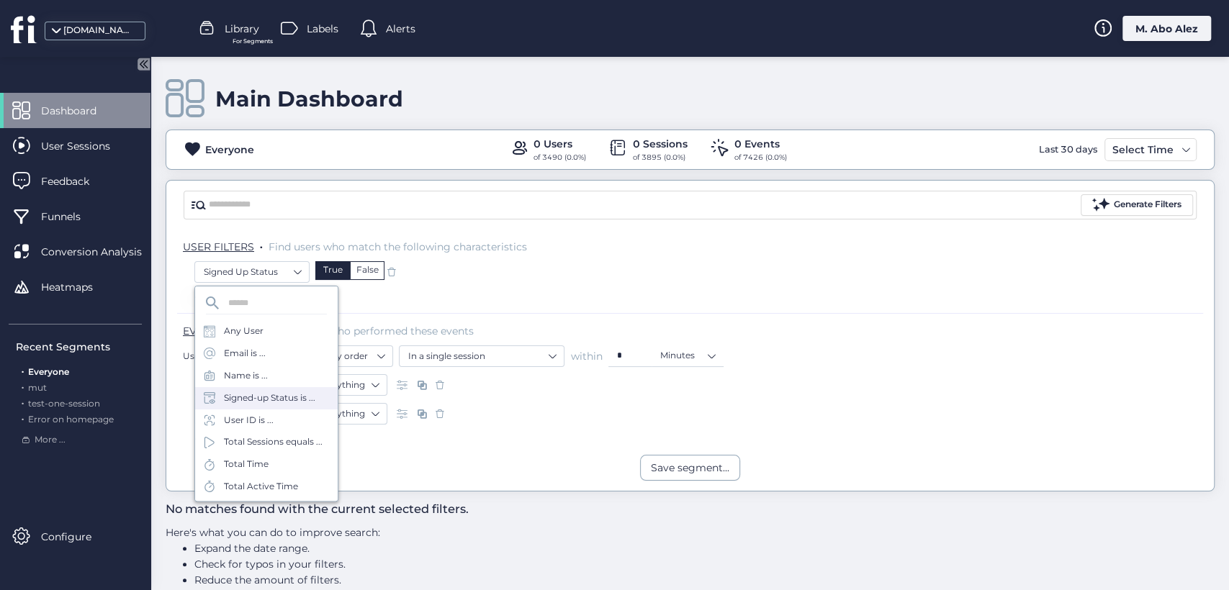
click at [395, 331] on span "Find users who performed these events" at bounding box center [373, 331] width 199 height 13
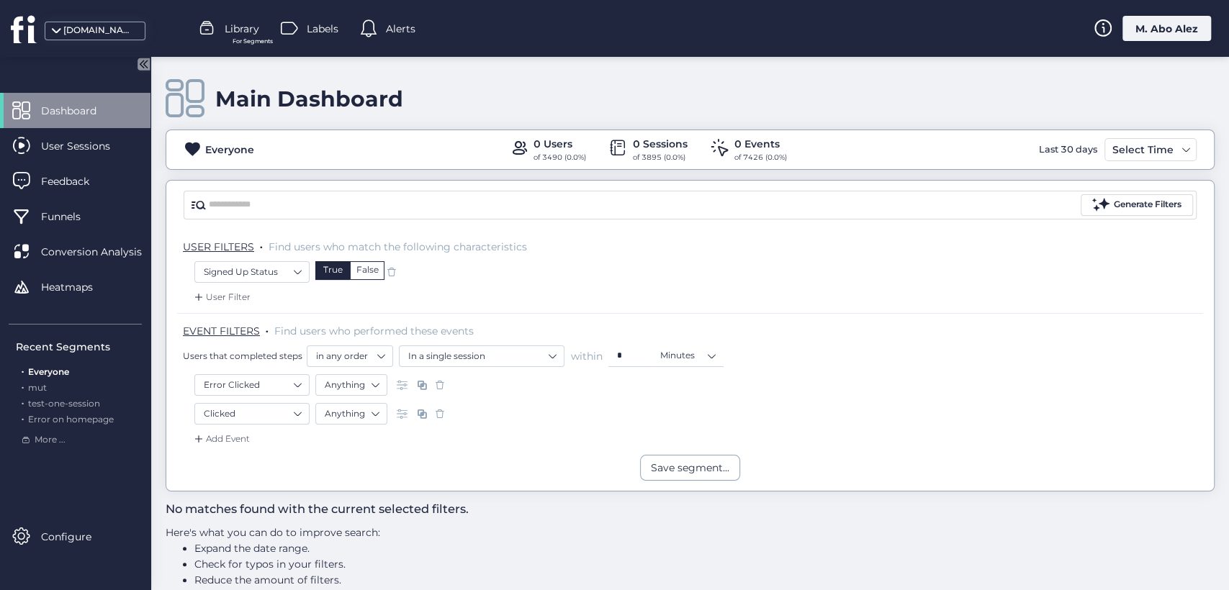
click at [234, 295] on div "User Filter" at bounding box center [221, 297] width 59 height 14
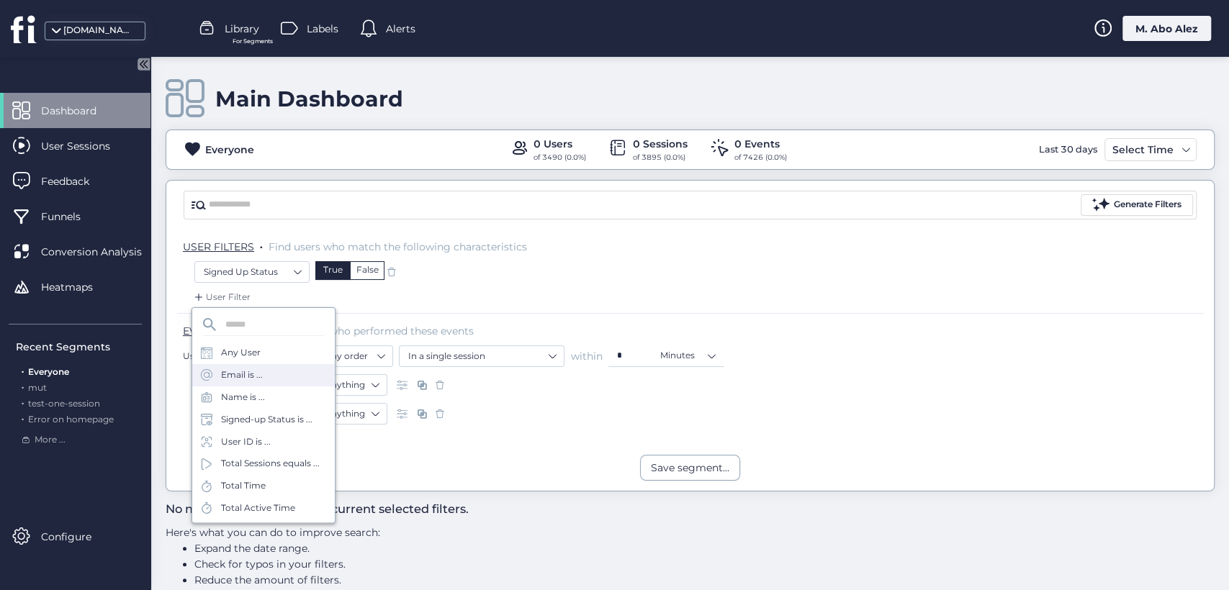
click at [256, 370] on div "Email is ..." at bounding box center [242, 376] width 42 height 14
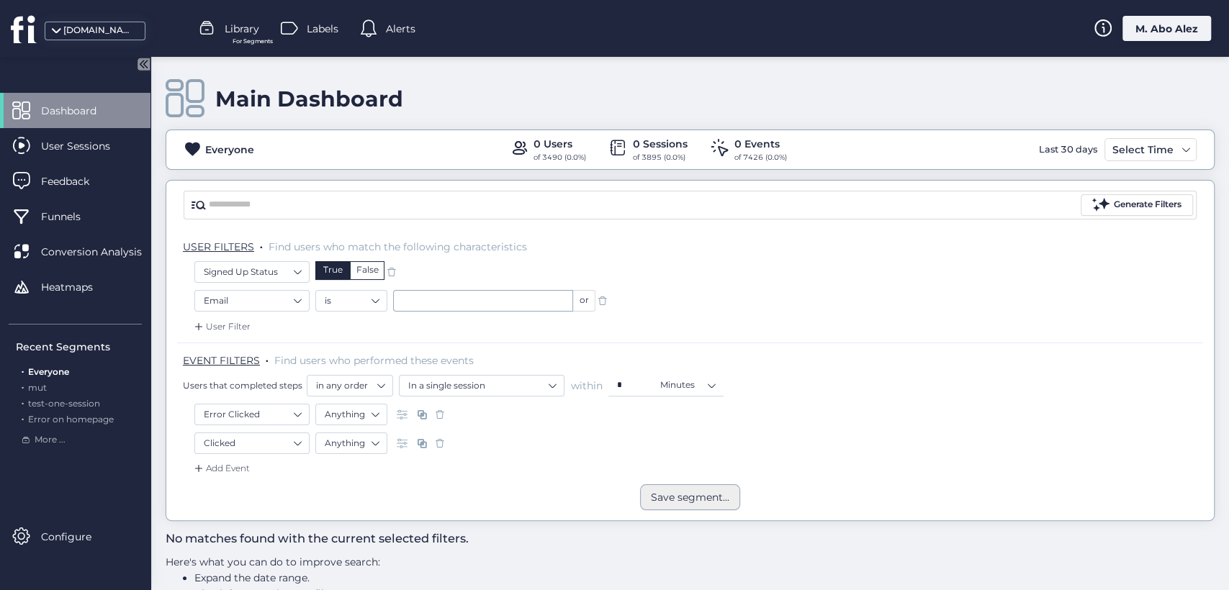
click at [654, 493] on div "Save segment..." at bounding box center [690, 498] width 78 height 16
click at [675, 490] on div "Save segment..." at bounding box center [690, 498] width 78 height 16
click at [431, 304] on input "text" at bounding box center [483, 301] width 180 height 22
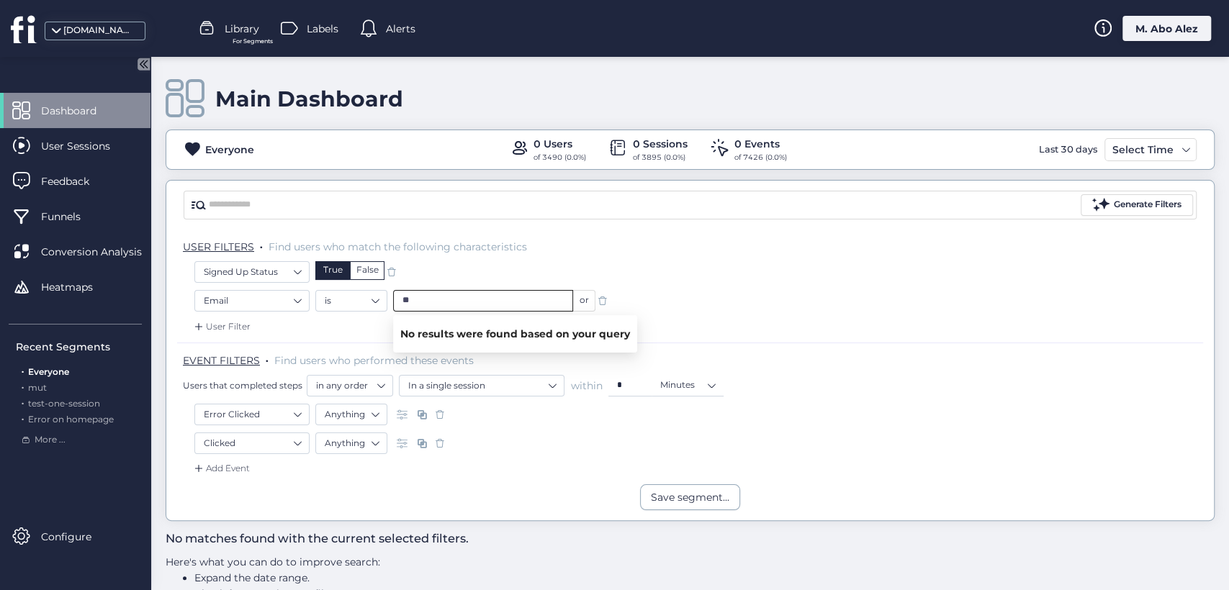
type input "*"
click at [453, 334] on span "<EMAIL_HERE>" at bounding box center [436, 327] width 68 height 16
type input "**********"
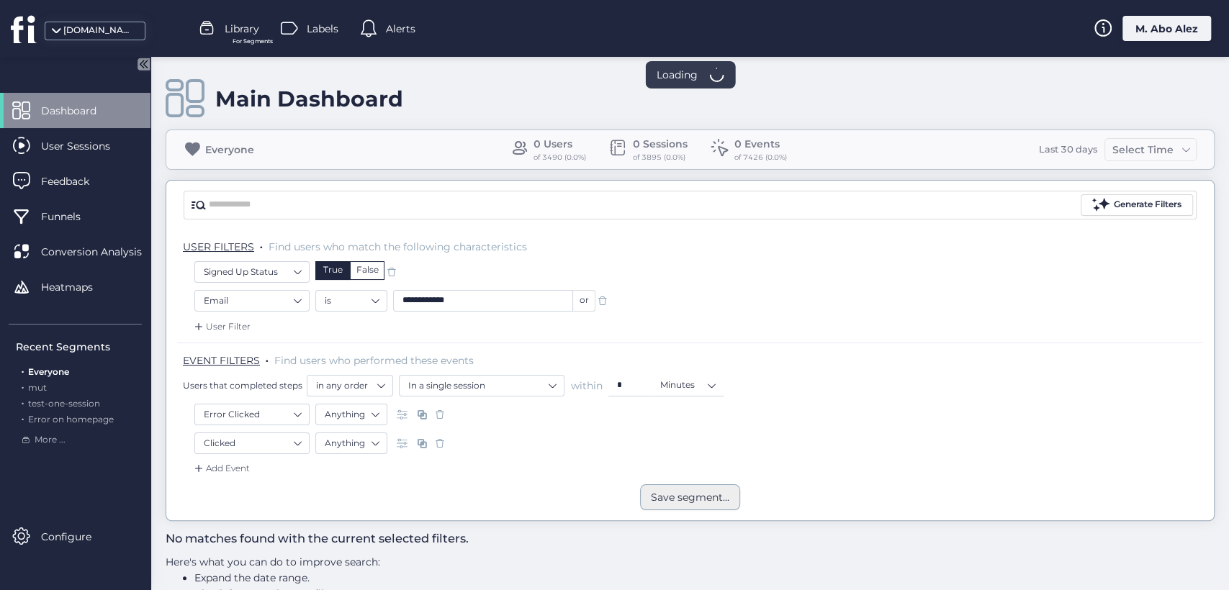
click at [697, 506] on div "Save segment..." at bounding box center [690, 498] width 100 height 26
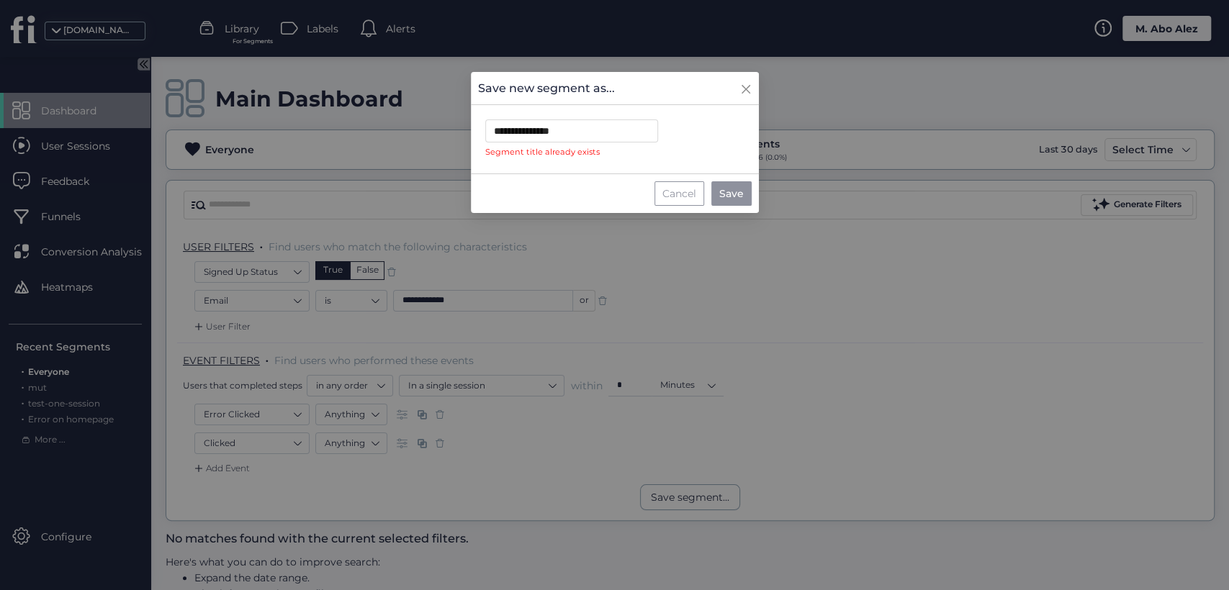
click at [695, 191] on div "Cancel" at bounding box center [679, 193] width 50 height 24
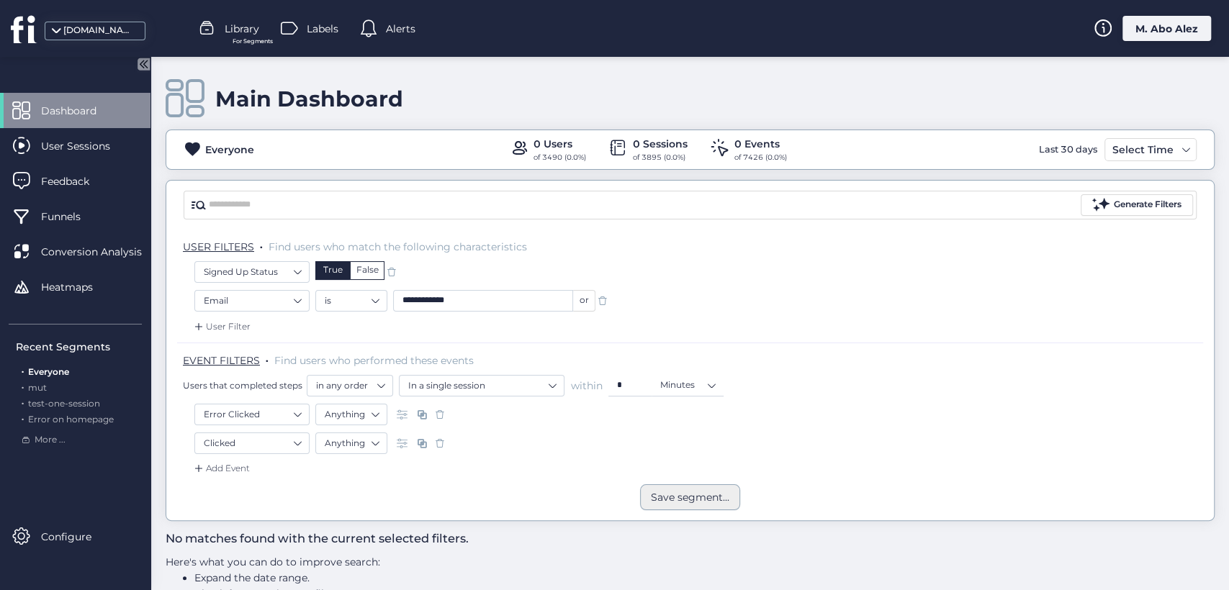
click at [657, 487] on div "Save segment..." at bounding box center [690, 498] width 100 height 26
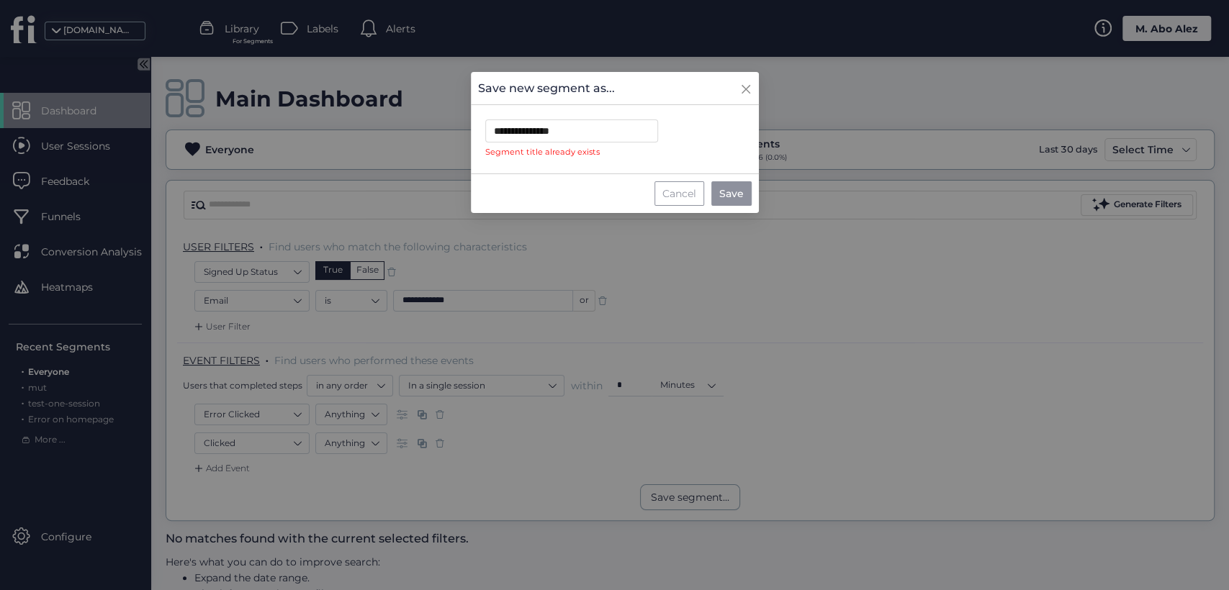
click at [674, 192] on div "Cancel" at bounding box center [679, 193] width 50 height 24
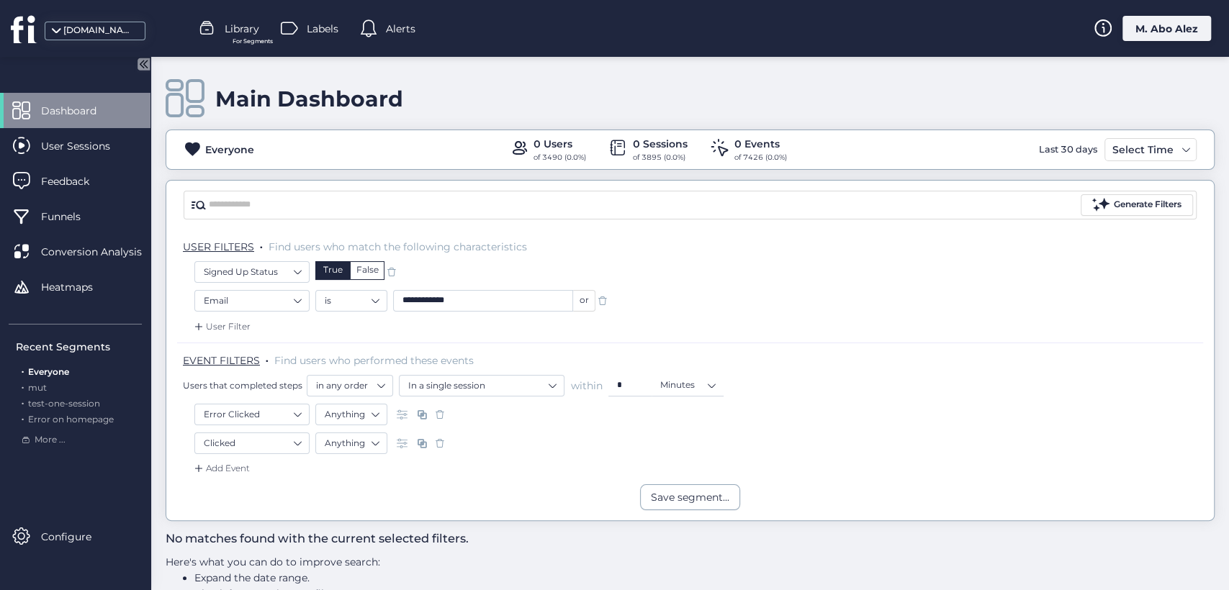
click at [478, 305] on input "**********" at bounding box center [483, 301] width 180 height 22
drag, startPoint x: 497, startPoint y: 293, endPoint x: 357, endPoint y: 307, distance: 140.3
click at [357, 307] on div "**********" at bounding box center [455, 301] width 280 height 22
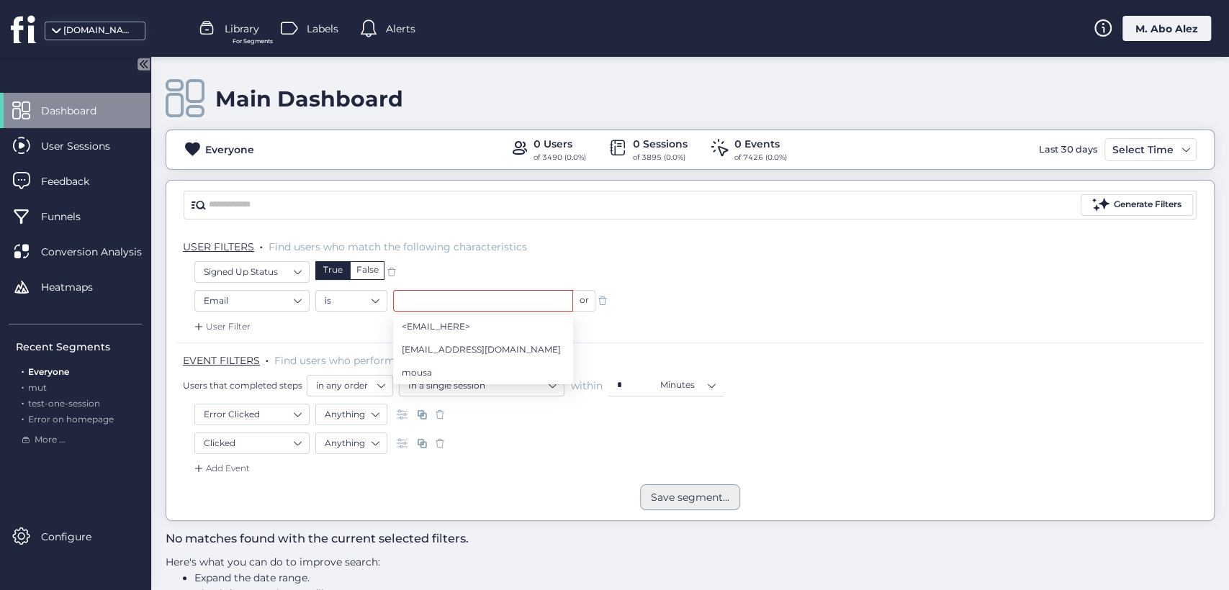
click at [675, 503] on div "Save segment..." at bounding box center [690, 498] width 78 height 16
click at [585, 445] on div "Clicked Anything" at bounding box center [689, 445] width 991 height 24
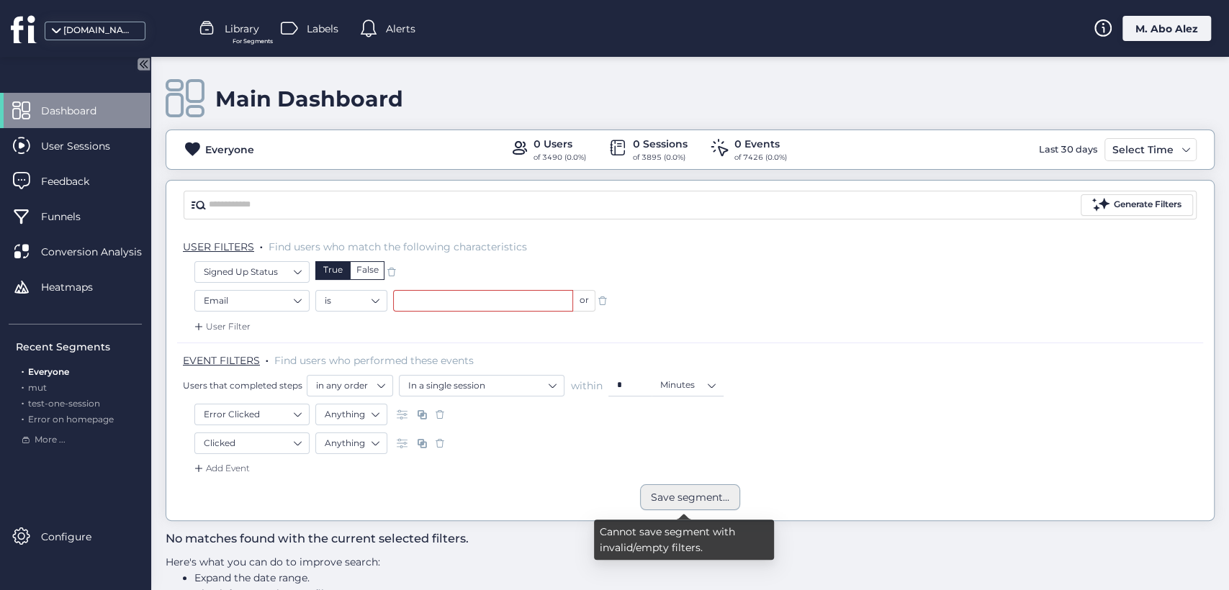
click at [701, 505] on div "Save segment..." at bounding box center [690, 498] width 100 height 26
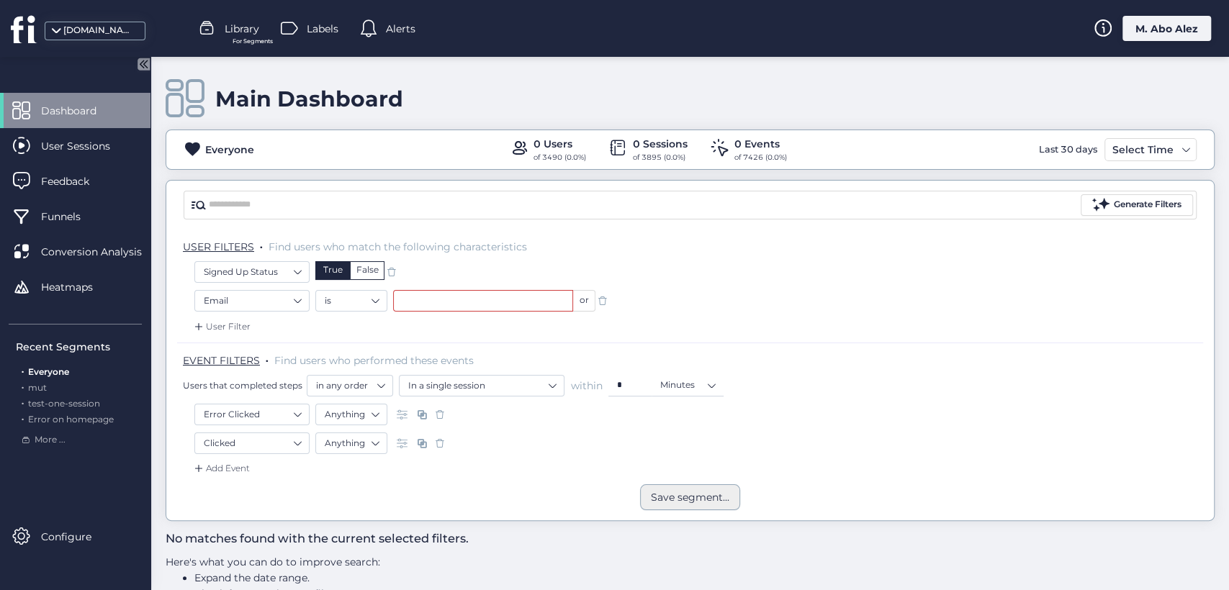
click at [702, 500] on div "Save segment..." at bounding box center [690, 498] width 78 height 16
click at [504, 303] on input "text" at bounding box center [483, 301] width 180 height 22
type input "*"
click at [673, 491] on div "Save segment..." at bounding box center [690, 498] width 78 height 16
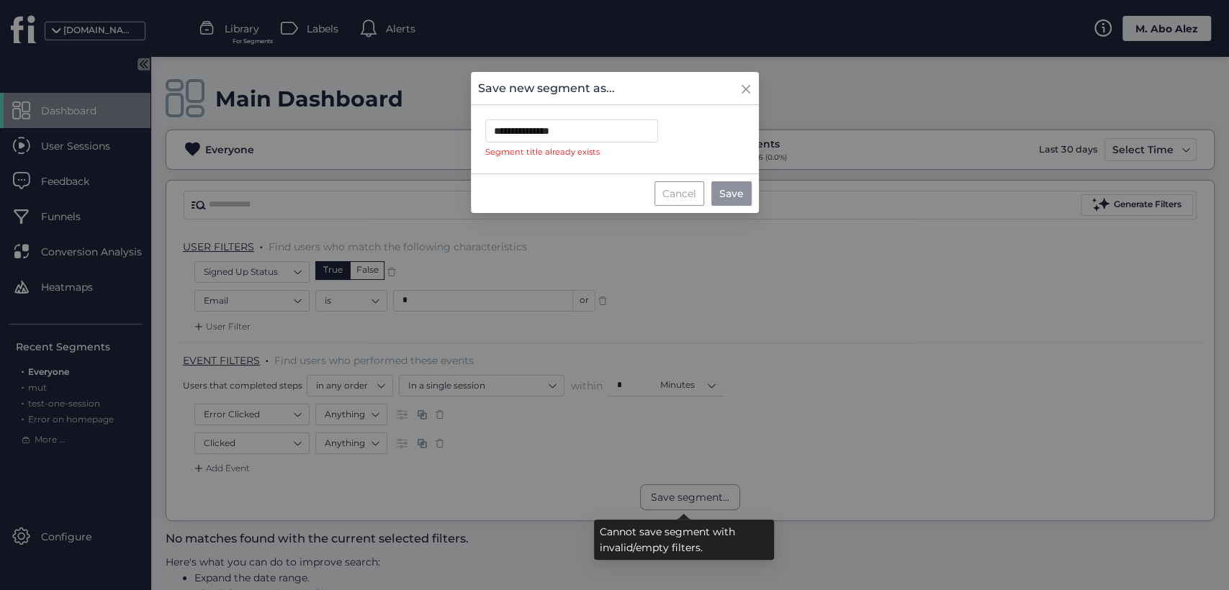
click at [666, 197] on div "Cancel" at bounding box center [679, 193] width 50 height 24
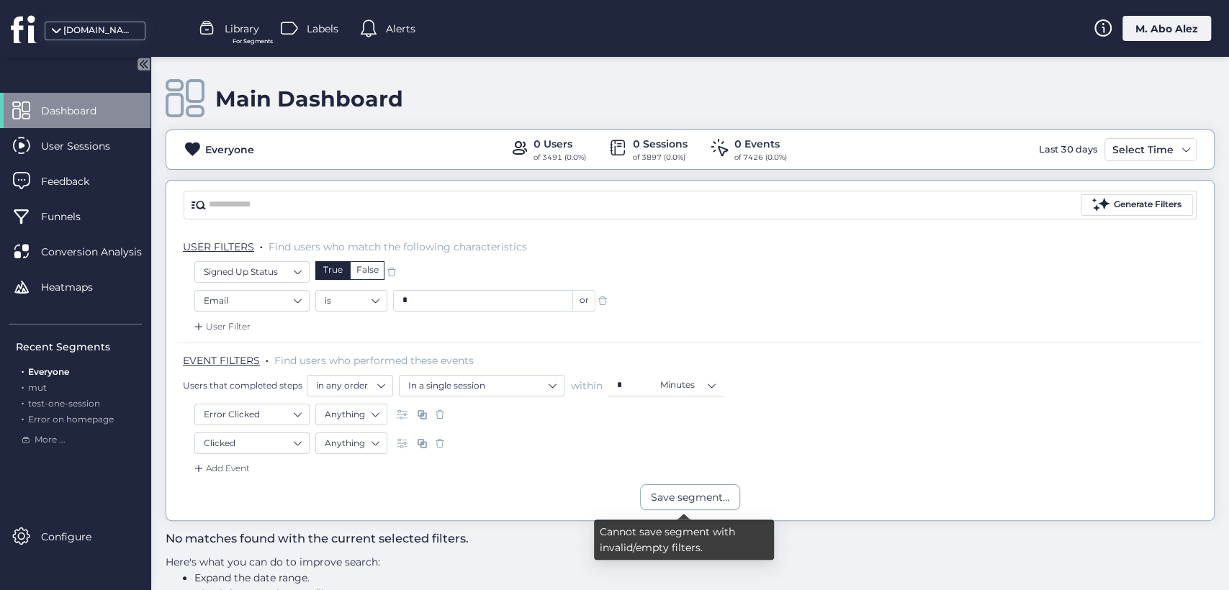
click at [506, 302] on input "*" at bounding box center [483, 301] width 180 height 22
click at [646, 328] on div "User Filter" at bounding box center [690, 331] width 1026 height 23
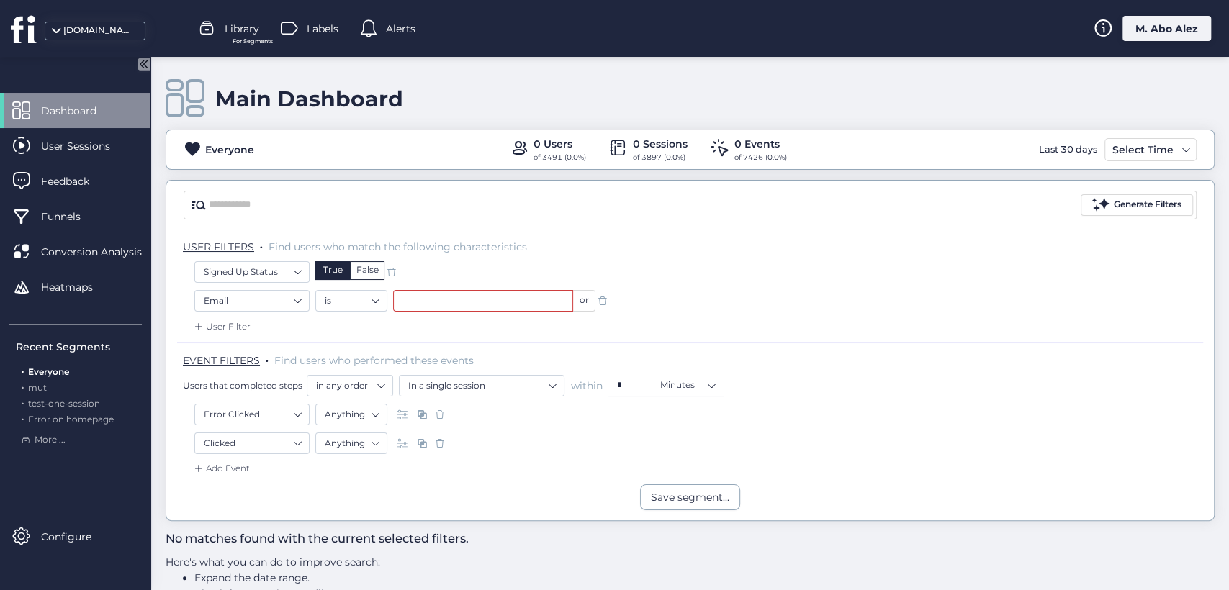
click at [609, 301] on span at bounding box center [602, 301] width 14 height 14
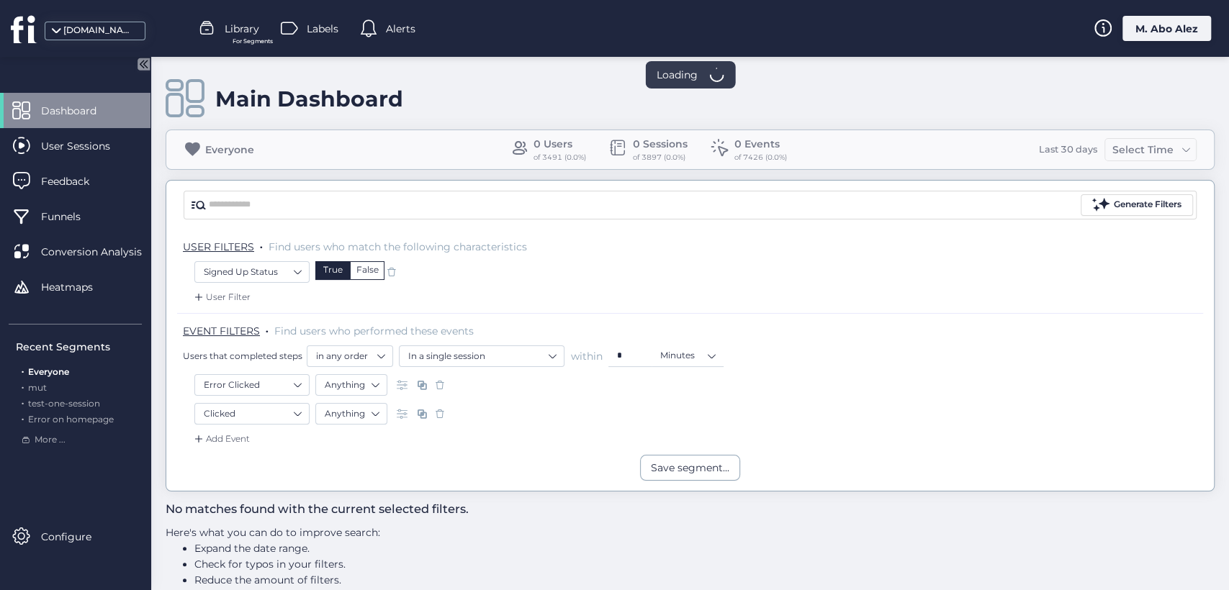
click at [395, 276] on span at bounding box center [391, 272] width 14 height 14
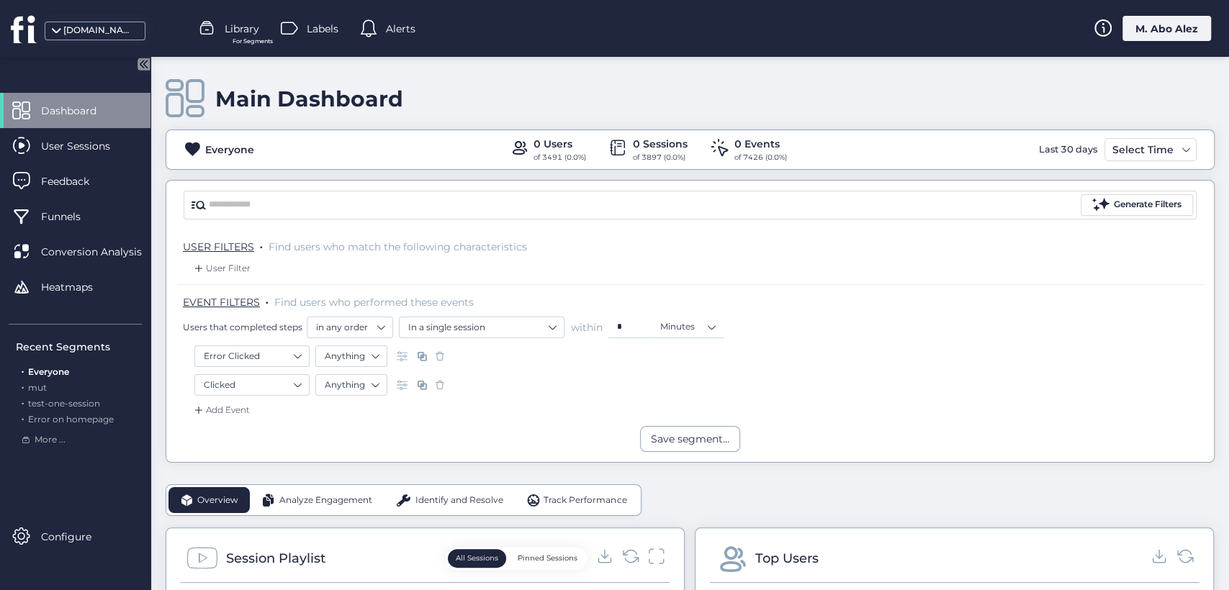
click at [433, 356] on span at bounding box center [440, 356] width 14 height 14
click at [443, 379] on span at bounding box center [440, 385] width 14 height 14
click at [239, 266] on div "User Filter" at bounding box center [221, 268] width 59 height 14
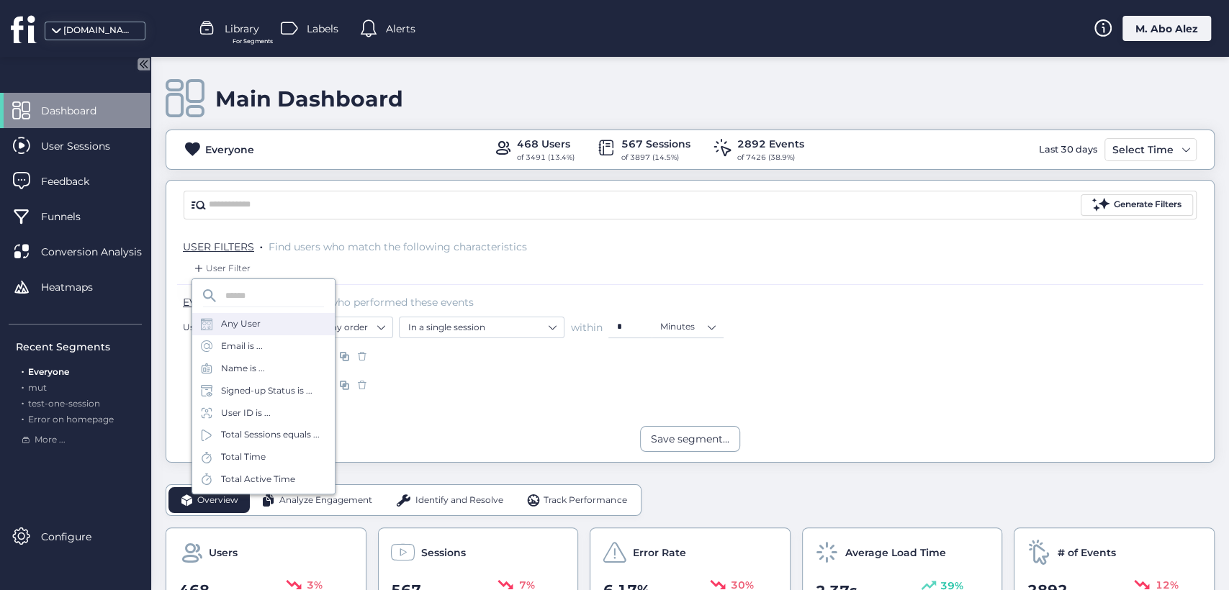
click at [261, 320] on div "Any User" at bounding box center [263, 324] width 143 height 22
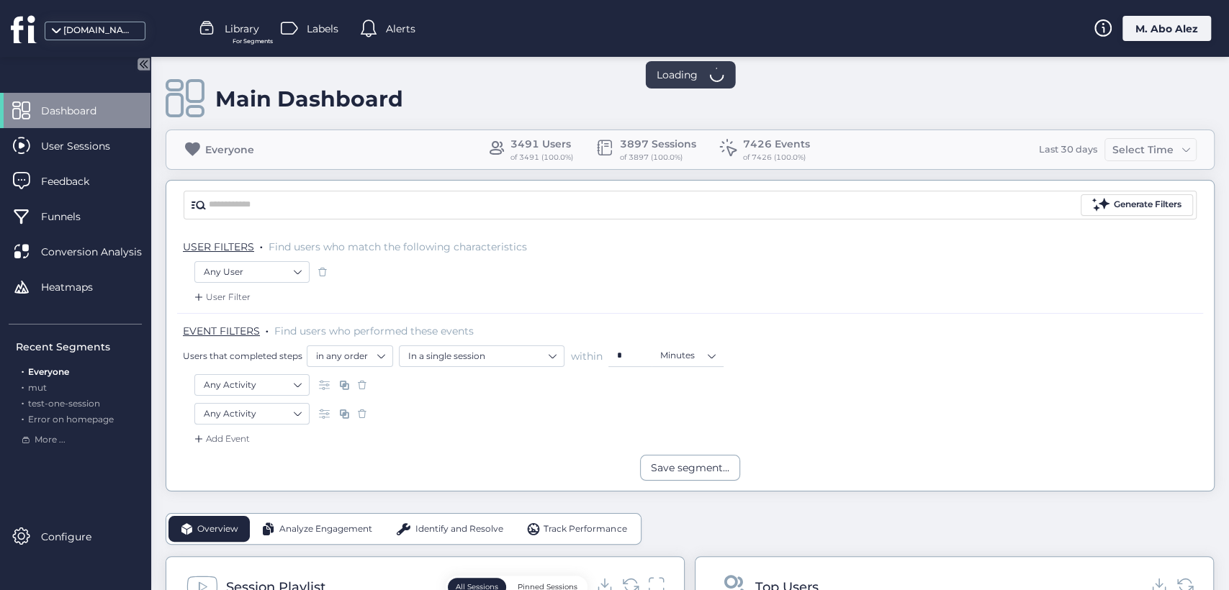
click at [365, 410] on span at bounding box center [362, 414] width 14 height 14
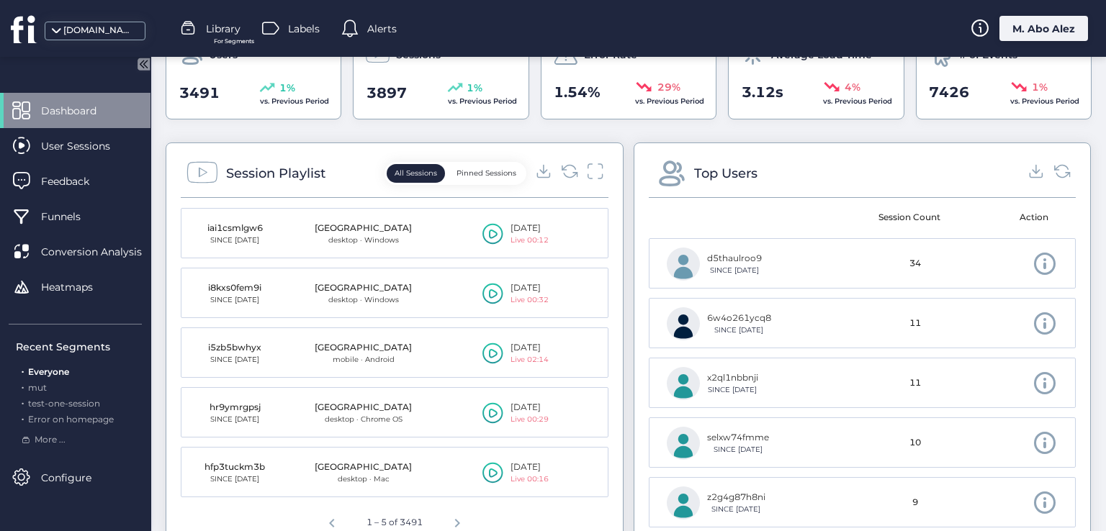
scroll to position [504, 0]
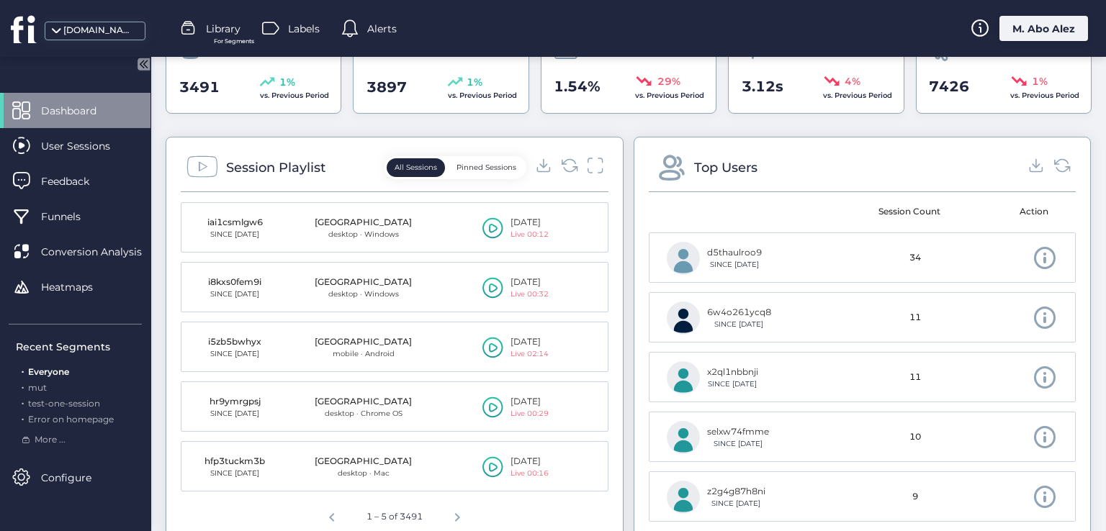
click at [486, 346] on icon at bounding box center [492, 348] width 21 height 22
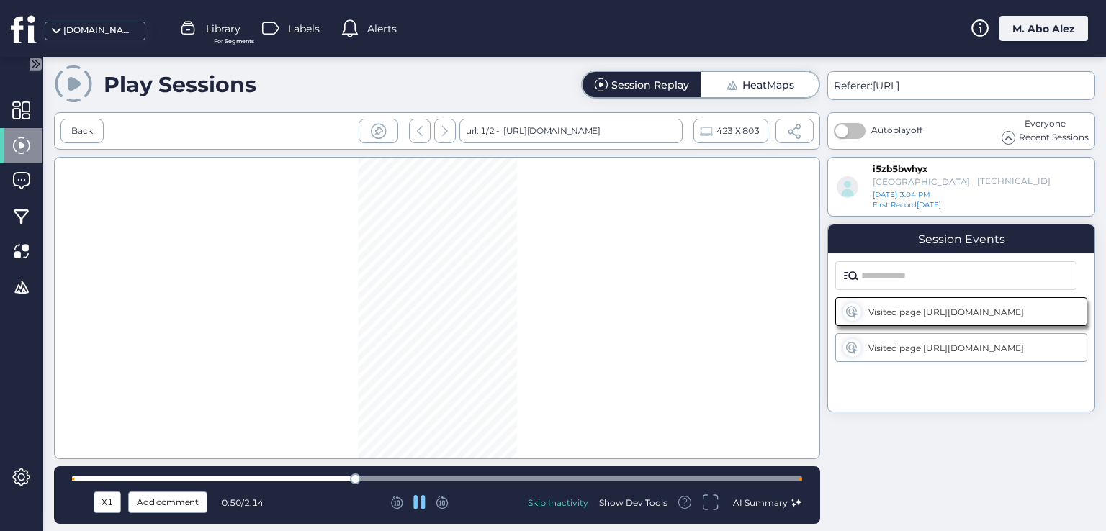
click at [377, 474] on div at bounding box center [437, 479] width 730 height 11
click at [402, 477] on div at bounding box center [437, 479] width 730 height 5
click at [454, 477] on div at bounding box center [437, 479] width 730 height 5
click at [495, 472] on div "X1 Add comment 1:11 / 2:14 Skip Inactivity Show Dev Tools AI Summary" at bounding box center [437, 496] width 766 height 58
click at [501, 477] on div at bounding box center [437, 479] width 730 height 5
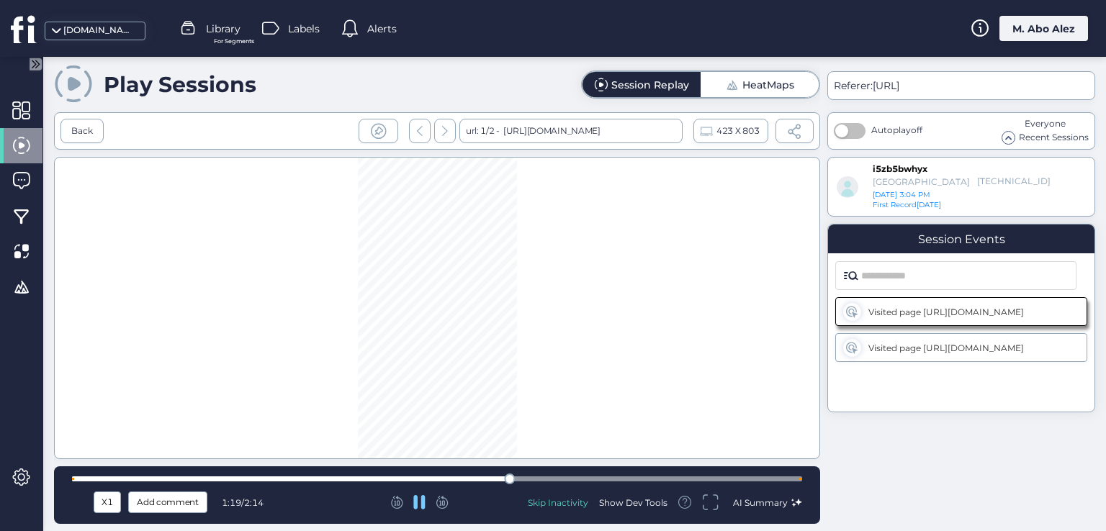
click at [529, 475] on div at bounding box center [437, 479] width 730 height 11
click at [552, 475] on div at bounding box center [437, 479] width 730 height 11
click at [585, 474] on div at bounding box center [437, 479] width 730 height 11
click at [605, 475] on div at bounding box center [437, 479] width 730 height 11
click at [629, 471] on div "X1 Add comment 1:38 / 2:14 Skip Inactivity Show Dev Tools AI Summary" at bounding box center [437, 496] width 766 height 58
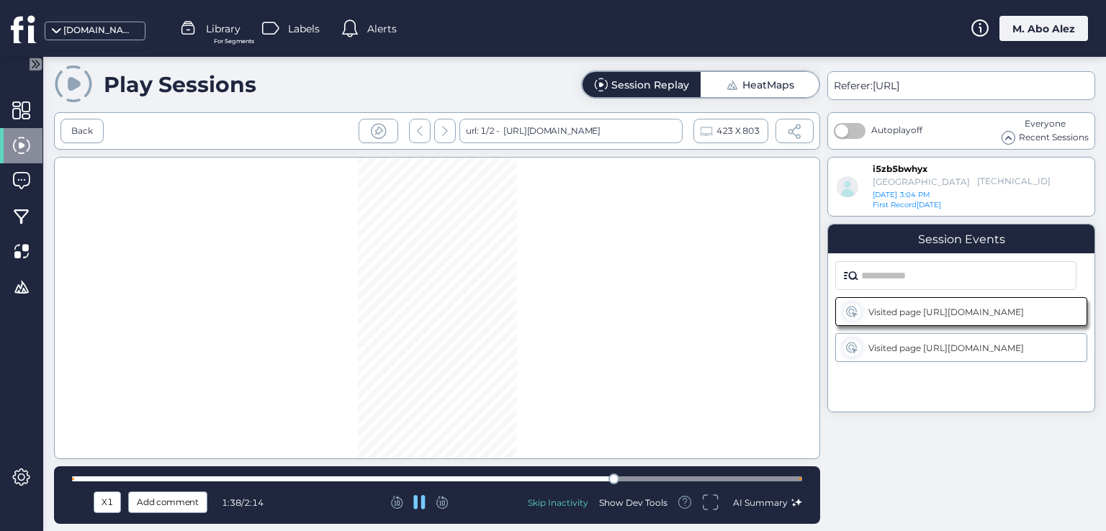
click at [644, 477] on div at bounding box center [437, 479] width 730 height 5
drag, startPoint x: 656, startPoint y: 477, endPoint x: 696, endPoint y: 477, distance: 40.3
click at [659, 477] on div at bounding box center [437, 479] width 730 height 5
click at [696, 477] on div at bounding box center [437, 479] width 730 height 5
drag, startPoint x: 715, startPoint y: 477, endPoint x: 754, endPoint y: 476, distance: 38.9
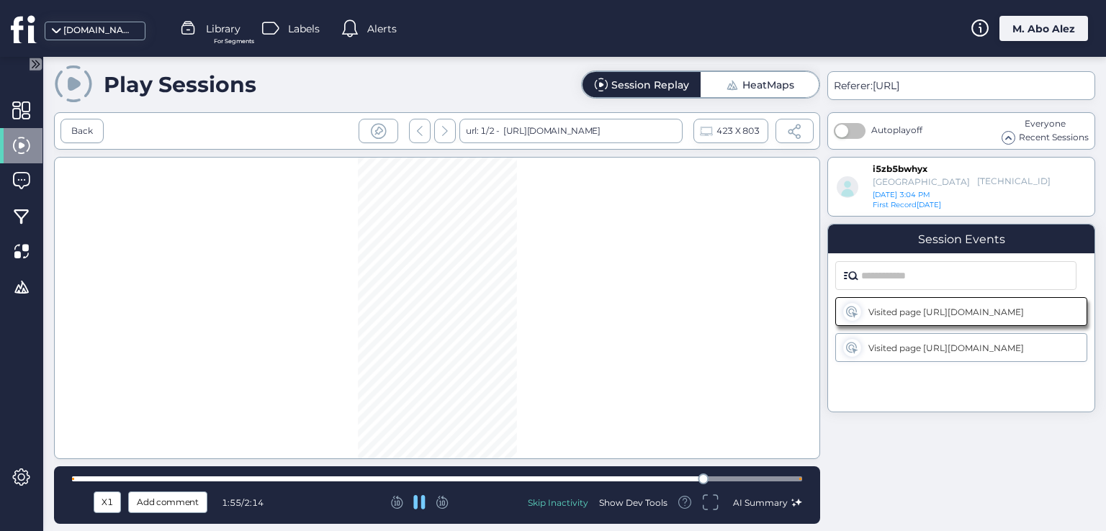
click at [720, 477] on div at bounding box center [437, 479] width 730 height 5
click at [754, 477] on div at bounding box center [437, 479] width 730 height 5
click at [772, 477] on div at bounding box center [437, 479] width 730 height 5
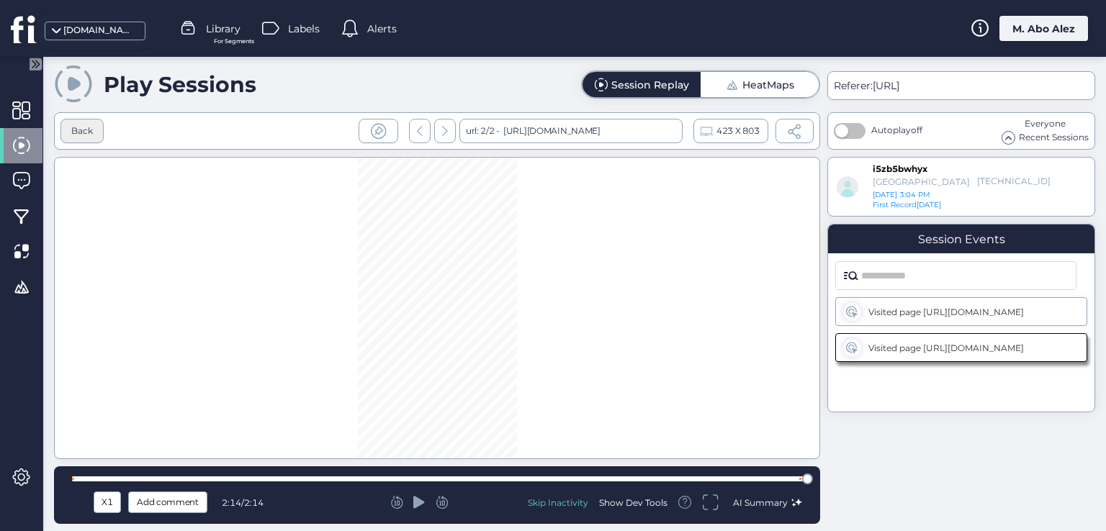
click at [80, 121] on div "Back" at bounding box center [81, 131] width 43 height 24
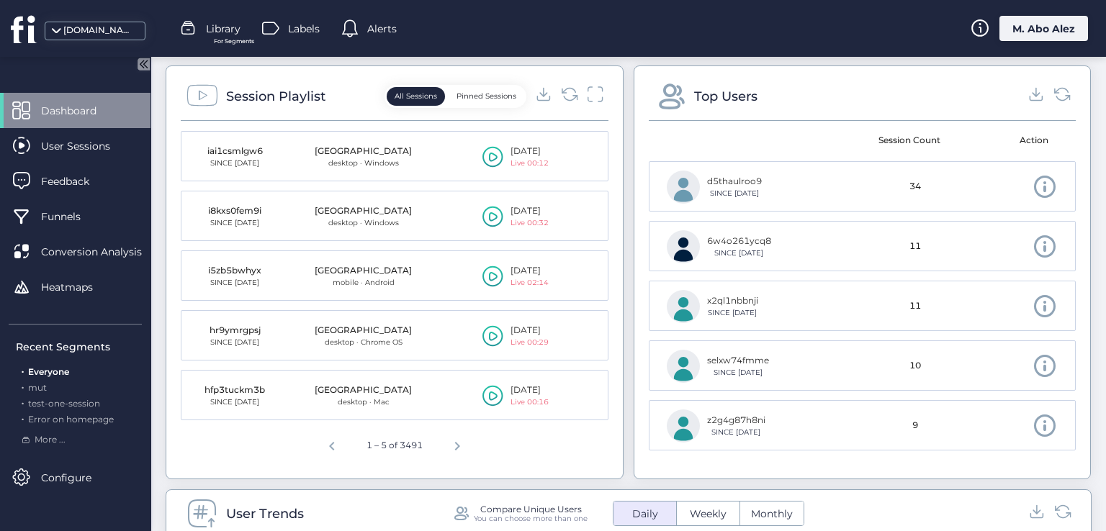
scroll to position [576, 0]
click at [489, 331] on icon at bounding box center [493, 335] width 9 height 9
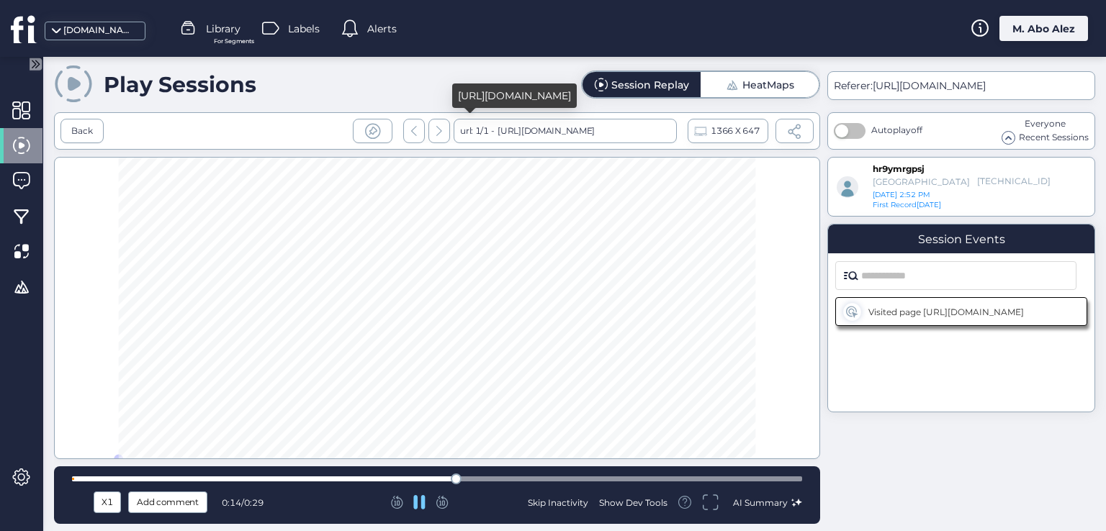
drag, startPoint x: 497, startPoint y: 132, endPoint x: 659, endPoint y: 138, distance: 161.4
click at [595, 138] on div "[URL][DOMAIN_NAME]" at bounding box center [544, 131] width 101 height 24
click at [588, 128] on div "[URL][DOMAIN_NAME]" at bounding box center [544, 131] width 101 height 24
drag, startPoint x: 546, startPoint y: 93, endPoint x: 450, endPoint y: 79, distance: 96.7
click at [450, 79] on body "[DOMAIN_NAME] Library For Segments Labels Alerts M. Abo Alez Play Sessions Sess…" at bounding box center [553, 265] width 1106 height 531
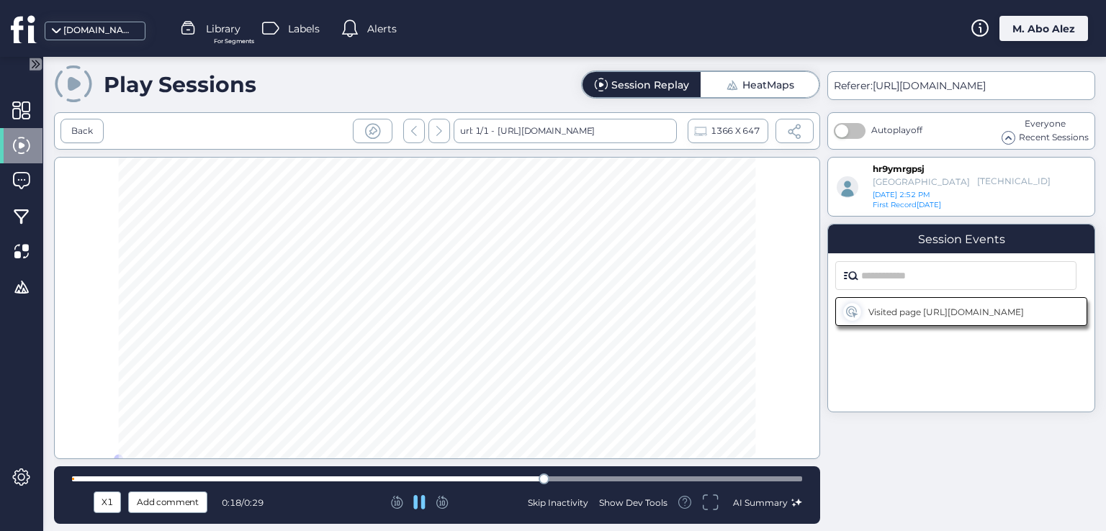
copy body "Session Replay HeatMaps Back url: 1/1 - [URL][DOMAIN_NAME] 1366 X 647 console a…"
drag, startPoint x: 549, startPoint y: 89, endPoint x: 459, endPoint y: 83, distance: 90.9
click at [459, 84] on div "[URL][DOMAIN_NAME]" at bounding box center [514, 96] width 125 height 24
copy div "[URL][DOMAIN_NAME]"
click at [85, 126] on div "Back" at bounding box center [82, 132] width 22 height 14
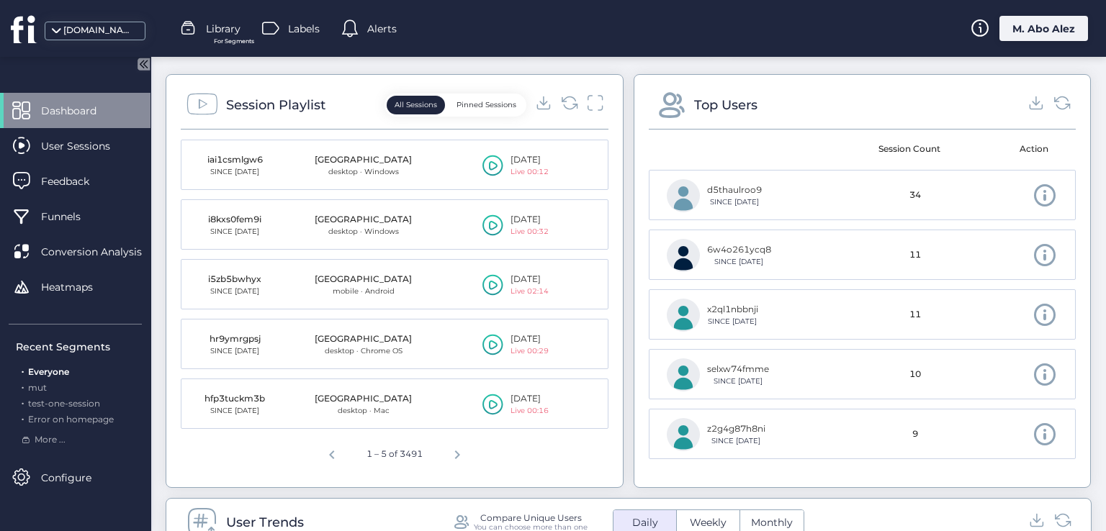
scroll to position [576, 0]
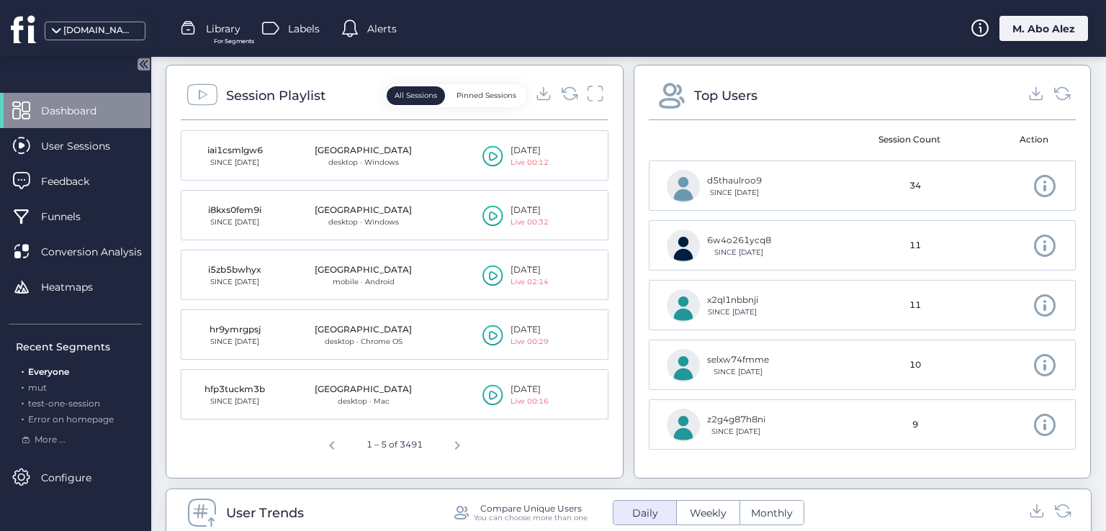
click at [467, 99] on button "Pinned Sessions" at bounding box center [487, 95] width 76 height 19
click at [410, 98] on button "All Sessions" at bounding box center [416, 95] width 58 height 19
click at [481, 104] on div "All Sessions Pinned Sessions" at bounding box center [455, 95] width 142 height 23
click at [467, 94] on button "Pinned Sessions" at bounding box center [487, 95] width 76 height 19
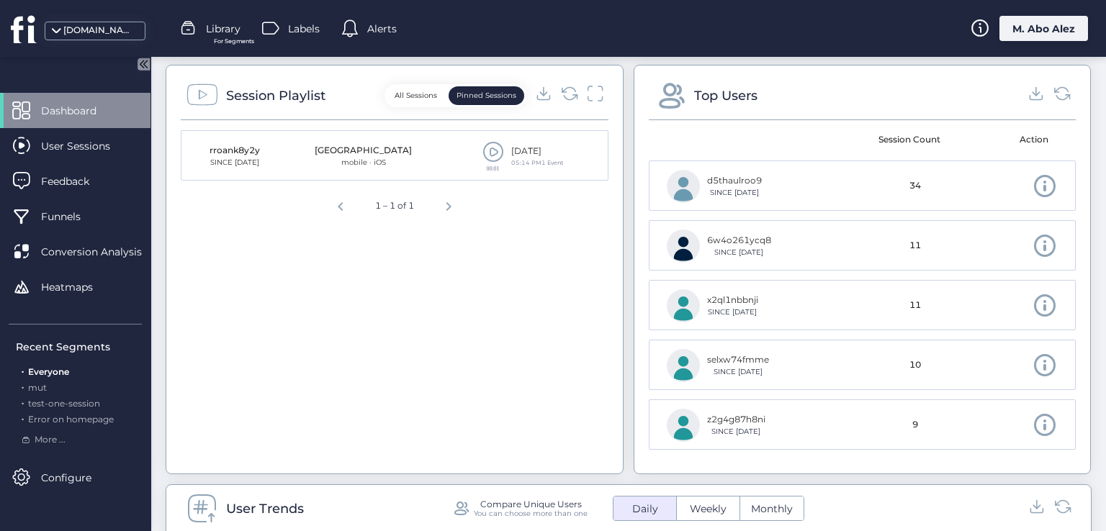
click at [420, 86] on button "All Sessions" at bounding box center [416, 95] width 58 height 19
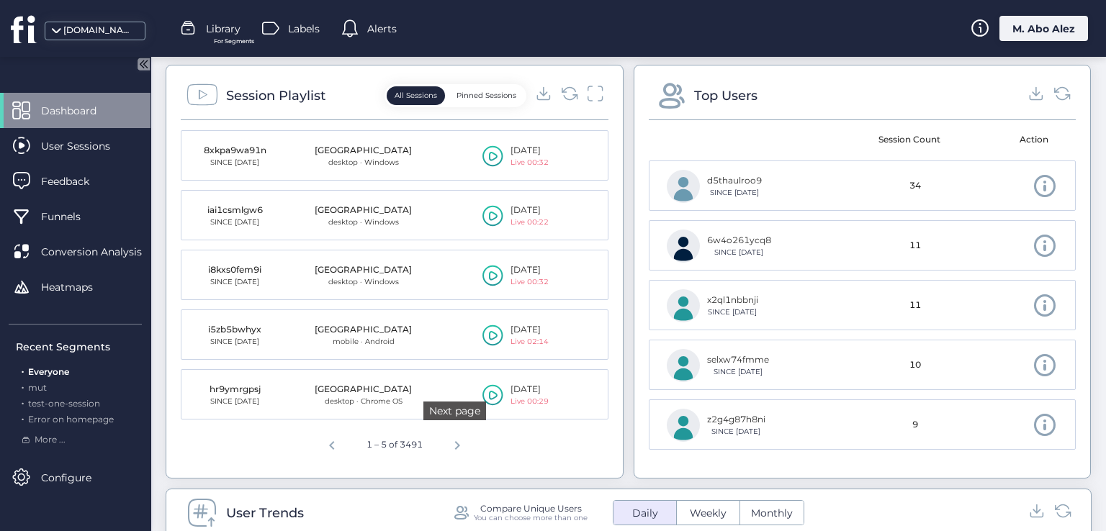
click at [453, 443] on span "Next page" at bounding box center [457, 443] width 35 height 35
click at [485, 332] on span at bounding box center [493, 331] width 22 height 22
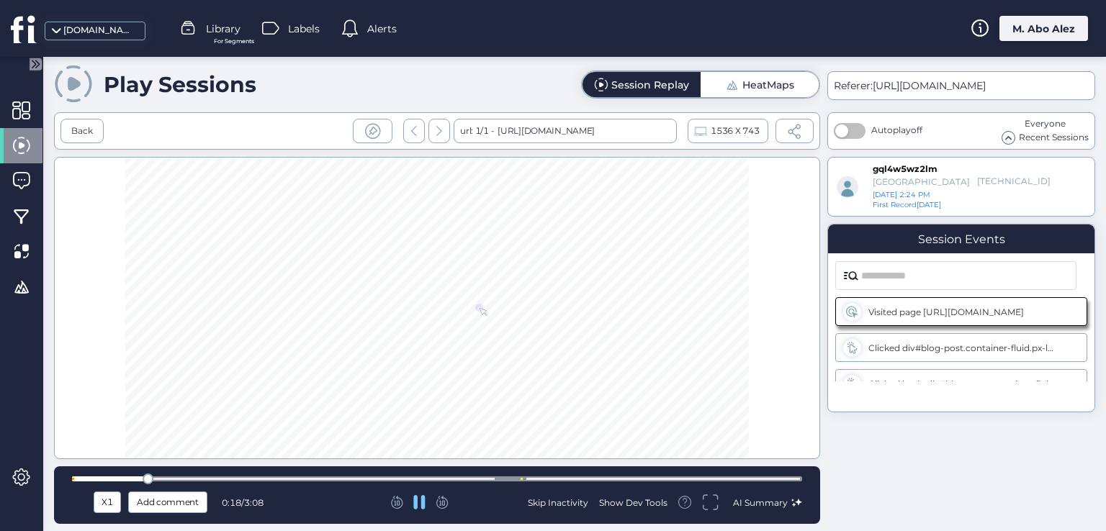
scroll to position [11, 0]
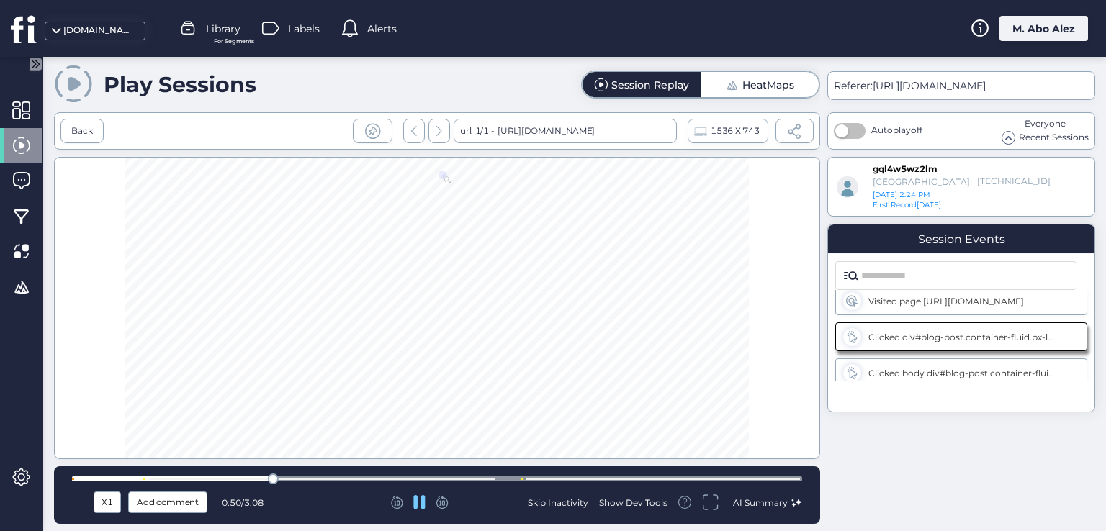
click at [315, 482] on div at bounding box center [437, 479] width 730 height 11
click at [397, 482] on div at bounding box center [437, 479] width 730 height 11
click at [452, 482] on div at bounding box center [437, 479] width 730 height 11
click at [479, 481] on div at bounding box center [437, 479] width 730 height 5
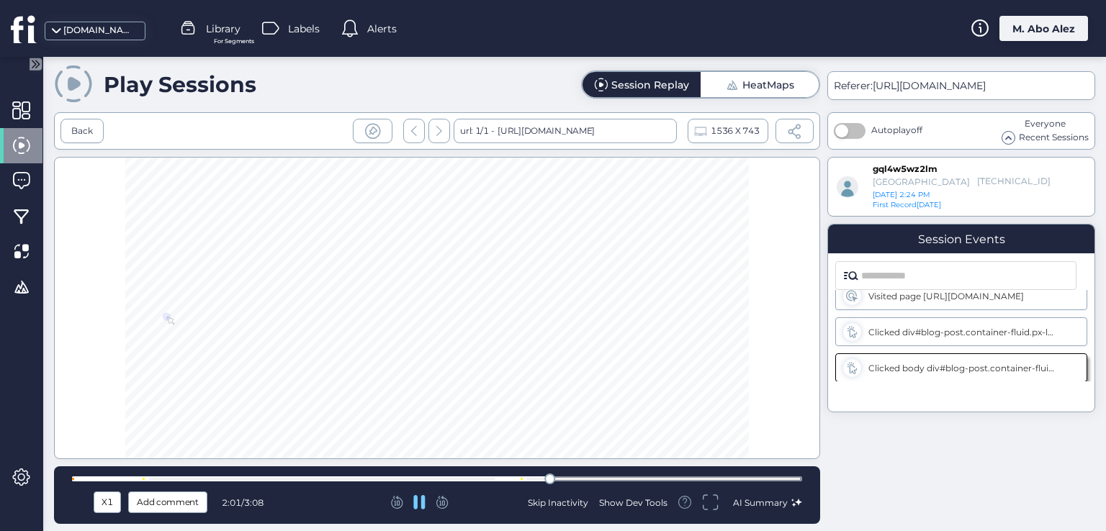
click at [608, 479] on div at bounding box center [437, 479] width 730 height 5
click at [644, 474] on div at bounding box center [437, 479] width 730 height 11
click at [737, 482] on div at bounding box center [437, 479] width 730 height 11
click at [754, 477] on div at bounding box center [437, 479] width 730 height 5
click at [83, 125] on div "Back" at bounding box center [82, 132] width 22 height 14
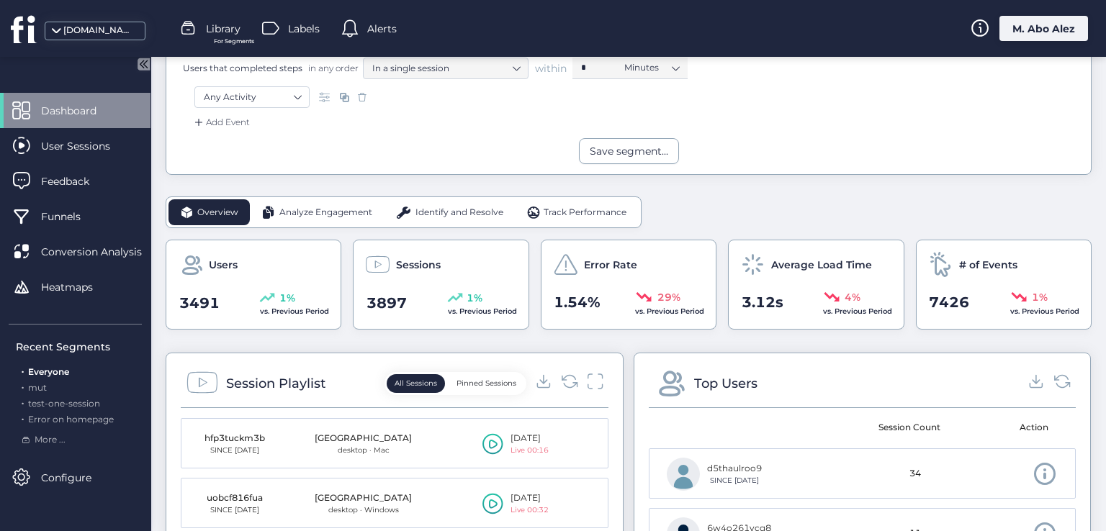
scroll to position [576, 0]
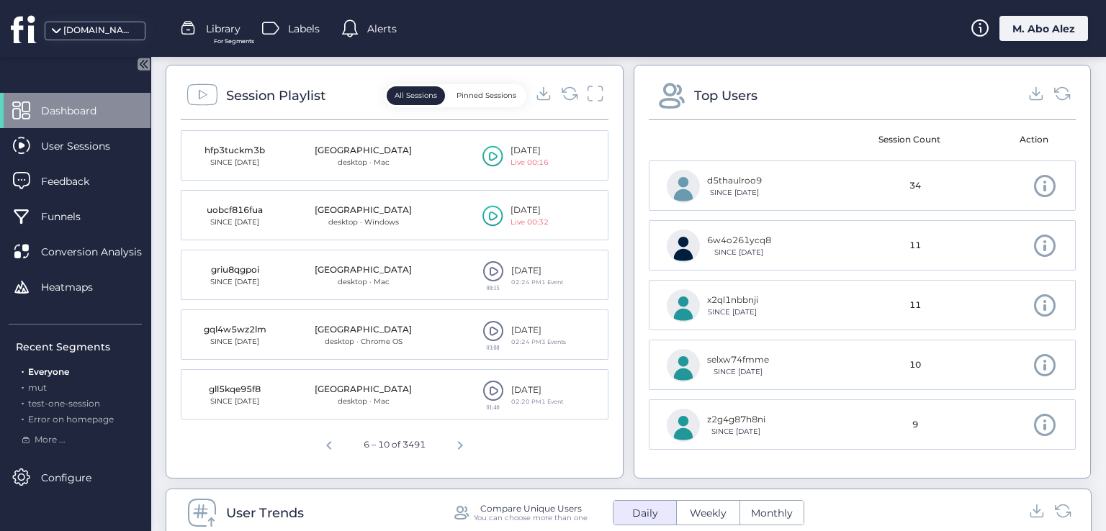
click at [492, 210] on icon at bounding box center [492, 216] width 21 height 22
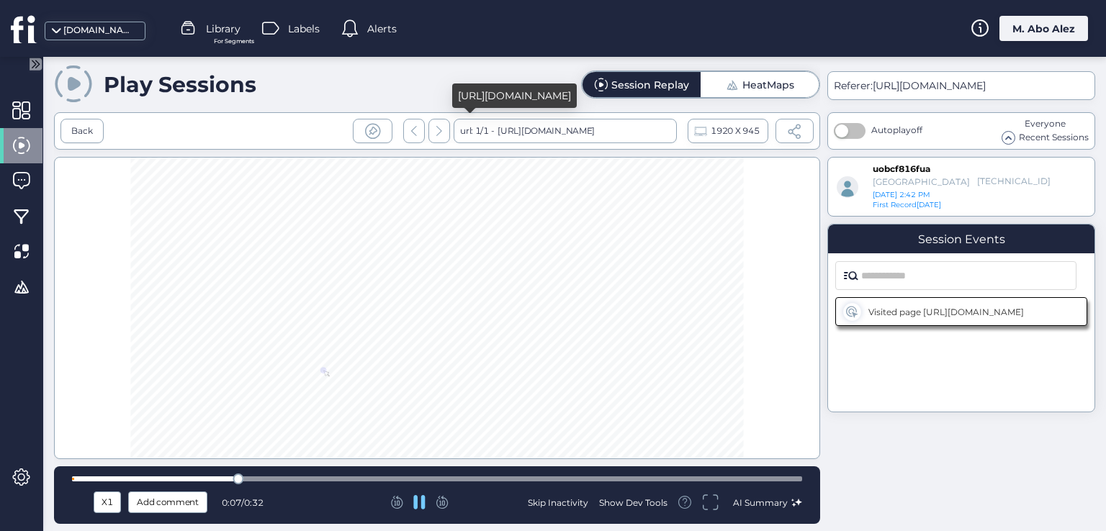
drag, startPoint x: 564, startPoint y: 97, endPoint x: 461, endPoint y: 79, distance: 104.5
click at [454, 84] on div "[URL][DOMAIN_NAME]" at bounding box center [514, 96] width 125 height 24
copy div "[URL][DOMAIN_NAME]"
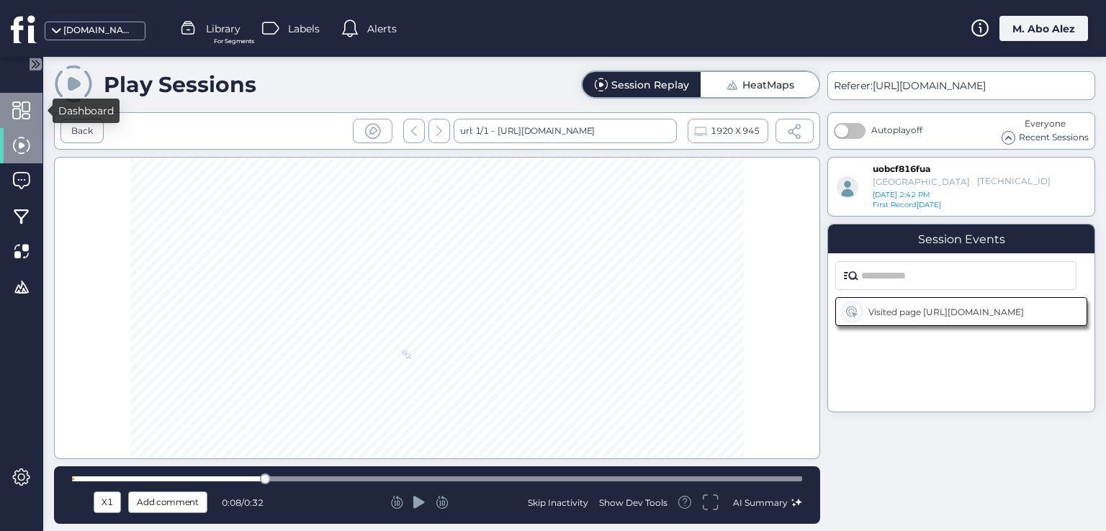
click at [19, 104] on span at bounding box center [21, 111] width 18 height 18
